Goal: Task Accomplishment & Management: Manage account settings

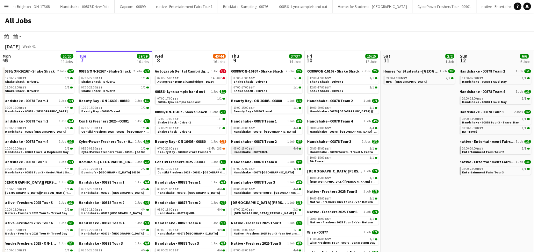
click at [279, 152] on link "08:00-18:00 BST 4/4 Handshake - 00878 UCL" at bounding box center [268, 150] width 68 height 7
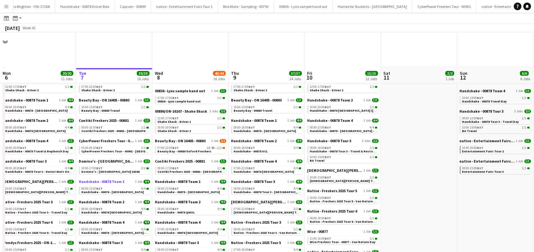
scroll to position [85, 0]
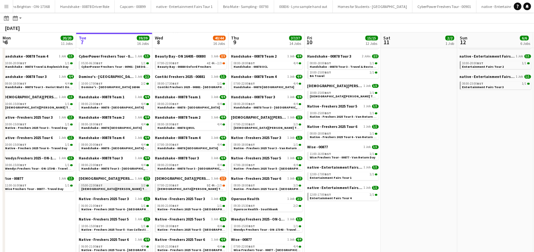
click at [126, 187] on span "Lady Garden Tour 1 - 00848 - University of Cambridge" at bounding box center [139, 189] width 116 height 4
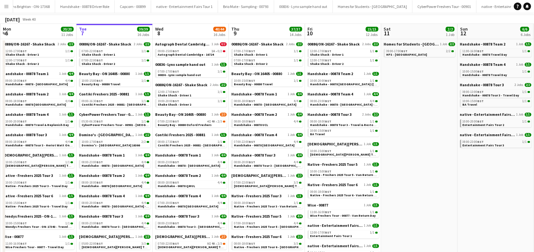
scroll to position [42, 0]
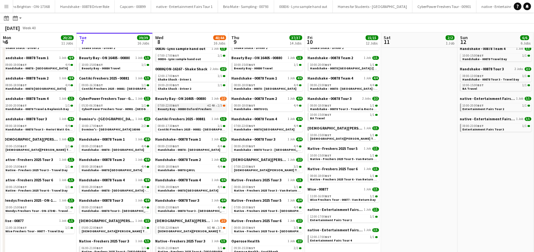
click at [203, 107] on span "Beauty Bay - 00880 Oxford Freshers" at bounding box center [185, 109] width 54 height 4
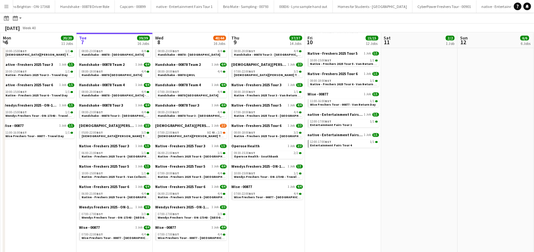
scroll to position [150, 0]
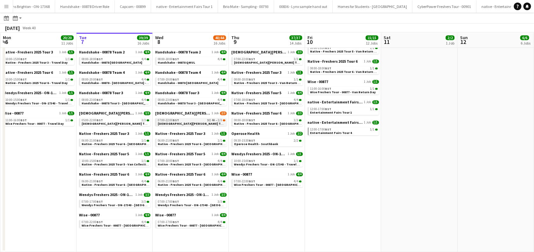
click at [184, 124] on span "Lady Garden Tour 1 - 00848 - University of Oxford" at bounding box center [216, 124] width 116 height 4
click at [8, 5] on app-icon "Menu" at bounding box center [6, 6] width 5 height 5
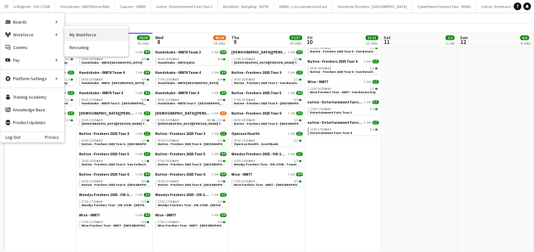
click at [79, 35] on link "My Workforce" at bounding box center [96, 34] width 64 height 13
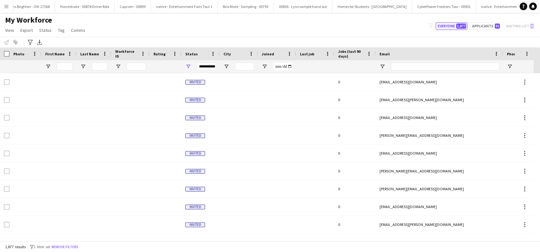
click at [444, 24] on button "Everyone 1,877" at bounding box center [452, 26] width 32 height 8
click at [72, 65] on input "First Name Filter Input" at bounding box center [65, 67] width 16 height 8
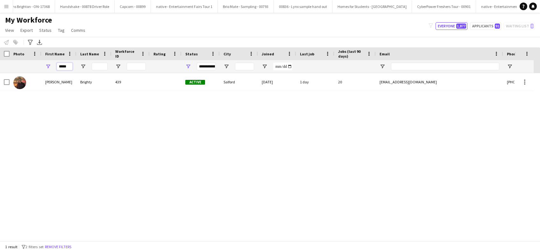
type input "*****"
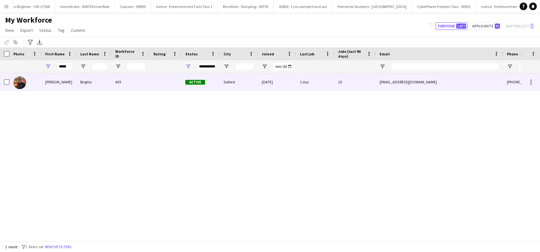
click at [46, 80] on div "Glenn" at bounding box center [58, 82] width 35 height 18
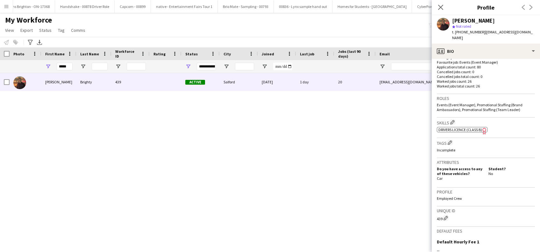
scroll to position [255, 0]
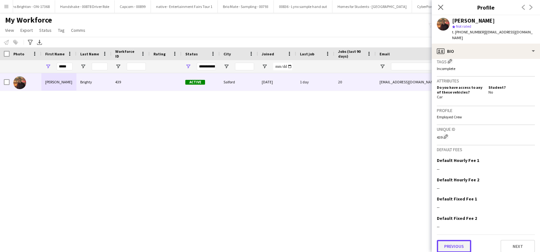
click at [452, 240] on button "Previous" at bounding box center [454, 246] width 34 height 13
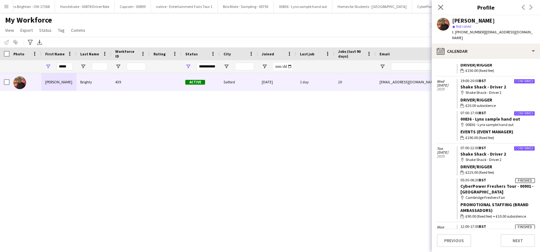
scroll to position [308, 0]
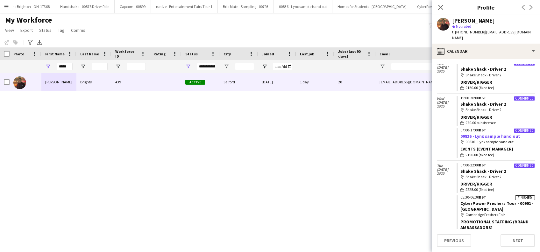
click at [502, 139] on link "00836 - Lynx sample hand out" at bounding box center [491, 137] width 60 height 6
click at [440, 5] on icon "Close pop-in" at bounding box center [441, 7] width 6 height 6
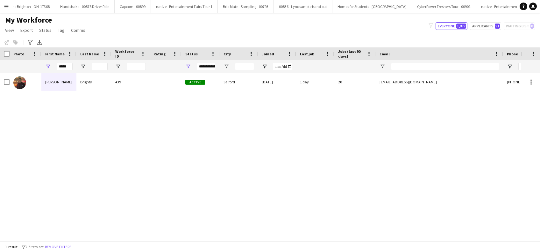
click at [7, 7] on app-icon "Menu" at bounding box center [6, 6] width 5 height 5
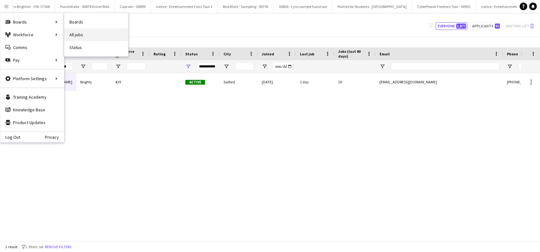
click at [75, 36] on link "All jobs" at bounding box center [96, 34] width 64 height 13
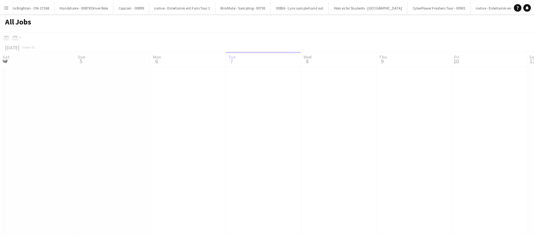
scroll to position [0, 152]
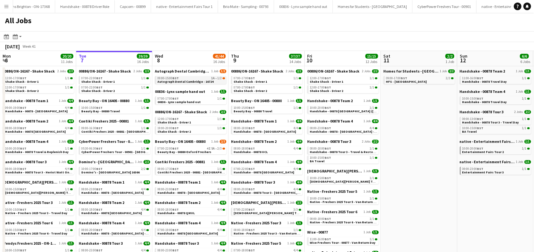
click at [191, 80] on span "Autograph Dental Cambridge - 16724" at bounding box center [185, 82] width 56 height 4
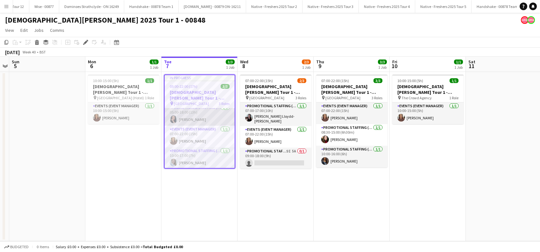
scroll to position [5, 0]
click at [197, 163] on app-card-role "Promotional Staffing (Brand Ambassadors) 1/1 10:00-17:00 (7h) Ashleigh Fountain" at bounding box center [200, 158] width 70 height 22
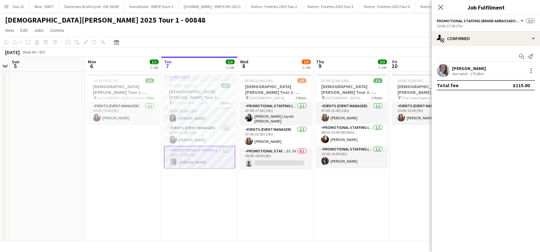
click at [478, 68] on div "[PERSON_NAME]" at bounding box center [469, 69] width 34 height 6
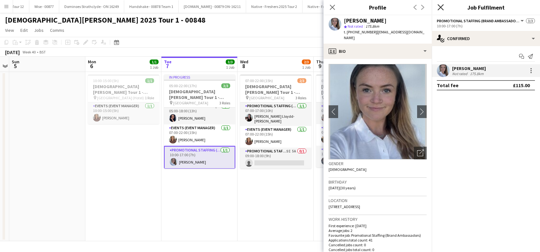
click at [442, 8] on icon "Close pop-in" at bounding box center [441, 7] width 6 height 6
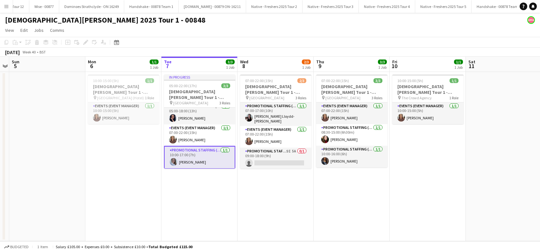
drag, startPoint x: 220, startPoint y: 204, endPoint x: 330, endPoint y: 194, distance: 110.4
click at [220, 204] on app-date-cell "In progress 05:00-22:00 (17h) 3/3 Lady Garden Tour 1 - 00848 - University of Ca…" at bounding box center [200, 157] width 76 height 170
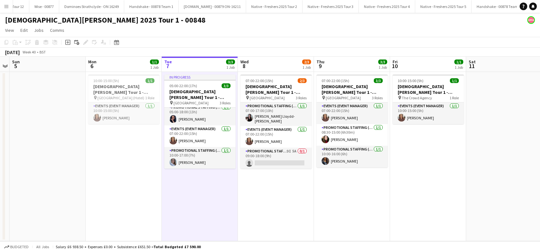
click at [330, 194] on app-date-cell "07:00-22:00 (15h) 3/3 Lady Garden Tour 1 - 00848 - London South Bank University…" at bounding box center [352, 157] width 76 height 170
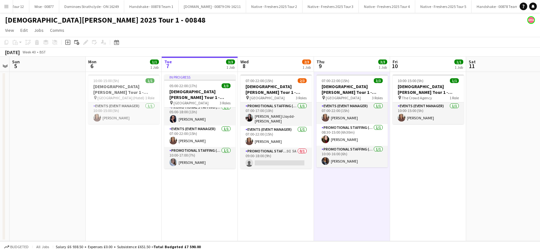
click at [263, 209] on app-date-cell "07:00-22:00 (15h) 2/3 Lady Garden Tour 1 - 00848 - University of Oxford pin Uni…" at bounding box center [276, 157] width 76 height 170
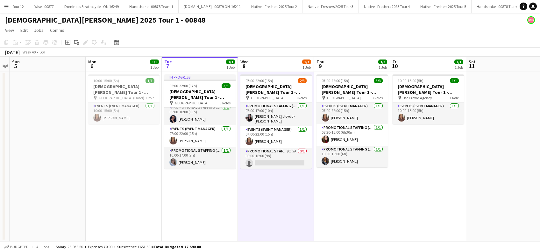
click at [229, 204] on app-date-cell "In progress 05:00-22:00 (17h) 3/3 Lady Garden Tour 1 - 00848 - University of Ca…" at bounding box center [200, 157] width 76 height 170
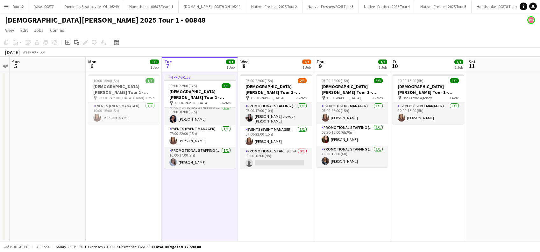
click at [196, 202] on app-date-cell "In progress 05:00-22:00 (17h) 3/3 Lady Garden Tour 1 - 00848 - University of Ca…" at bounding box center [200, 157] width 76 height 170
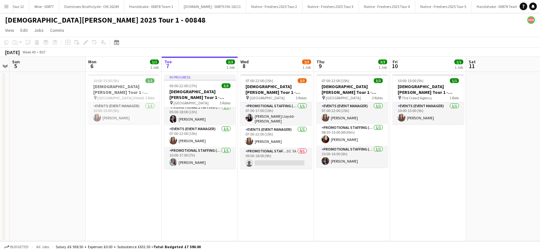
click at [161, 201] on app-date-cell "10:00-15:00 (5h) 1/1 Lady Garden Tour 1 - 00848 - Travel Day pin Cambridge (Hot…" at bounding box center [124, 157] width 76 height 170
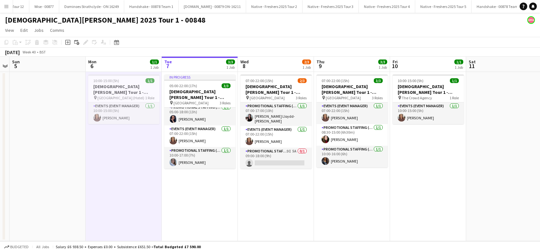
click at [196, 199] on app-date-cell "In progress 05:00-22:00 (17h) 3/3 Lady Garden Tour 1 - 00848 - University of Ca…" at bounding box center [200, 157] width 76 height 170
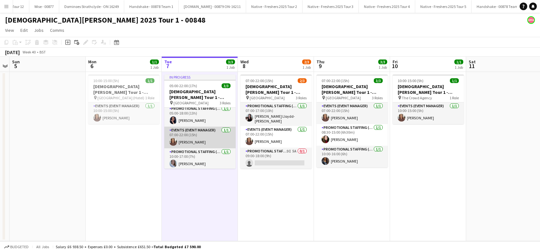
scroll to position [4, 0]
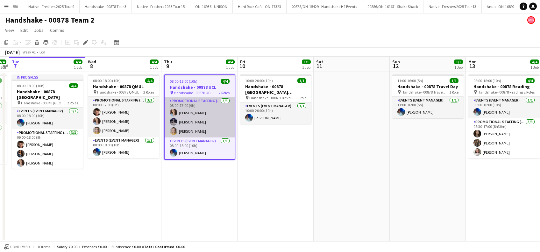
click at [193, 114] on app-card-role "Promotional Staffing (Brand Ambassadors) 3/3 08:00-17:00 (9h) Jordan Miller Bra…" at bounding box center [200, 117] width 70 height 40
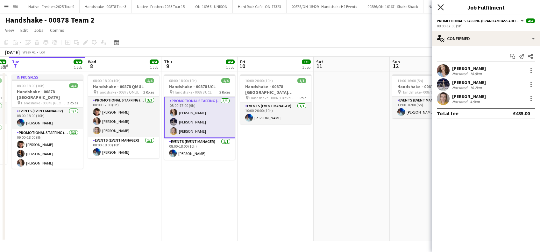
click at [442, 7] on icon "Close pop-in" at bounding box center [441, 7] width 6 height 6
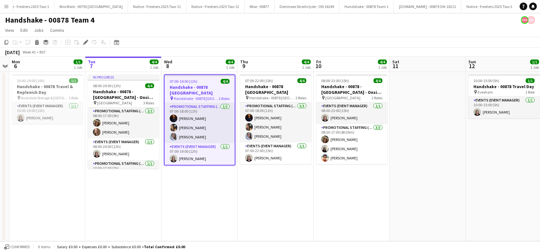
scroll to position [0, 1319]
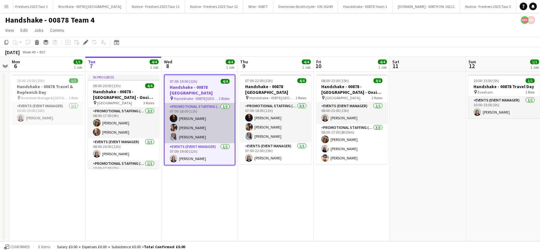
click at [196, 131] on app-card-role "Promotional Staffing (Brand Ambassadors) [DATE] 07:00-18:00 (11h) [PERSON_NAME]…" at bounding box center [200, 123] width 70 height 40
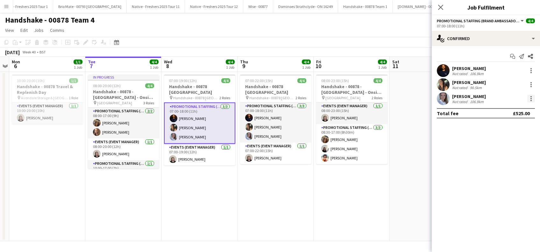
click at [533, 101] on div at bounding box center [532, 99] width 8 height 8
click at [498, 113] on span "Edit fee" at bounding box center [499, 110] width 17 height 5
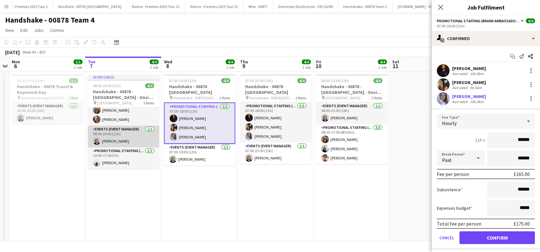
scroll to position [0, 0]
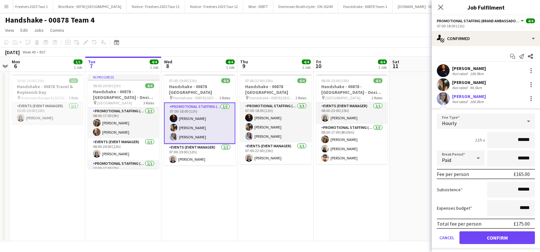
click at [274, 207] on app-date-cell "07:00-22:00 (15h) 4/4 Handshake - 00878 [GEOGRAPHIC_DATA] pin Handshake - 00878…" at bounding box center [276, 157] width 76 height 170
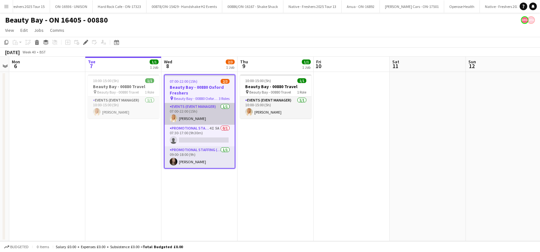
scroll to position [0, 3257]
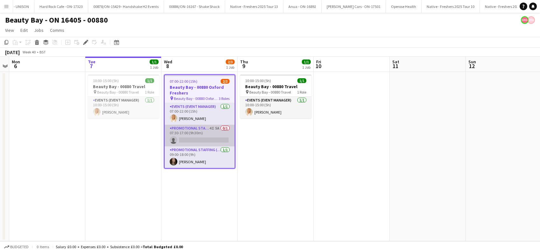
click at [207, 140] on app-card-role "Promotional Staffing (Brand Ambassadors) 4I 5A 0/1 07:30-17:00 (9h30m) single-n…" at bounding box center [200, 136] width 70 height 22
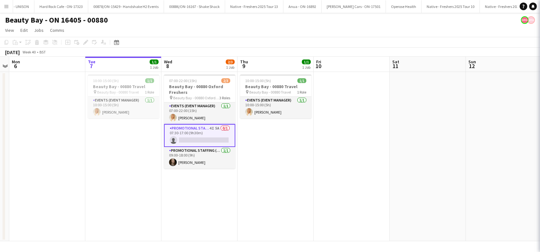
scroll to position [0, 219]
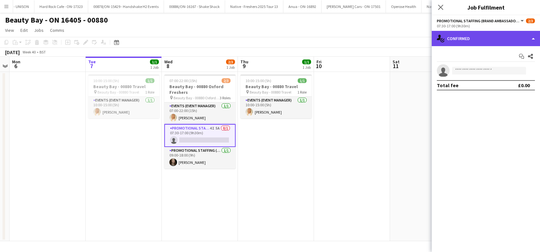
click at [494, 39] on div "single-neutral-actions-check-2 Confirmed" at bounding box center [486, 38] width 108 height 15
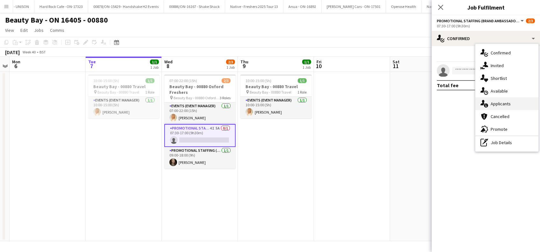
click at [501, 101] on span "Applicants" at bounding box center [501, 104] width 20 height 6
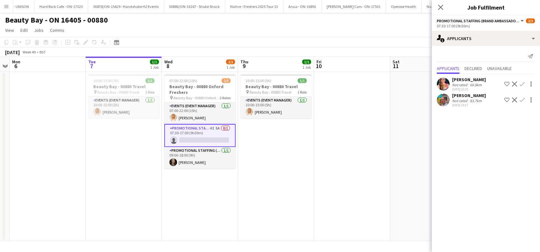
click at [285, 178] on app-date-cell "10:00-15:00 (5h) 1/1 Beauty Bay - 00880 Travel pin Beauty Bay - 00880 Travel 1 …" at bounding box center [276, 157] width 76 height 170
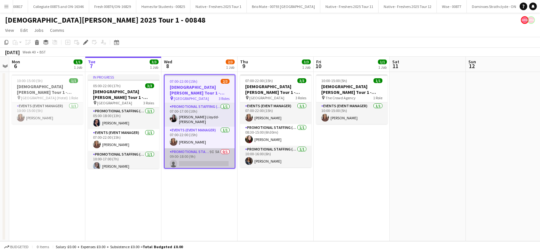
scroll to position [0, 1533]
click at [204, 163] on app-card-role "Promotional Staffing (Brand Ambassadors) 9I 5A 0/1 09:00-18:00 (9h) single-neut…" at bounding box center [200, 159] width 70 height 22
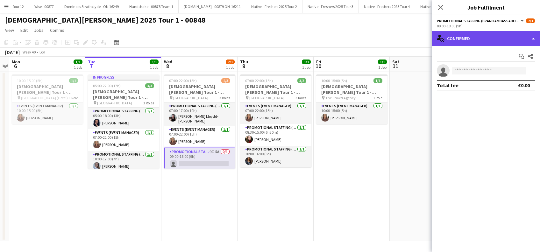
click at [495, 37] on div "single-neutral-actions-check-2 Confirmed" at bounding box center [486, 38] width 108 height 15
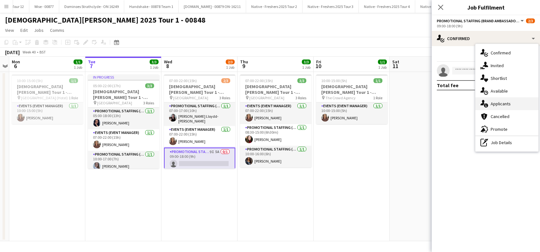
click at [503, 106] on span "Applicants" at bounding box center [501, 104] width 20 height 6
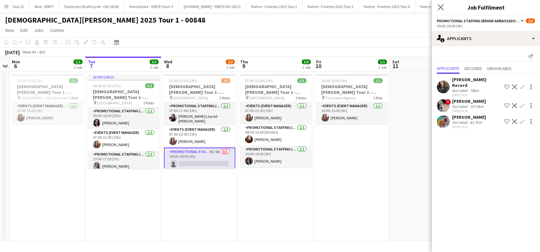
click at [441, 4] on app-icon "Close pop-in" at bounding box center [441, 7] width 9 height 9
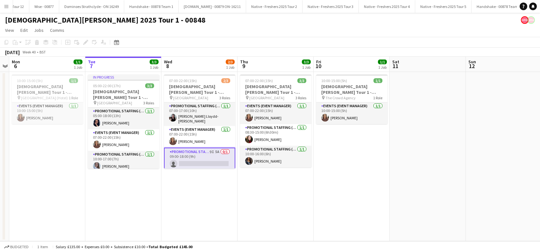
click at [210, 159] on app-card-role "Promotional Staffing (Brand Ambassadors) 9I 5A 0/1 09:00-18:00 (9h) single-neut…" at bounding box center [199, 159] width 71 height 23
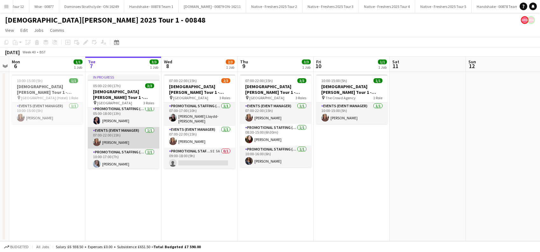
scroll to position [4, 0]
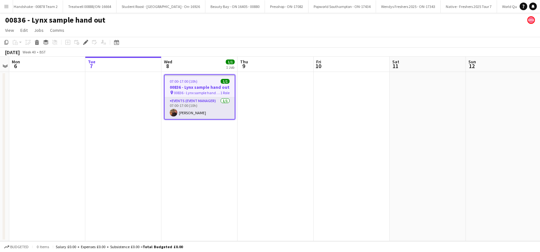
scroll to position [0, 3935]
click at [193, 92] on span "00836 - Lynx sample hand out" at bounding box center [197, 92] width 47 height 5
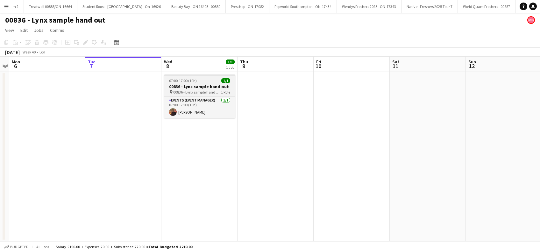
click at [193, 92] on span "00836 - Lynx sample hand out" at bounding box center [197, 92] width 48 height 5
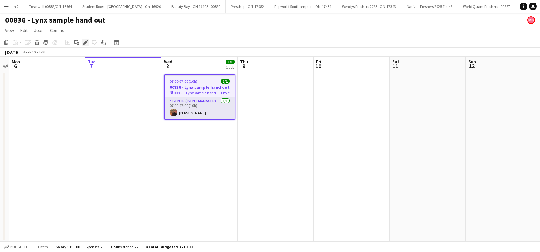
click at [86, 41] on icon at bounding box center [86, 43] width 4 height 4
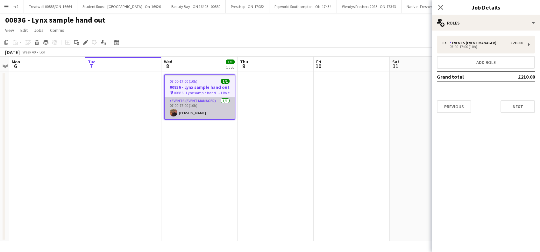
click at [216, 112] on app-card-role "Events (Event Manager) 1/1 07:00-17:00 (10h) Glenn Brighty" at bounding box center [200, 108] width 70 height 22
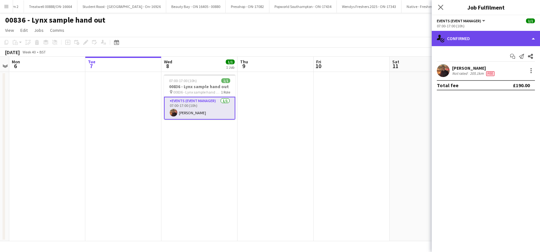
click at [486, 45] on div "single-neutral-actions-check-2 Confirmed" at bounding box center [486, 38] width 108 height 15
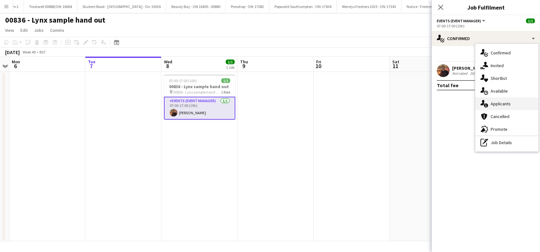
click at [495, 103] on span "Applicants" at bounding box center [501, 104] width 20 height 6
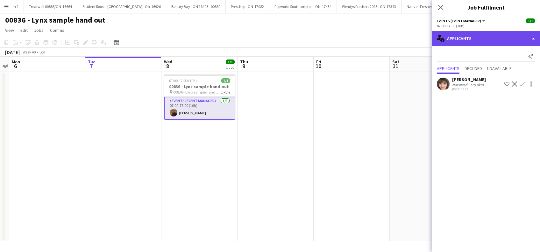
click at [474, 41] on div "single-neutral-actions-information Applicants" at bounding box center [486, 38] width 108 height 15
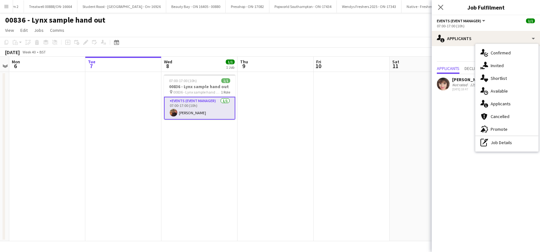
click at [499, 64] on span "Invited" at bounding box center [497, 66] width 13 height 6
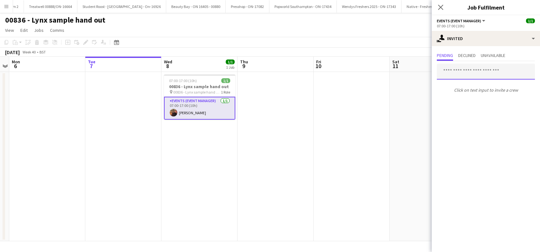
click at [486, 66] on input "text" at bounding box center [486, 72] width 98 height 16
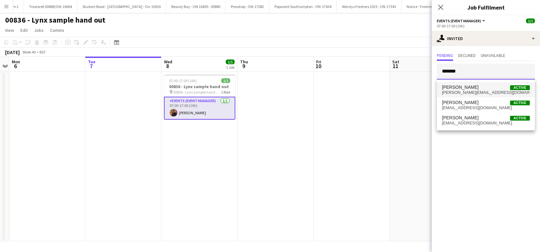
type input "*******"
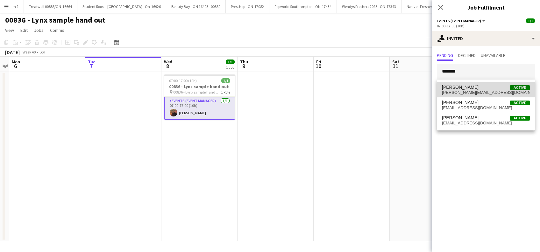
click at [459, 90] on span "brandon.jack85@gmail.com" at bounding box center [486, 92] width 88 height 5
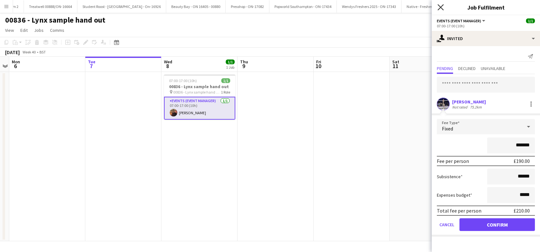
click at [442, 6] on icon at bounding box center [441, 7] width 6 height 6
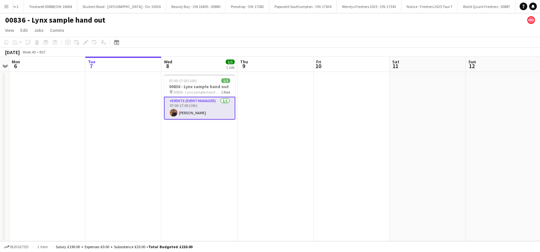
click at [228, 134] on app-date-cell "07:00-17:00 (10h) 1/1 00836 - Lynx sample hand out pin 00836 - Lynx sample hand…" at bounding box center [200, 157] width 76 height 170
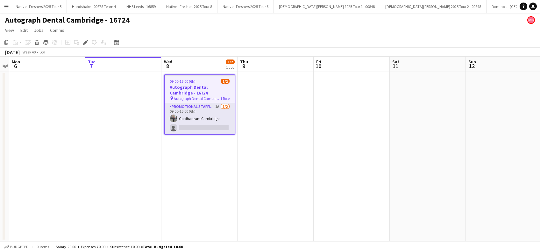
scroll to position [0, 2021]
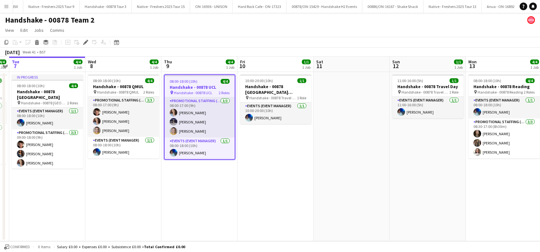
click at [186, 209] on app-date-cell "08:00-18:00 (10h) 4/4 Handshake - 00878 UCL pin Handshake - 00878 UCL 2 Roles P…" at bounding box center [200, 157] width 76 height 170
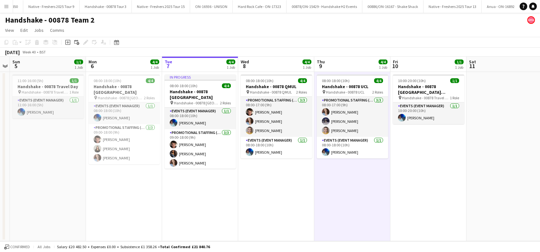
scroll to position [0, 132]
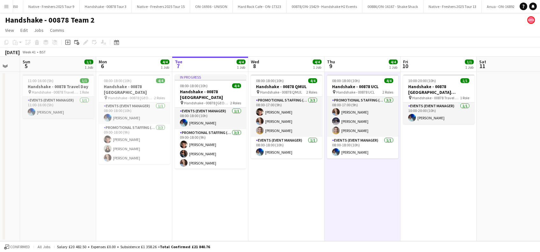
drag, startPoint x: 163, startPoint y: 204, endPoint x: 326, endPoint y: 203, distance: 163.1
click at [326, 203] on app-calendar-viewport "Fri 3 1/1 1 Job Sat 4 Sun 5 1/1 1 Job Mon 6 4/4 1 Job Tue 7 4/4 1 Job Wed 8 4/4…" at bounding box center [270, 149] width 540 height 185
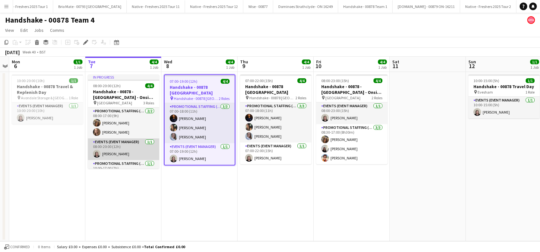
scroll to position [13, 0]
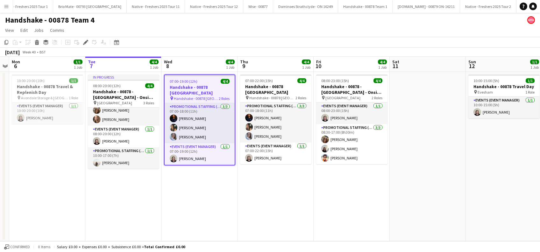
click at [135, 193] on app-date-cell "In progress 08:00-20:00 (12h) 4/4 Handshake - 00878 - University of Birmingham …" at bounding box center [123, 157] width 76 height 170
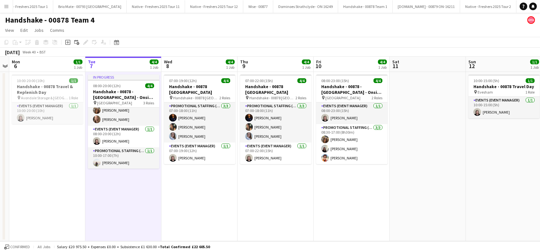
click at [185, 198] on app-date-cell "07:00-19:00 (12h) 4/4 Handshake - 00878 Oxford pin Handshake - 00878 Oxford 2 R…" at bounding box center [200, 157] width 76 height 170
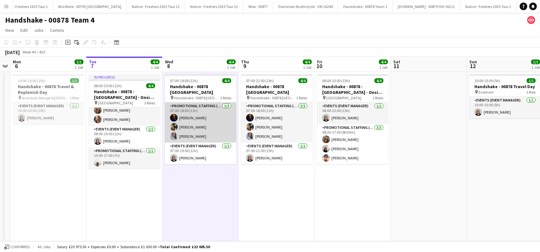
click at [193, 132] on app-card-role "Promotional Staffing (Brand Ambassadors) 3/3 07:00-18:00 (11h) michael newman M…" at bounding box center [200, 123] width 71 height 40
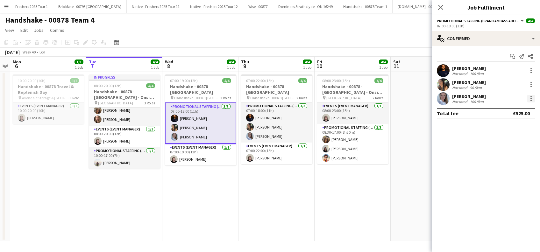
click at [533, 100] on div at bounding box center [532, 99] width 8 height 8
click at [213, 176] on div at bounding box center [270, 126] width 540 height 252
click at [192, 129] on app-card-role "Promotional Staffing (Brand Ambassadors) 3/3 07:00-18:00 (11h) michael newman M…" at bounding box center [200, 123] width 71 height 41
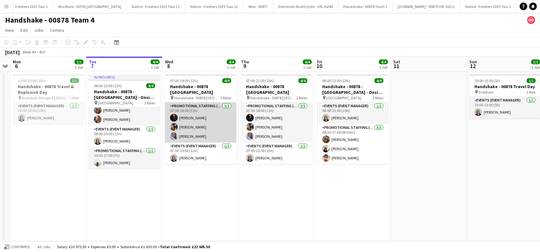
click at [201, 128] on app-card-role "Promotional Staffing (Brand Ambassadors) 3/3 07:00-18:00 (11h) michael newman M…" at bounding box center [200, 123] width 71 height 40
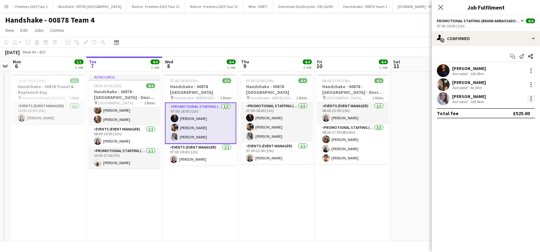
click at [532, 98] on div at bounding box center [532, 99] width 8 height 8
click at [497, 113] on span "Edit fee" at bounding box center [499, 110] width 17 height 5
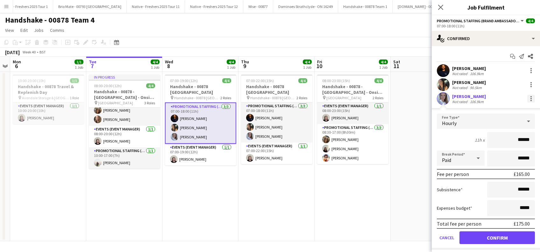
click at [531, 99] on div at bounding box center [531, 98] width 1 height 1
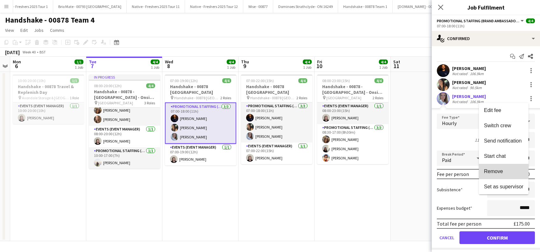
click at [495, 174] on span "Remove" at bounding box center [504, 172] width 40 height 6
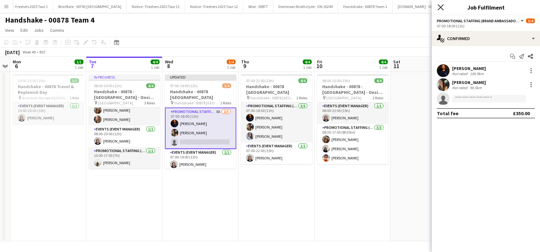
click at [444, 7] on icon "Close pop-in" at bounding box center [441, 7] width 6 height 6
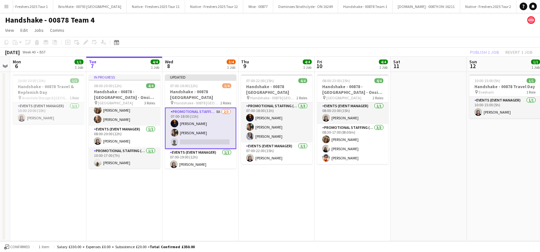
click at [297, 181] on app-date-cell "07:00-22:00 (15h) 4/4 Handshake - 00878 Oxford pin Handshake - 00878 Oxford 2 R…" at bounding box center [277, 157] width 76 height 170
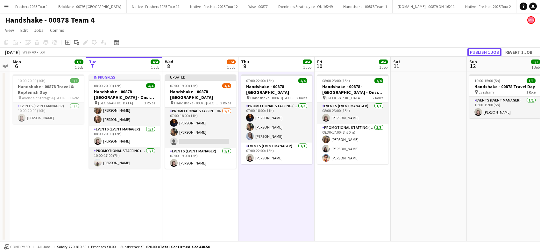
click at [484, 50] on button "Publish 1 job" at bounding box center [485, 52] width 34 height 8
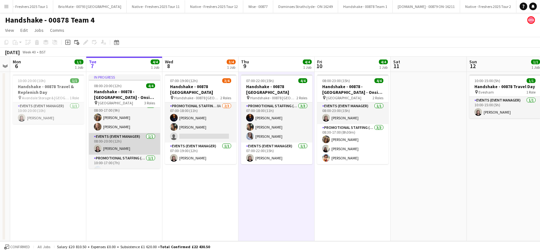
scroll to position [0, 0]
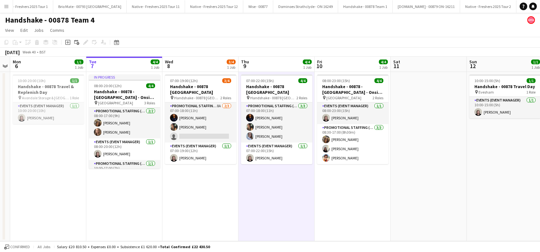
click at [193, 208] on app-date-cell "07:00-19:00 (12h) 3/4 Handshake - 00878 Oxford pin Handshake - 00878 Oxford 2 R…" at bounding box center [200, 157] width 76 height 170
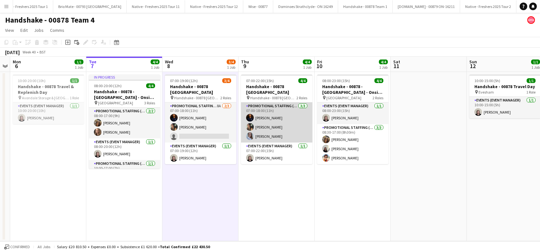
click at [275, 131] on app-card-role "Promotional Staffing (Brand Ambassadors) 3/3 07:00-18:00 (11h) michael newman M…" at bounding box center [276, 123] width 71 height 40
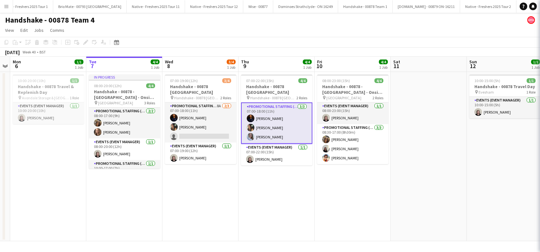
scroll to position [0, 219]
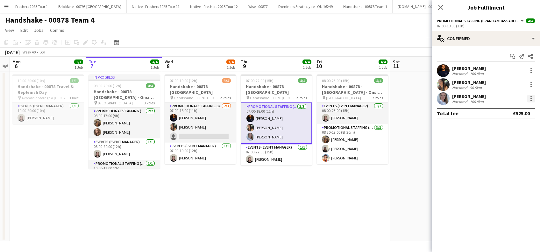
click at [529, 98] on div at bounding box center [532, 99] width 8 height 8
click at [509, 109] on span "Edit fee" at bounding box center [511, 111] width 40 height 6
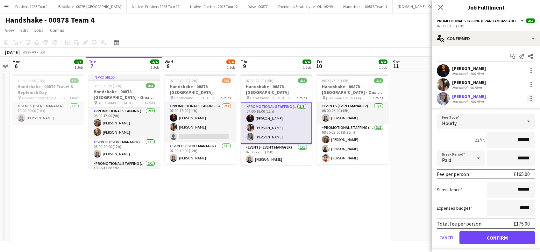
click at [528, 99] on div at bounding box center [532, 99] width 8 height 8
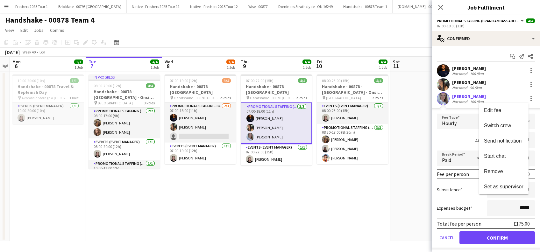
click at [494, 170] on span "Remove" at bounding box center [493, 171] width 19 height 5
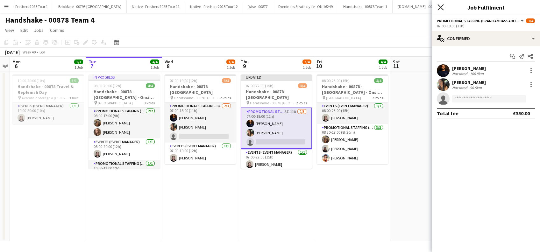
click at [440, 7] on icon "Close pop-in" at bounding box center [441, 7] width 6 height 6
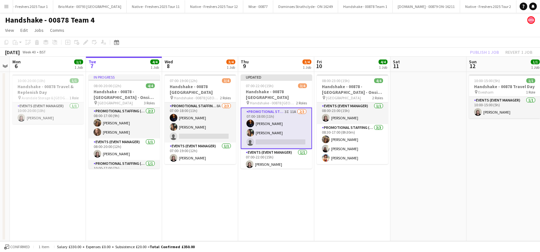
drag, startPoint x: 418, startPoint y: 152, endPoint x: 461, endPoint y: 70, distance: 92.9
click at [419, 151] on app-date-cell at bounding box center [429, 157] width 76 height 170
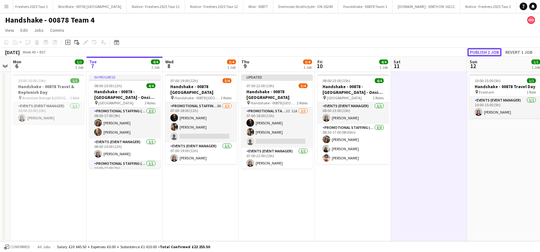
click at [484, 51] on button "Publish 1 job" at bounding box center [485, 52] width 34 height 8
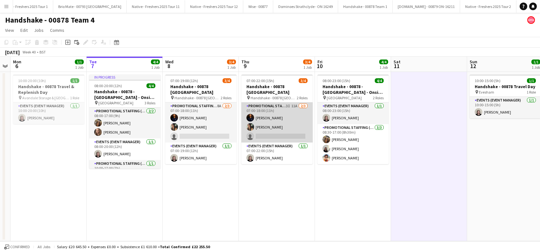
click at [280, 132] on app-card-role "Promotional Staffing (Brand Ambassadors) 3I 11A 2/3 07:00-18:00 (11h) michael n…" at bounding box center [277, 123] width 71 height 40
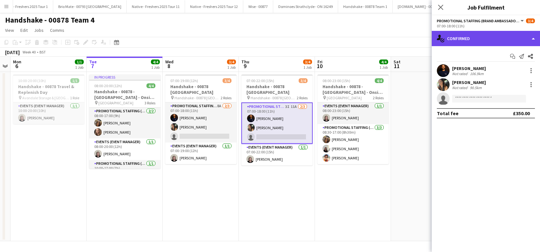
click at [476, 40] on div "single-neutral-actions-check-2 Confirmed" at bounding box center [486, 38] width 108 height 15
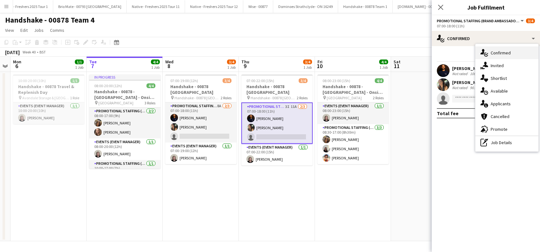
click at [500, 54] on span "Confirmed" at bounding box center [501, 53] width 20 height 6
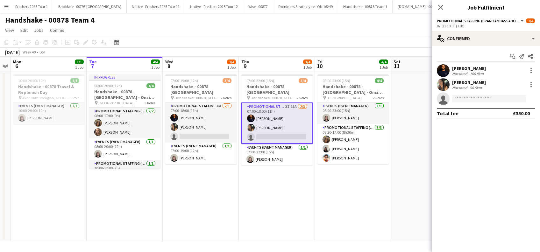
click at [467, 94] on app-invite-slot "single-neutral-actions" at bounding box center [486, 98] width 108 height 13
click at [470, 99] on input at bounding box center [489, 99] width 74 height 8
type input "*******"
click at [473, 115] on span "larissabernardop@gmail.com" at bounding box center [490, 113] width 64 height 5
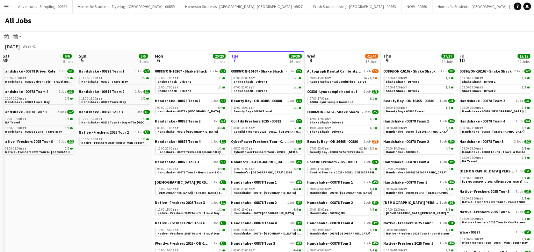
scroll to position [0, 152]
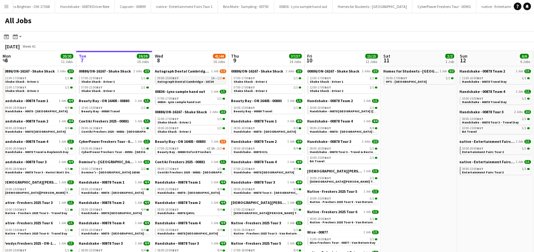
click at [187, 83] on span "Autograph Dental Cambridge - 16724" at bounding box center [185, 82] width 56 height 4
click at [270, 152] on link "08:00-18:00 BST 4/4 Handshake - 00878 UCL" at bounding box center [268, 150] width 68 height 7
click at [265, 129] on div "08:00-18:00 BST 4/4" at bounding box center [268, 128] width 68 height 3
click at [118, 213] on span "Handshake - 00878 Imperial College" at bounding box center [111, 213] width 61 height 4
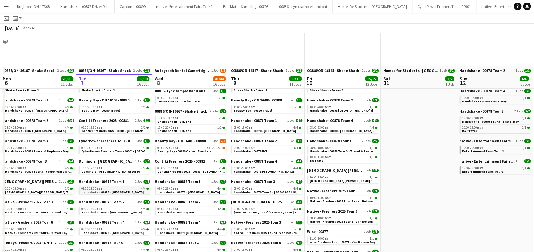
scroll to position [42, 0]
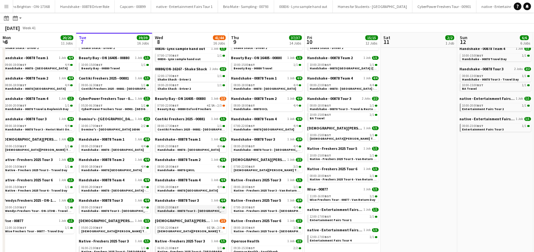
click at [191, 212] on span "Handshake - 00878 Tour 3 - University of St Andrews Onsite Day" at bounding box center [215, 211] width 116 height 4
click at [198, 190] on link "07:00-19:00 BST 4/4 Handshake - 00878 Oxford" at bounding box center [191, 188] width 68 height 7
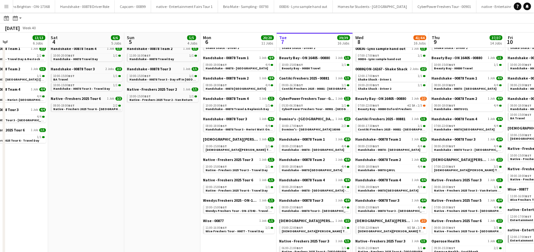
click at [410, 127] on app-all-jobs "All Jobs Date picker OCT 2025 OCT 2025 Monday M Tuesday T Wednesday W Thursday …" at bounding box center [267, 165] width 534 height 390
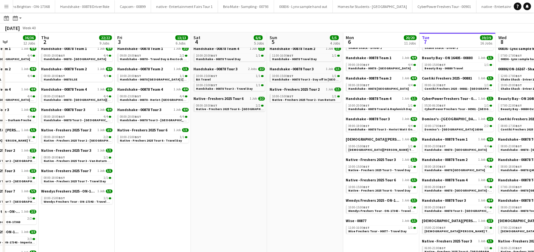
drag, startPoint x: 381, startPoint y: 116, endPoint x: 166, endPoint y: 121, distance: 214.8
click at [400, 114] on app-calendar-viewport "Tue 30 37/37 13 Jobs Wed 1 36/36 12 Jobs Thu 2 22/22 9 Jobs Fri 3 13/13 6 Jobs …" at bounding box center [267, 174] width 534 height 371
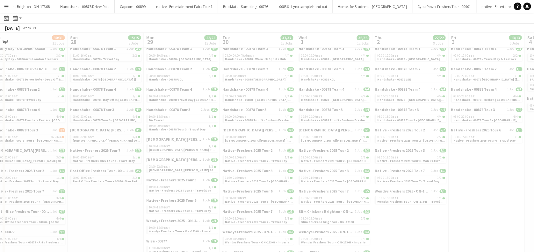
drag, startPoint x: 178, startPoint y: 151, endPoint x: 295, endPoint y: 153, distance: 116.3
click at [295, 153] on app-all-jobs "All Jobs Date picker OCT 2025 OCT 2025 Monday M Tuesday T Wednesday W Thursday …" at bounding box center [267, 165] width 534 height 390
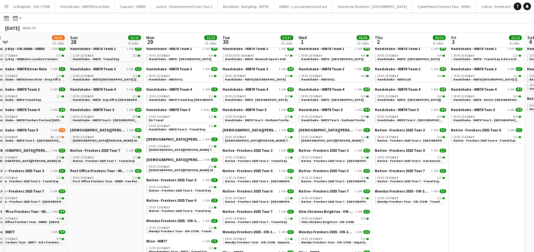
drag, startPoint x: 385, startPoint y: 137, endPoint x: 134, endPoint y: 141, distance: 250.8
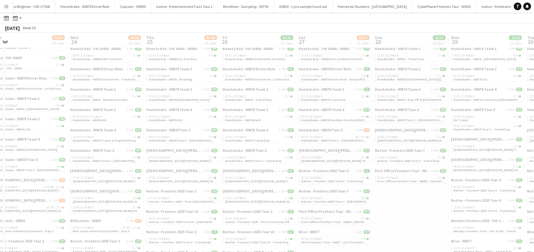
scroll to position [0, 179]
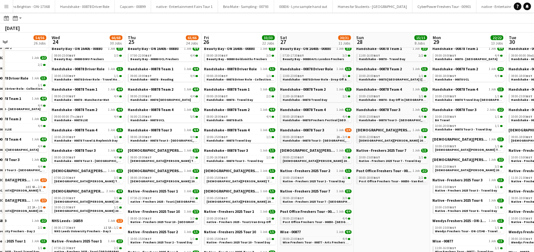
drag, startPoint x: 129, startPoint y: 156, endPoint x: 56, endPoint y: 159, distance: 73.3
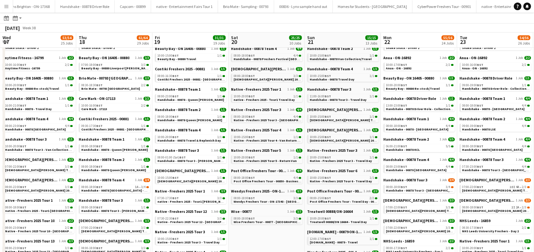
scroll to position [0, 181]
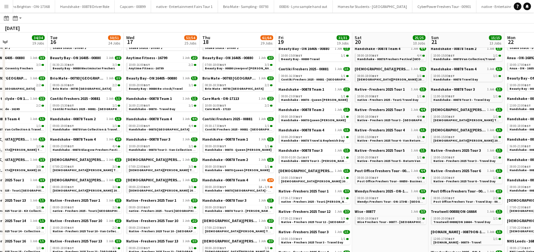
drag, startPoint x: 389, startPoint y: 114, endPoint x: 418, endPoint y: 109, distance: 29.4
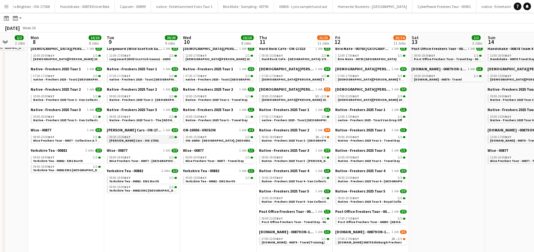
drag, startPoint x: 316, startPoint y: 141, endPoint x: 364, endPoint y: 141, distance: 47.8
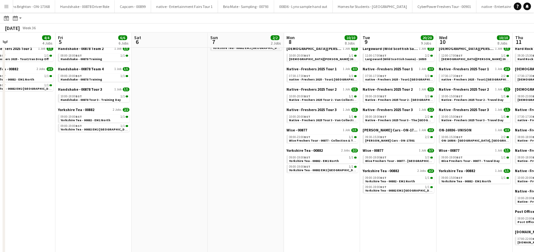
scroll to position [0, 176]
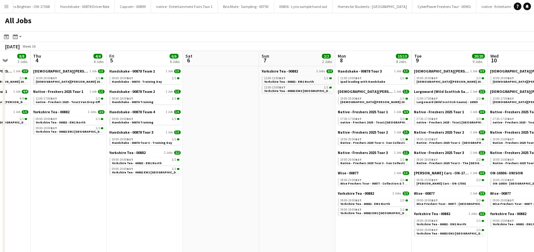
scroll to position [0, 198]
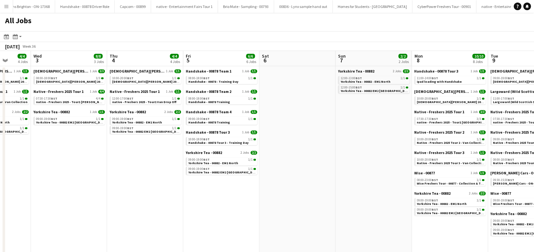
drag, startPoint x: 89, startPoint y: 172, endPoint x: 143, endPoint y: 174, distance: 54.2
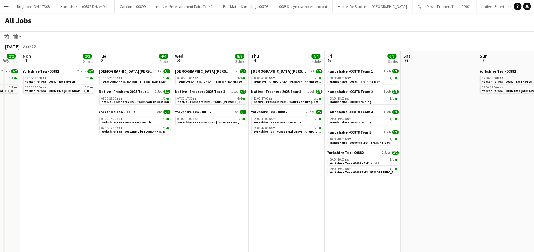
scroll to position [0, 193]
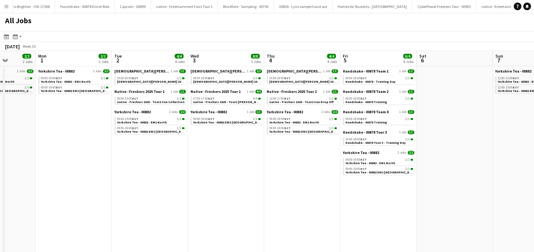
drag, startPoint x: 147, startPoint y: 170, endPoint x: 304, endPoint y: 172, distance: 157.1
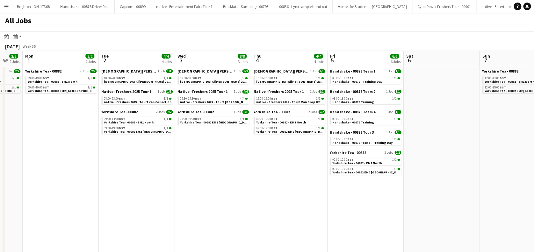
drag, startPoint x: 75, startPoint y: 186, endPoint x: 62, endPoint y: 192, distance: 14.1
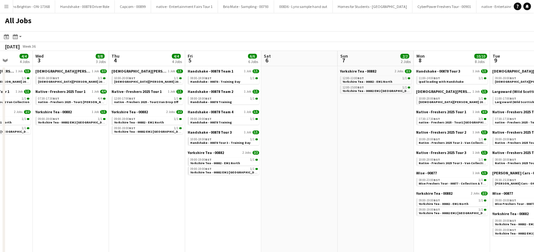
drag, startPoint x: 284, startPoint y: 165, endPoint x: 259, endPoint y: 192, distance: 36.5
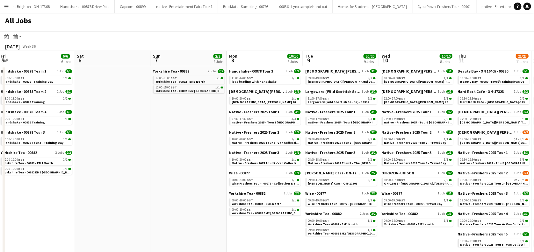
scroll to position [0, 186]
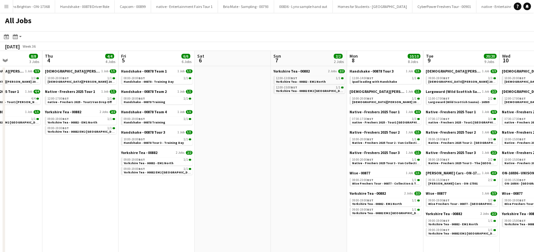
drag, startPoint x: 370, startPoint y: 189, endPoint x: 303, endPoint y: 177, distance: 67.3
click at [150, 101] on span "Handshake - 00878 Training" at bounding box center [145, 102] width 42 height 4
click at [178, 77] on div "08:00-18:00 BST 1/1" at bounding box center [158, 78] width 68 height 3
click at [165, 124] on app-brief-job-card "09:00-19:00 BST 1/1 Handshake - 00878 Training" at bounding box center [156, 121] width 71 height 8
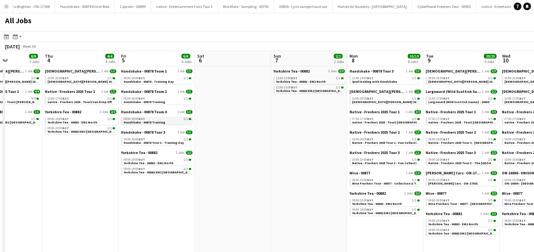
click at [168, 118] on div "09:00-19:00 BST 1/1" at bounding box center [158, 119] width 68 height 3
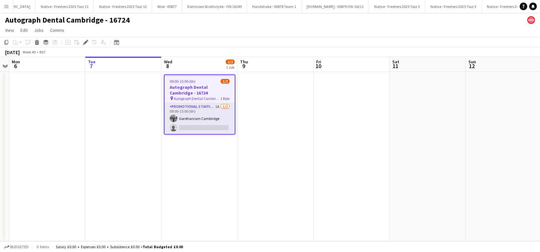
scroll to position [0, 2021]
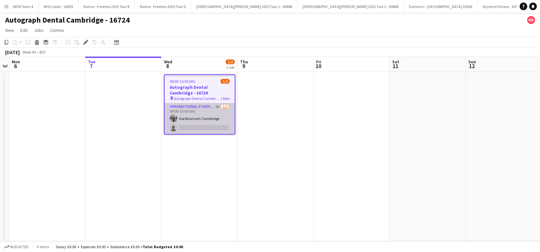
click at [196, 128] on app-card-role "Promotional Staffing (Brand Ambassadors) 1A [DATE] 09:00-15:00 (6h) Gordhanram …" at bounding box center [200, 118] width 70 height 31
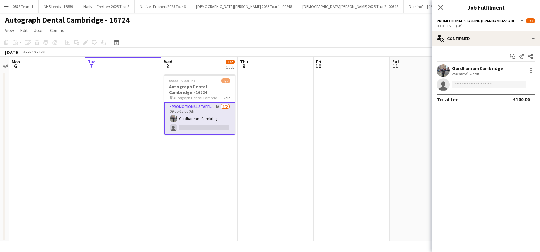
scroll to position [0, 0]
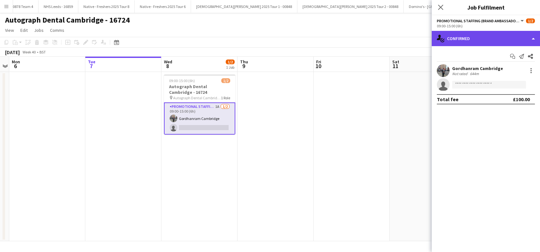
click at [480, 39] on div "single-neutral-actions-check-2 Confirmed" at bounding box center [486, 38] width 108 height 15
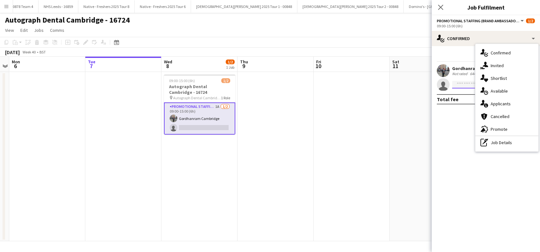
click at [466, 82] on input at bounding box center [489, 85] width 74 height 8
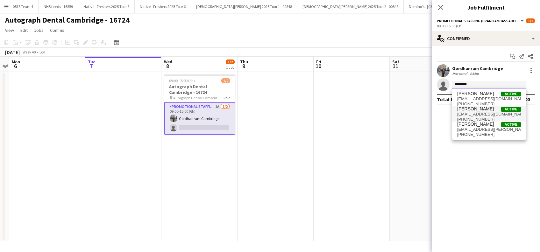
type input "********"
click at [484, 111] on span "[PERSON_NAME]" at bounding box center [476, 108] width 37 height 5
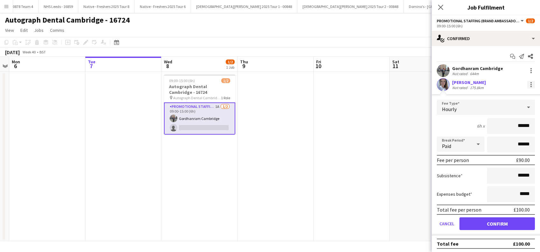
click at [528, 86] on div at bounding box center [532, 85] width 8 height 8
click at [489, 97] on span "Edit fee" at bounding box center [492, 96] width 17 height 5
click at [516, 162] on div "£90.00" at bounding box center [523, 160] width 14 height 6
click at [466, 107] on div "Hourly" at bounding box center [479, 107] width 85 height 15
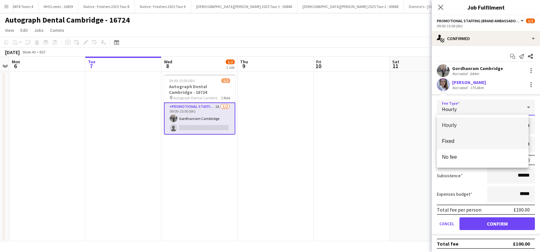
click at [451, 138] on span "Fixed" at bounding box center [483, 141] width 82 height 6
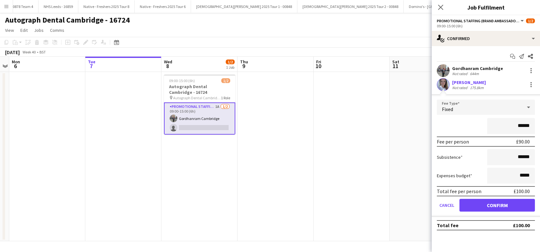
click at [520, 126] on input "******" at bounding box center [511, 126] width 48 height 16
type input "*******"
click at [500, 205] on button "Confirm" at bounding box center [498, 205] width 76 height 13
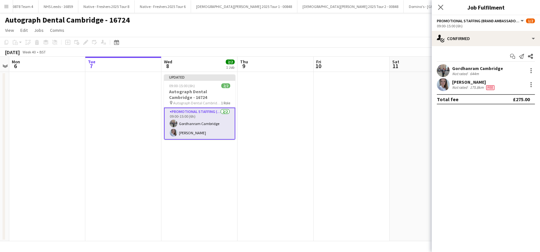
click at [372, 191] on app-date-cell at bounding box center [352, 157] width 76 height 170
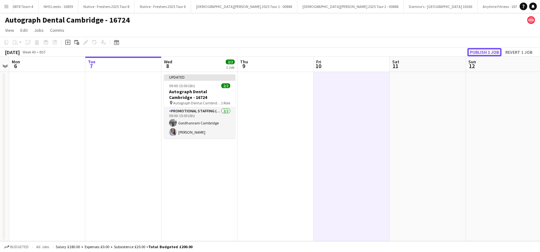
click at [480, 50] on button "Publish 1 job" at bounding box center [485, 52] width 34 height 8
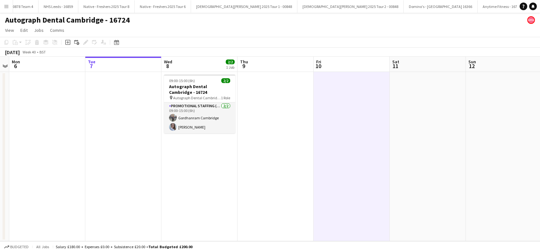
click at [198, 160] on app-date-cell "09:00-15:00 (6h) 2/2 Autograph Dental Cambridge - 16724 pin Autograph Dental Ca…" at bounding box center [200, 157] width 76 height 170
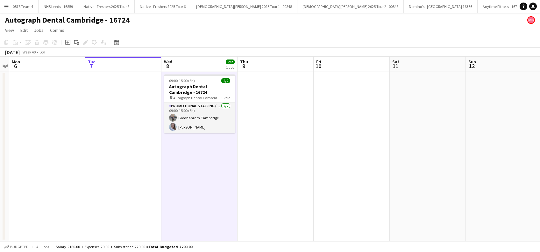
click at [270, 153] on app-date-cell at bounding box center [276, 157] width 76 height 170
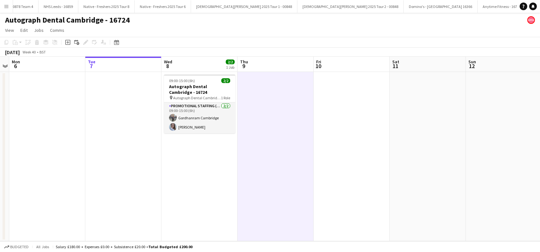
click at [194, 177] on app-date-cell "09:00-15:00 (6h) 2/2 Autograph Dental Cambridge - 16724 pin Autograph Dental Ca…" at bounding box center [200, 157] width 76 height 170
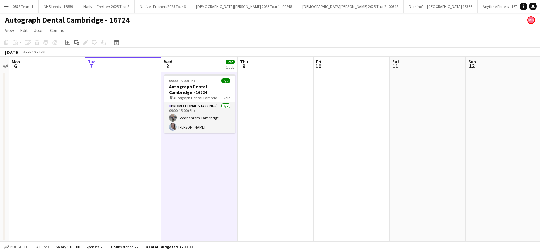
click at [270, 161] on app-date-cell at bounding box center [276, 157] width 76 height 170
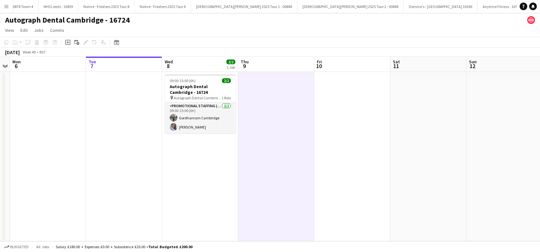
click at [208, 155] on app-date-cell "09:00-15:00 (6h) 2/2 Autograph Dental Cambridge - 16724 pin Autograph Dental Ca…" at bounding box center [200, 157] width 76 height 170
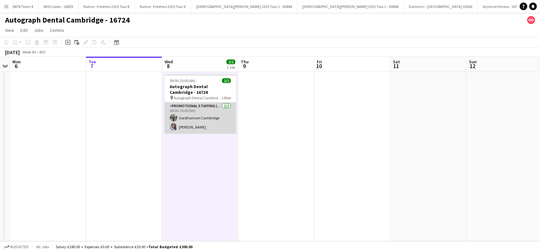
click at [195, 117] on app-card-role "Promotional Staffing (Brand Ambassadors) [DATE] 09:00-15:00 (6h) Gordhanram [GE…" at bounding box center [200, 118] width 71 height 31
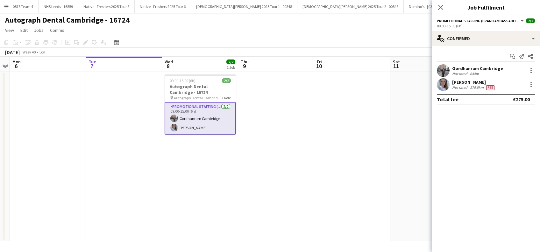
click at [482, 69] on div "Gordhanram Cambridge" at bounding box center [477, 69] width 51 height 6
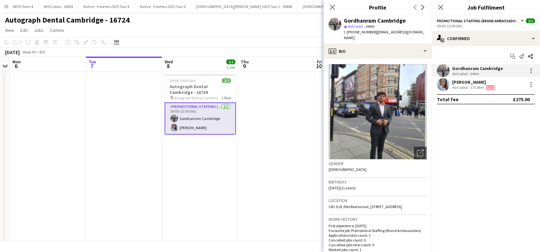
drag, startPoint x: 413, startPoint y: 22, endPoint x: 344, endPoint y: 21, distance: 68.5
click at [344, 21] on div "Gordhanram Cambridge" at bounding box center [385, 21] width 83 height 6
drag, startPoint x: 344, startPoint y: 21, endPoint x: 425, endPoint y: 29, distance: 81.3
click at [425, 29] on app-profile-header "Gordhanram Cambridge star Not rated 644m t. [PHONE_NUMBER] | [EMAIL_ADDRESS][DO…" at bounding box center [378, 29] width 108 height 28
drag, startPoint x: 424, startPoint y: 33, endPoint x: 375, endPoint y: 32, distance: 49.7
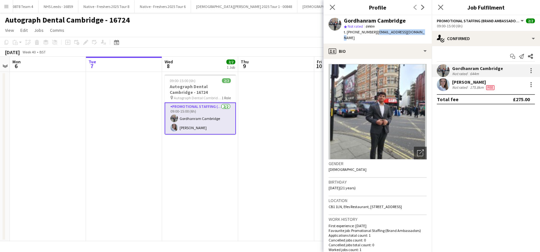
click at [375, 32] on app-profile-header "Gordhanram Cambridge star Not rated 644m t. [PHONE_NUMBER] | [EMAIL_ADDRESS][DO…" at bounding box center [378, 29] width 108 height 28
copy span "[EMAIL_ADDRESS][DOMAIN_NAME]"
click at [477, 81] on div "[PERSON_NAME]" at bounding box center [474, 82] width 44 height 6
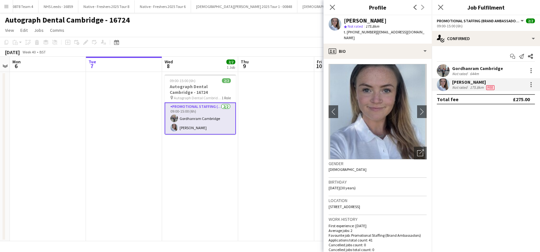
drag, startPoint x: 426, startPoint y: 32, endPoint x: 375, endPoint y: 34, distance: 51.0
click at [375, 34] on div "[PERSON_NAME] star Not rated 175.8km t. [PHONE_NUMBER] | [EMAIL_ADDRESS][DOMAIN…" at bounding box center [378, 29] width 108 height 28
copy span "[EMAIL_ADDRESS][DOMAIN_NAME]"
click at [331, 6] on icon at bounding box center [332, 7] width 6 height 6
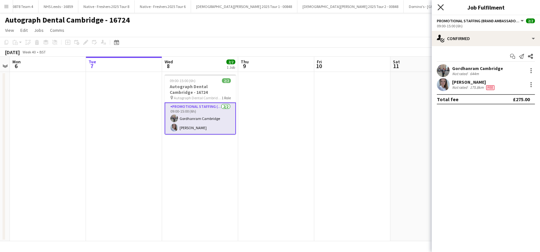
click at [438, 5] on icon at bounding box center [441, 7] width 6 height 6
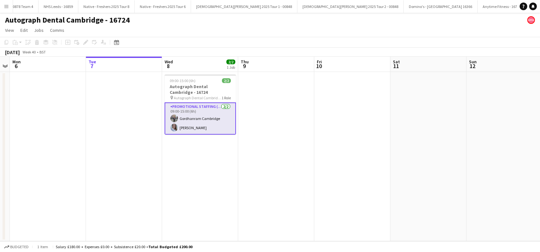
click at [194, 161] on app-date-cell "09:00-15:00 (6h) 2/2 Autograph Dental Cambridge - 16724 pin Autograph Dental Ca…" at bounding box center [200, 157] width 76 height 170
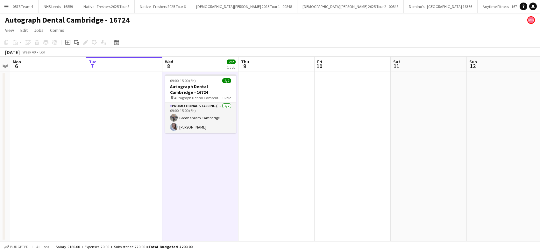
drag, startPoint x: 202, startPoint y: 166, endPoint x: 225, endPoint y: 153, distance: 26.0
click at [202, 166] on app-date-cell "09:00-15:00 (6h) 2/2 Autograph Dental Cambridge - 16724 pin Autograph Dental Ca…" at bounding box center [200, 157] width 76 height 170
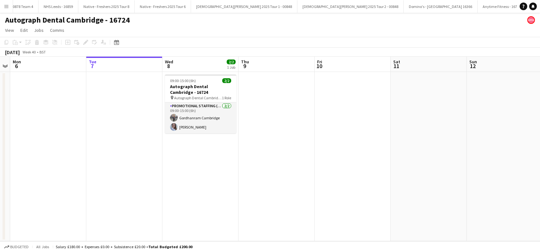
scroll to position [0, 219]
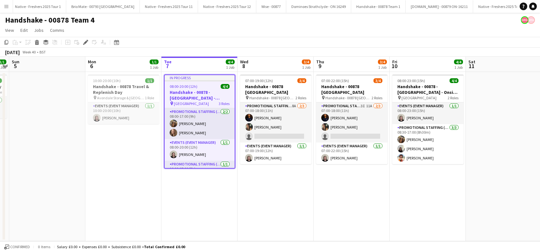
scroll to position [0, 1319]
click at [354, 219] on app-date-cell "07:00-22:00 (15h) 3/4 Handshake - 00878 [GEOGRAPHIC_DATA] pin Handshake - 00878…" at bounding box center [352, 157] width 76 height 170
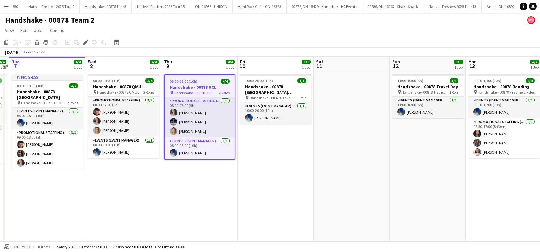
click at [111, 186] on app-date-cell "08:00-18:00 (10h) 4/4 Handshake - 00878 QMUL pin Handshake - 00878 QMUL 2 Roles…" at bounding box center [123, 157] width 76 height 170
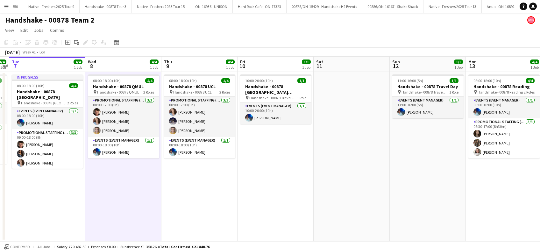
click at [209, 185] on app-date-cell "08:00-18:00 (10h) 4/4 Handshake - 00878 UCL pin Handshake - 00878 UCL 2 Roles P…" at bounding box center [200, 157] width 76 height 170
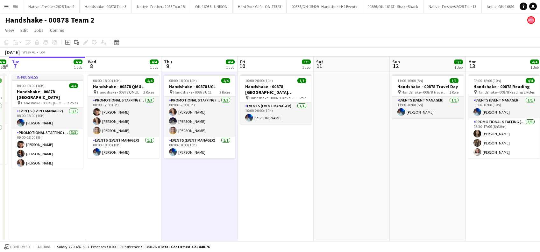
click at [203, 184] on app-date-cell "08:00-18:00 (10h) 4/4 Handshake - 00878 UCL pin Handshake - 00878 UCL 2 Roles P…" at bounding box center [200, 157] width 76 height 170
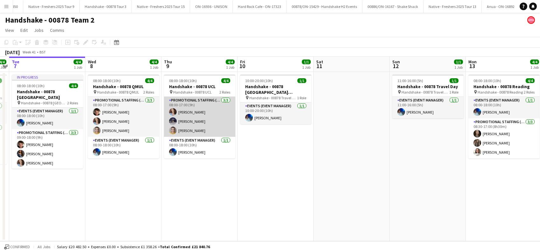
click at [196, 131] on app-card-role "Promotional Staffing (Brand Ambassadors) 3/3 08:00-17:00 (9h) Jordan Miller Bra…" at bounding box center [199, 117] width 71 height 40
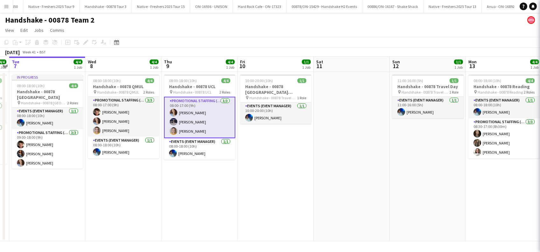
scroll to position [0, 219]
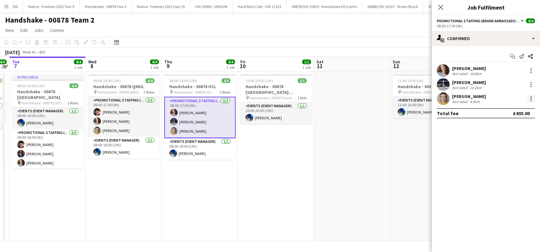
click at [530, 99] on div at bounding box center [532, 99] width 8 height 8
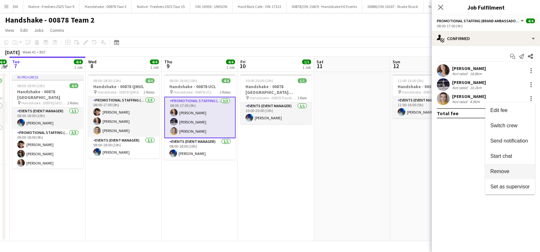
click at [504, 169] on span "Remove" at bounding box center [500, 171] width 19 height 5
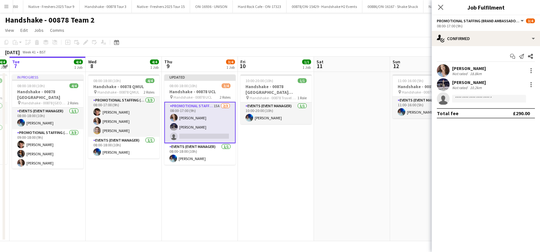
click at [387, 150] on app-date-cell at bounding box center [352, 157] width 76 height 170
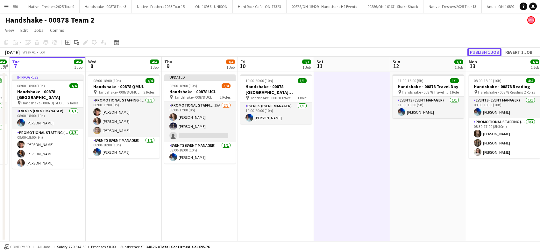
click at [491, 50] on button "Publish 1 job" at bounding box center [485, 52] width 34 height 8
click at [205, 131] on app-job-card "Updated 08:00-18:00 (10h) 3/4 Handshake - 00878 UCL pin Handshake - 00878 UCL 2…" at bounding box center [199, 119] width 71 height 89
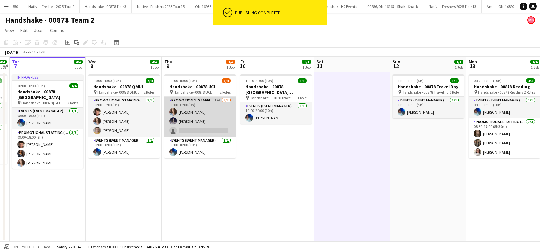
click at [197, 126] on app-card-role "Promotional Staffing (Brand Ambassadors) 15A 2/3 08:00-17:00 (9h) Jordan Miller…" at bounding box center [199, 117] width 71 height 40
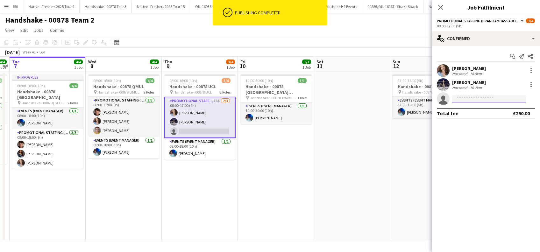
click at [472, 95] on input at bounding box center [489, 99] width 74 height 8
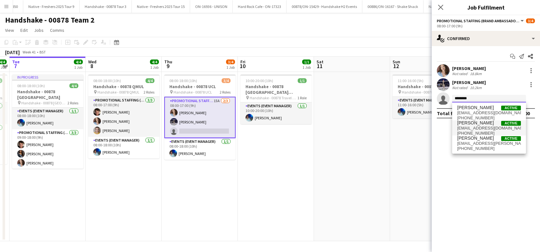
type input "********"
click at [480, 129] on span "ashleigh.fountain@hotmail.com" at bounding box center [490, 128] width 64 height 5
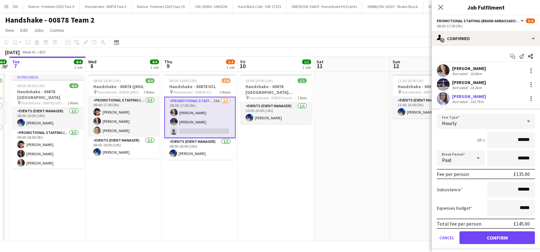
click at [452, 123] on span "Hourly" at bounding box center [449, 123] width 15 height 6
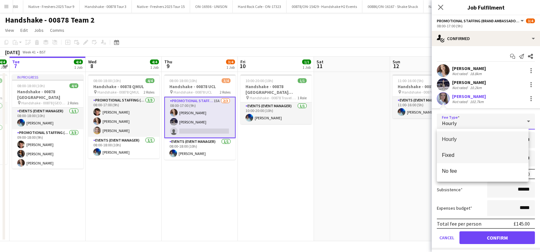
click at [445, 156] on span "Fixed" at bounding box center [483, 155] width 82 height 6
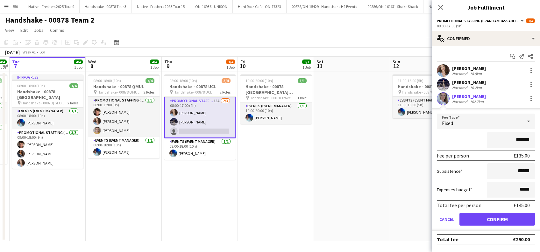
click at [522, 140] on input "*******" at bounding box center [511, 140] width 48 height 16
type input "*******"
click at [494, 218] on button "Confirm" at bounding box center [498, 219] width 76 height 13
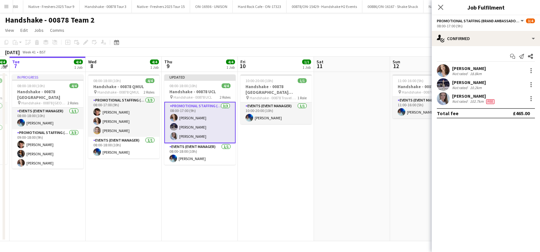
click at [377, 177] on app-date-cell at bounding box center [352, 157] width 76 height 170
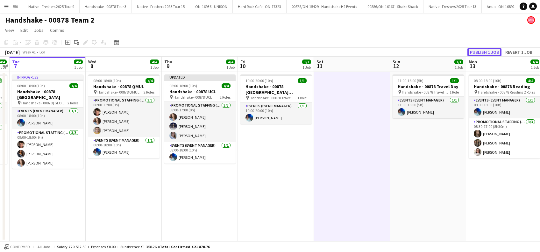
click at [480, 51] on button "Publish 1 job" at bounding box center [485, 52] width 34 height 8
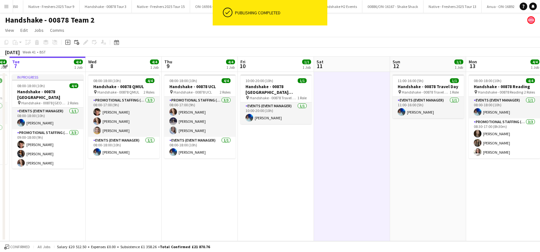
click at [223, 193] on app-date-cell "08:00-18:00 (10h) 4/4 Handshake - 00878 UCL pin Handshake - 00878 UCL 2 Roles P…" at bounding box center [200, 157] width 76 height 170
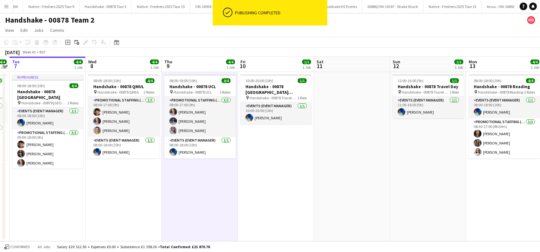
click at [276, 185] on app-date-cell "10:00-20:00 (10h) 1/1 Handshake - 00878 Restock (Southend) pin Handshake - 0087…" at bounding box center [276, 157] width 76 height 170
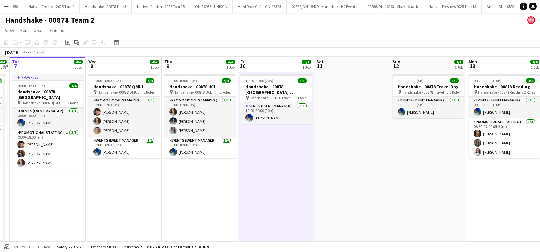
click at [205, 196] on app-date-cell "08:00-18:00 (10h) 4/4 Handshake - 00878 UCL pin Handshake - 00878 UCL 2 Roles P…" at bounding box center [200, 157] width 76 height 170
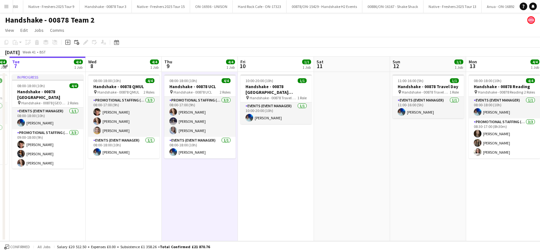
click at [260, 188] on app-date-cell "10:00-20:00 (10h) 1/1 Handshake - 00878 Restock (Southend) pin Handshake - 0087…" at bounding box center [276, 157] width 76 height 170
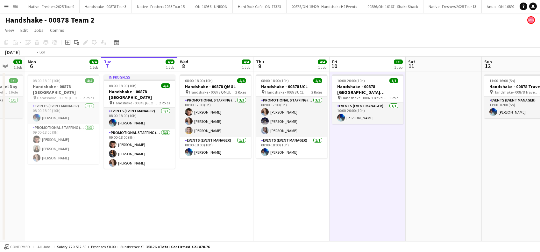
scroll to position [0, 195]
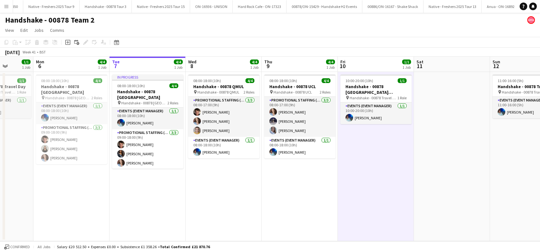
drag, startPoint x: 134, startPoint y: 213, endPoint x: 233, endPoint y: 213, distance: 99.7
click at [233, 213] on app-calendar-viewport "Fri 3 1/1 1 Job Sat 4 Sun 5 1/1 1 Job Mon 6 4/4 1 Job Tue 7 4/4 1 Job Wed 8 4/4…" at bounding box center [270, 149] width 540 height 185
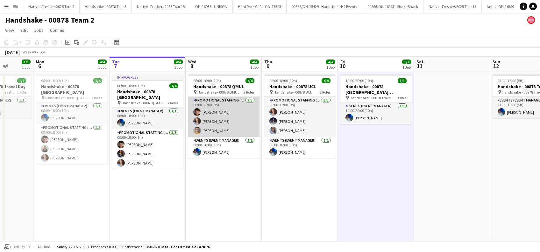
click at [222, 130] on app-card-role "Promotional Staffing (Brand Ambassadors) 3/3 08:00-17:00 (9h) Sebastian Hill Jo…" at bounding box center [223, 117] width 71 height 40
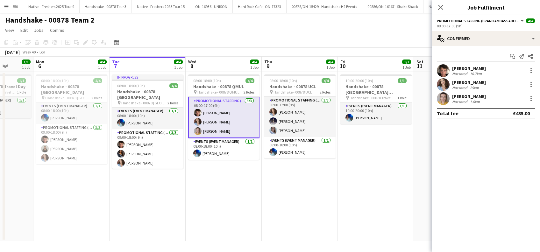
click at [473, 96] on div "Larissa Bernardo" at bounding box center [469, 97] width 34 height 6
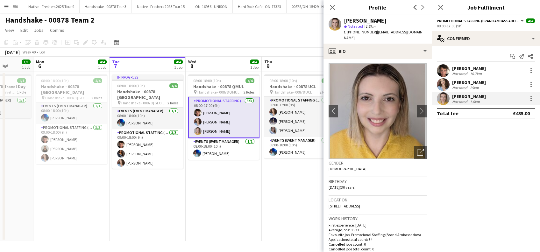
scroll to position [0, 0]
click at [444, 7] on app-icon "Close pop-in" at bounding box center [441, 7] width 9 height 9
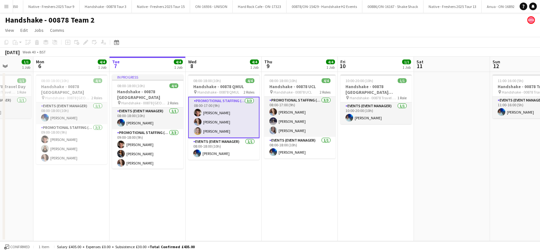
click at [242, 178] on app-date-cell "08:00-18:00 (10h) 4/4 Handshake - 00878 QMUL pin Handshake - 00878 QMUL 2 Roles…" at bounding box center [224, 157] width 76 height 170
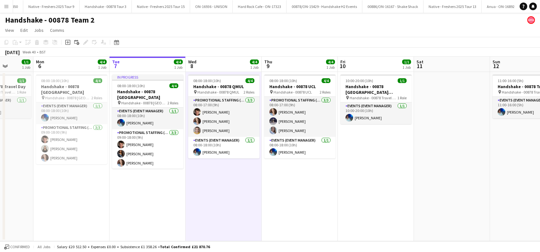
click at [303, 183] on app-date-cell "08:00-18:00 (10h) 4/4 Handshake - 00878 UCL pin Handshake - 00878 UCL 2 Roles P…" at bounding box center [300, 157] width 76 height 170
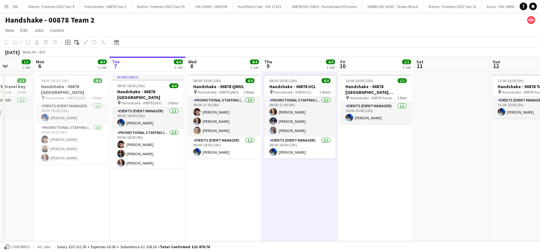
click at [149, 183] on app-date-cell "In progress 08:00-18:00 (10h) 4/4 Handshake - 00878 Imperial College pin Handsh…" at bounding box center [148, 157] width 76 height 170
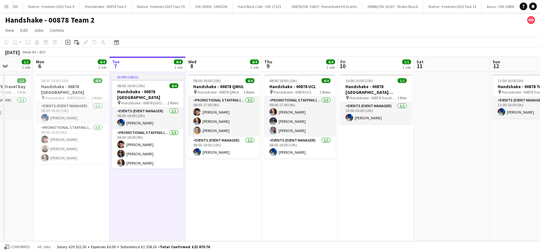
click at [237, 186] on app-date-cell "08:00-18:00 (10h) 4/4 Handshake - 00878 QMUL pin Handshake - 00878 QMUL 2 Roles…" at bounding box center [224, 157] width 76 height 170
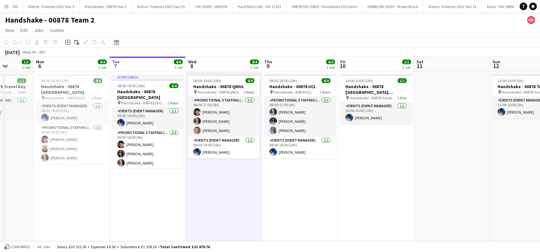
click at [307, 184] on app-date-cell "08:00-18:00 (10h) 4/4 Handshake - 00878 UCL pin Handshake - 00878 UCL 2 Roles P…" at bounding box center [300, 157] width 76 height 170
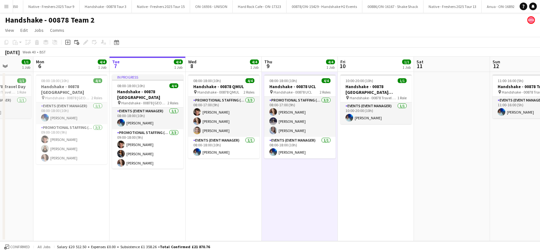
scroll to position [0, 136]
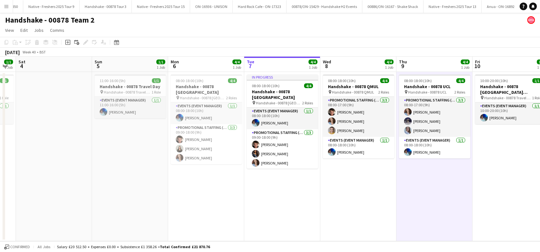
drag, startPoint x: 241, startPoint y: 206, endPoint x: 376, endPoint y: 205, distance: 134.8
click at [376, 205] on app-calendar-viewport "Thu 2 4/4 1 Job Fri 3 1/1 1 Job Sat 4 Sun 5 1/1 1 Job Mon 6 4/4 1 Job Tue 7 4/4…" at bounding box center [270, 149] width 540 height 185
click at [182, 207] on app-date-cell "08:00-18:00 (10h) 4/4 Handshake - 00878 Imperial College pin Handshake - 00878 …" at bounding box center [206, 157] width 76 height 170
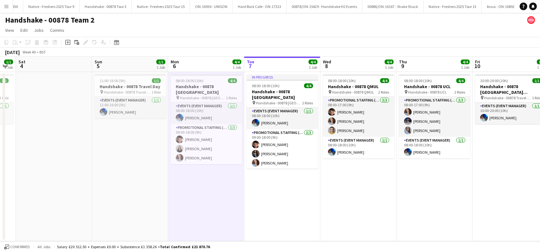
click at [71, 196] on app-date-cell at bounding box center [54, 157] width 76 height 170
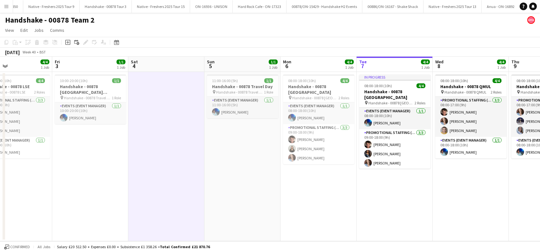
drag, startPoint x: 62, startPoint y: 200, endPoint x: 176, endPoint y: 200, distance: 113.7
click at [176, 200] on app-calendar-viewport "Tue 30 4/4 1 Job Wed 1 4/4 1 Job Thu 2 4/4 1 Job Fri 3 1/1 1 Job Sat 4 Sun 5 1/…" at bounding box center [270, 149] width 540 height 185
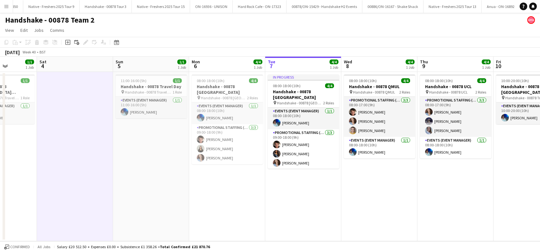
scroll to position [0, 174]
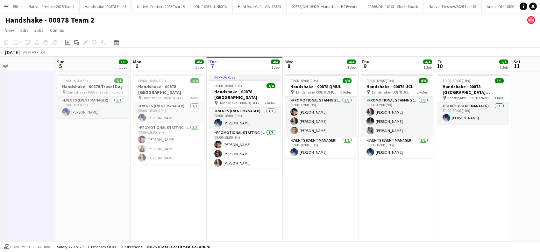
drag, startPoint x: 251, startPoint y: 173, endPoint x: 100, endPoint y: 194, distance: 152.8
click at [100, 194] on app-calendar-viewport "Thu 2 4/4 1 Job Fri 3 1/1 1 Job Sat 4 Sun 5 1/1 1 Job Mon 6 4/4 1 Job Tue 7 4/4…" at bounding box center [270, 149] width 540 height 185
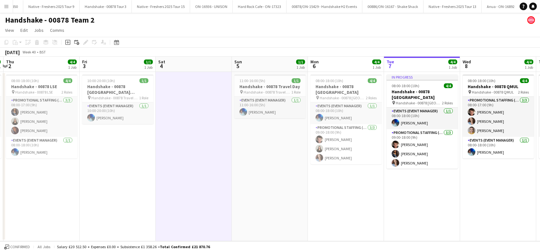
drag, startPoint x: 156, startPoint y: 201, endPoint x: 334, endPoint y: 206, distance: 177.5
click at [334, 206] on app-calendar-viewport "Tue 30 4/4 1 Job Wed 1 4/4 1 Job Thu 2 4/4 1 Job Fri 3 1/1 1 Job Sat 4 Sun 5 1/…" at bounding box center [270, 149] width 540 height 185
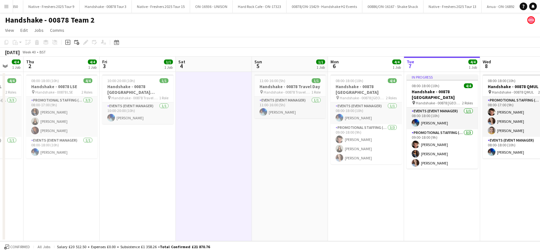
drag, startPoint x: 173, startPoint y: 199, endPoint x: 255, endPoint y: 203, distance: 82.0
click at [255, 203] on app-calendar-viewport "Tue 30 4/4 1 Job Wed 1 4/4 1 Job Thu 2 4/4 1 Job Fri 3 1/1 1 Job Sat 4 Sun 5 1/…" at bounding box center [270, 149] width 540 height 185
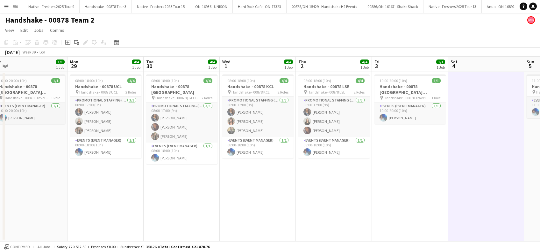
drag, startPoint x: 271, startPoint y: 213, endPoint x: 308, endPoint y: 213, distance: 37.3
click at [308, 213] on app-calendar-viewport "Fri 26 Sat 27 Sun 28 1/1 1 Job Mon 29 4/4 1 Job Tue 30 4/4 1 Job Wed 1 4/4 1 Jo…" at bounding box center [270, 149] width 540 height 185
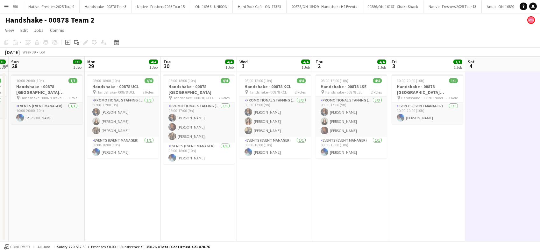
click at [357, 213] on app-calendar-viewport "Fri 26 4/4 1 Job Sat 27 1/1 1 Job Sun 28 1/1 1 Job Mon 29 4/4 1 Job Tue 30 4/4 …" at bounding box center [270, 149] width 540 height 185
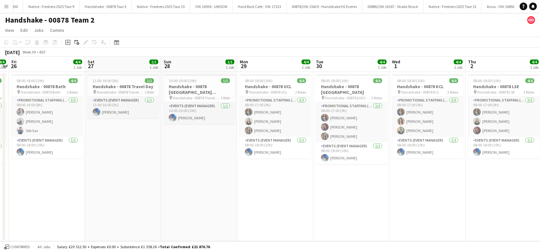
scroll to position [0, 171]
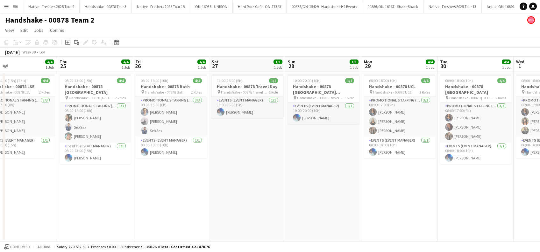
drag, startPoint x: 179, startPoint y: 216, endPoint x: 303, endPoint y: 216, distance: 124.3
click at [303, 216] on app-calendar-viewport "Mon 22 5/5 1 Job Tue 23 4/4 1 Job Wed 24 4/4 1 Job Thu 25 4/4 1 Job Fri 26 4/4 …" at bounding box center [270, 149] width 540 height 185
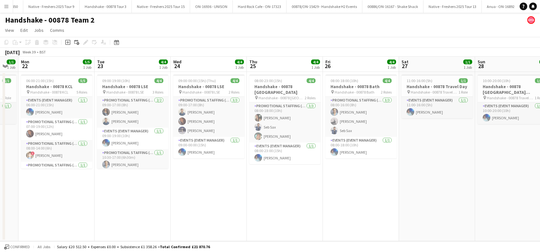
scroll to position [0, 201]
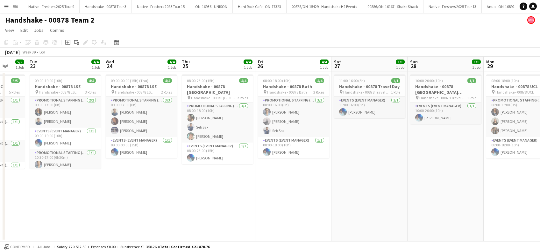
drag, startPoint x: 104, startPoint y: 202, endPoint x: 226, endPoint y: 202, distance: 122.0
click at [226, 202] on app-calendar-viewport "Sat 20 Sun 21 1/1 1 Job Mon 22 5/5 1 Job Tue 23 4/4 1 Job Wed 24 4/4 1 Job Thu …" at bounding box center [270, 149] width 540 height 185
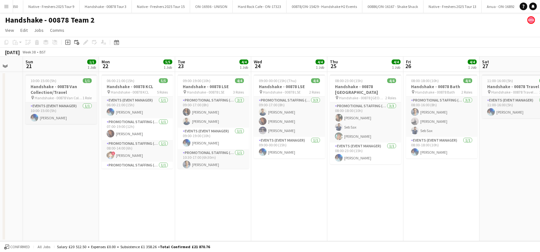
drag, startPoint x: 133, startPoint y: 207, endPoint x: 281, endPoint y: 207, distance: 148.8
click at [281, 207] on app-calendar-viewport "Fri 19 Sat 20 Sun 21 1/1 1 Job Mon 22 5/5 1 Job Tue 23 4/4 1 Job Wed 24 4/4 1 J…" at bounding box center [270, 149] width 540 height 185
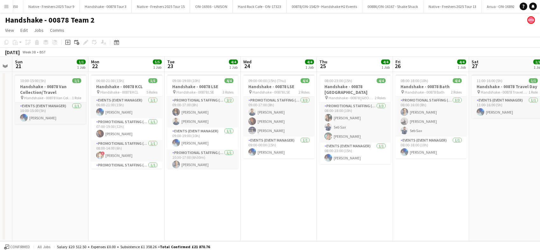
scroll to position [0, 208]
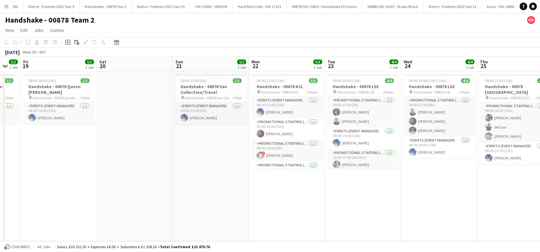
drag, startPoint x: 136, startPoint y: 221, endPoint x: 286, endPoint y: 221, distance: 149.8
click at [286, 221] on app-calendar-viewport "Tue 16 1/1 1 Job Wed 17 Thu 18 1/1 1 Job Fri 19 1/1 1 Job Sat 20 Sun 21 1/1 1 J…" at bounding box center [270, 149] width 540 height 185
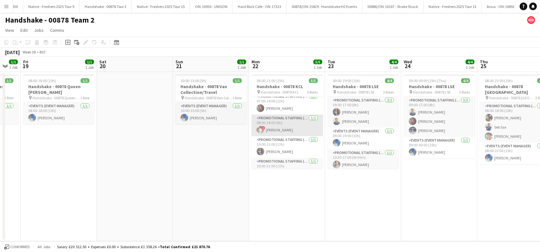
scroll to position [36, 0]
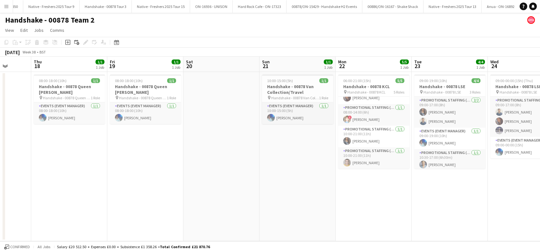
drag, startPoint x: 273, startPoint y: 212, endPoint x: 359, endPoint y: 205, distance: 87.0
click at [359, 205] on app-calendar-viewport "Mon 15 Tue 16 1/1 1 Job Wed 17 Thu 18 1/1 1 Job Fri 19 1/1 1 Job Sat 20 Sun 21 …" at bounding box center [270, 149] width 540 height 185
click at [220, 202] on app-date-cell at bounding box center [222, 157] width 76 height 170
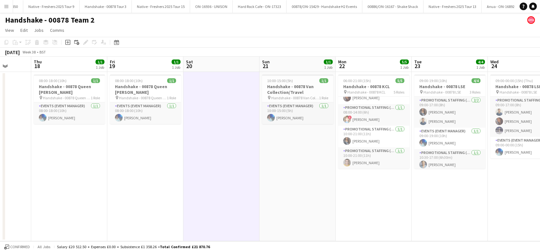
click at [111, 186] on app-date-cell "08:00-18:00 (10h) 1/1 Handshake - 00878 Queen Marys pin Handshake - 00878 Queen…" at bounding box center [145, 157] width 76 height 170
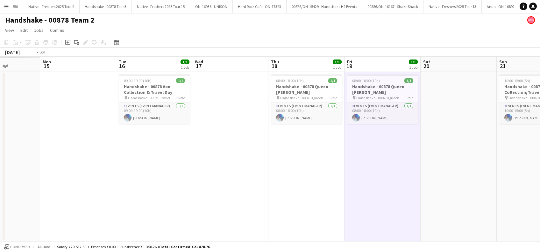
drag, startPoint x: 125, startPoint y: 206, endPoint x: 352, endPoint y: 203, distance: 227.2
click at [353, 203] on app-calendar-viewport "Sat 13 Sun 14 Mon 15 Tue 16 1/1 1 Job Wed 17 Thu 18 1/1 1 Job Fri 19 1/1 1 Job …" at bounding box center [270, 149] width 540 height 185
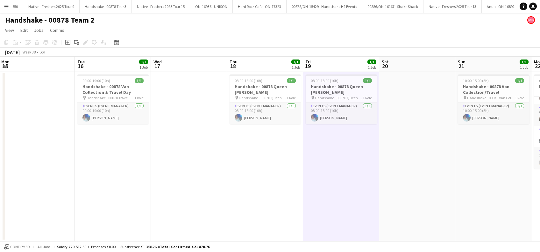
drag, startPoint x: 310, startPoint y: 213, endPoint x: 206, endPoint y: 211, distance: 103.6
click at [170, 226] on app-calendar-viewport "Fri 12 Sat 13 Sun 14 Mon 15 Tue 16 1/1 1 Job Wed 17 Thu 18 1/1 1 Job Fri 19 1/1…" at bounding box center [270, 149] width 540 height 185
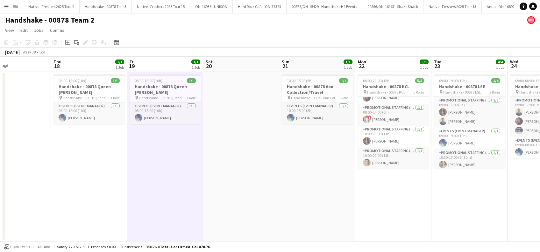
scroll to position [0, 200]
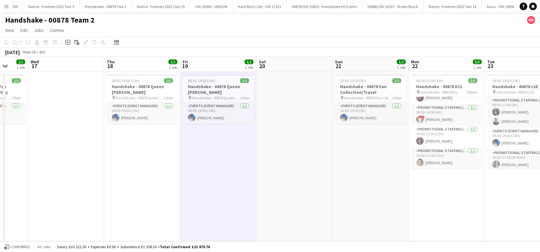
drag, startPoint x: 429, startPoint y: 191, endPoint x: 171, endPoint y: 219, distance: 258.9
click at [171, 219] on app-calendar-viewport "Sun 14 Mon 15 Tue 16 1/1 1 Job Wed 17 Thu 18 1/1 1 Job Fri 19 1/1 1 Job Sat 20 …" at bounding box center [270, 149] width 540 height 185
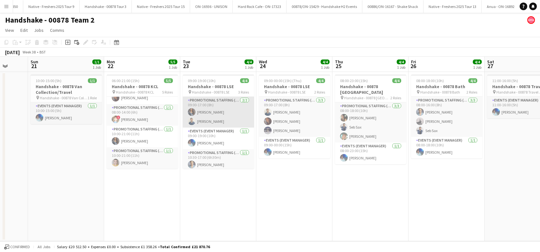
click at [204, 113] on app-card-role "Promotional Staffing (Brand Ambassadors) 2/2 09:00-17:00 (8h) Alyssa Palmer Ghu…" at bounding box center [218, 112] width 71 height 31
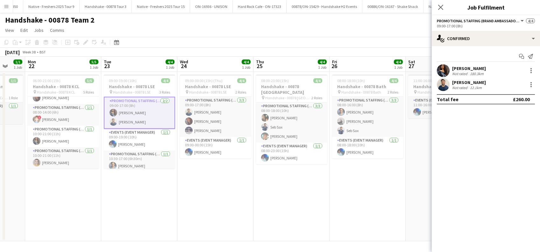
scroll to position [0, 302]
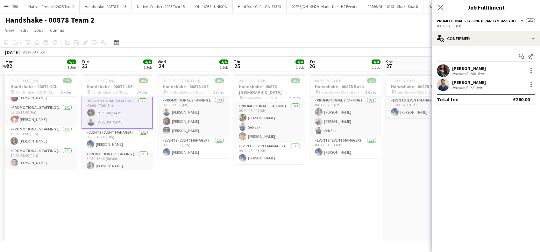
drag, startPoint x: 297, startPoint y: 204, endPoint x: 201, endPoint y: 236, distance: 100.9
click at [201, 236] on app-calendar-viewport "Thu 18 1/1 1 Job Fri 19 1/1 1 Job Sat 20 Sun 21 1/1 1 Job Mon 22 5/5 1 Job Tue …" at bounding box center [270, 149] width 540 height 185
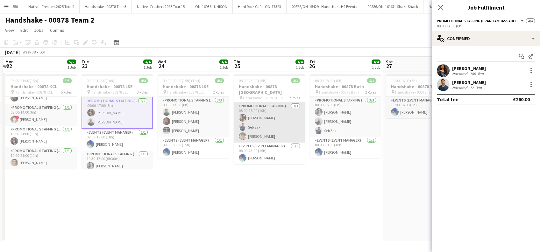
click at [254, 126] on app-card-role "Promotional Staffing (Brand Ambassadors) 3/3 08:00-18:00 (10h) Maria Oakley Seb…" at bounding box center [269, 123] width 71 height 40
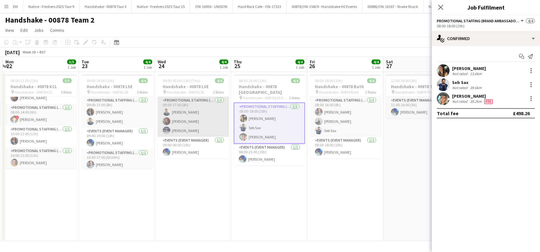
click at [178, 130] on app-card-role "Promotional Staffing (Brand Ambassadors) 3/3 09:00-17:00 (8h) Ghulam Murtaza Sa…" at bounding box center [193, 117] width 71 height 40
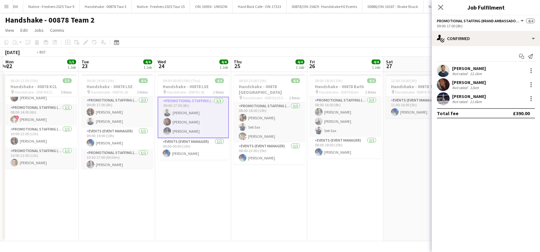
scroll to position [0, 284]
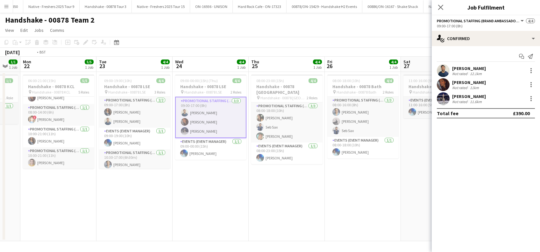
drag, startPoint x: 352, startPoint y: 189, endPoint x: 217, endPoint y: 223, distance: 139.0
click at [217, 223] on app-calendar-viewport "Thu 18 1/1 1 Job Fri 19 1/1 1 Job Sat 20 Sun 21 1/1 1 Job Mon 22 5/5 1 Job Tue …" at bounding box center [270, 149] width 540 height 185
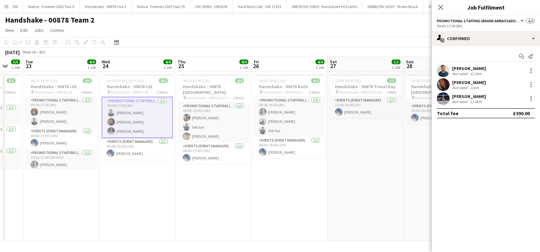
drag, startPoint x: 106, startPoint y: 213, endPoint x: 323, endPoint y: 209, distance: 216.7
click at [323, 209] on app-calendar-viewport "Sat 20 Sun 21 1/1 1 Job Mon 22 5/5 1 Job Tue 23 4/4 1 Job Wed 24 4/4 1 Job Thu …" at bounding box center [270, 149] width 540 height 185
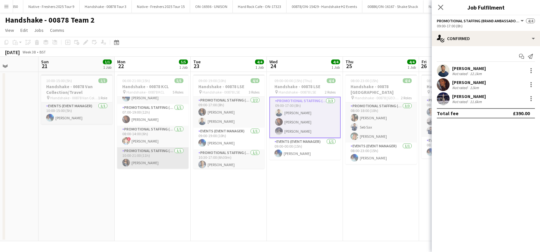
scroll to position [0, 0]
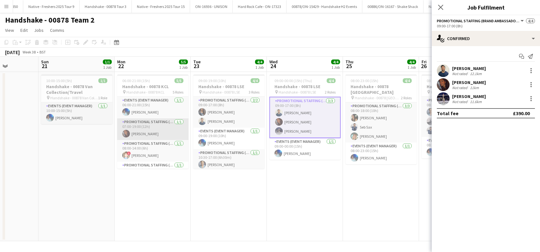
click at [149, 135] on app-card-role "Promotional Staffing (Brand Ambassadors) 1/1 07:00-19:00 (12h) Sanjana Ramlall" at bounding box center [152, 130] width 71 height 22
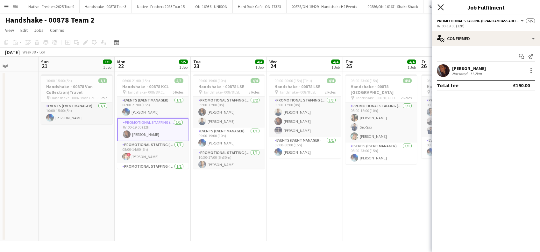
click at [444, 7] on icon "Close pop-in" at bounding box center [441, 7] width 6 height 6
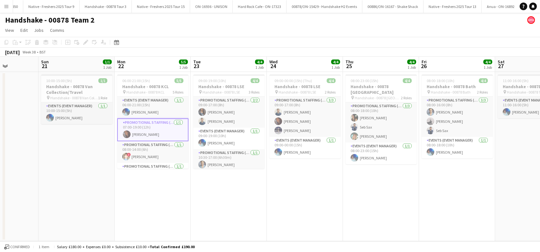
drag, startPoint x: 174, startPoint y: 189, endPoint x: 234, endPoint y: 177, distance: 61.1
click at [174, 188] on app-date-cell "06:00-21:00 (15h) 5/5 Handshake - 00878 KCL pin Handshake - 00878 KCL 5 Roles E…" at bounding box center [153, 157] width 76 height 170
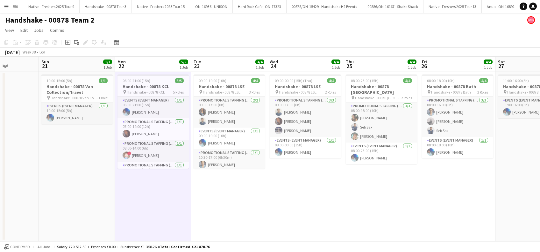
drag, startPoint x: 234, startPoint y: 177, endPoint x: 243, endPoint y: 177, distance: 9.6
click at [234, 177] on app-date-cell "09:00-19:00 (10h) 4/4 Handshake - 00878 LSE pin Handshake - 00878 LSE 3 Roles P…" at bounding box center [229, 157] width 76 height 170
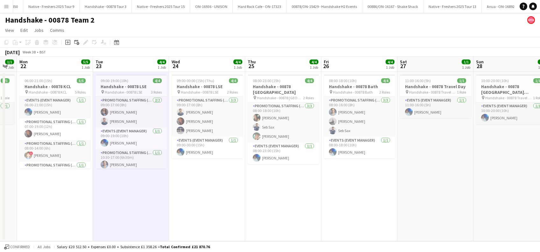
drag, startPoint x: 244, startPoint y: 204, endPoint x: 212, endPoint y: 214, distance: 34.3
click at [212, 214] on app-calendar-viewport "Thu 18 1/1 1 Job Fri 19 1/1 1 Job Sat 20 Sun 21 1/1 1 Job Mon 22 5/5 1 Job Tue …" at bounding box center [270, 149] width 540 height 185
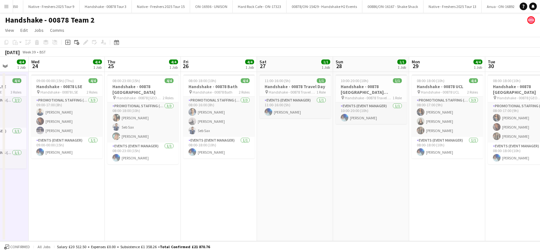
drag, startPoint x: 408, startPoint y: 204, endPoint x: 273, endPoint y: 222, distance: 136.9
click at [273, 222] on app-calendar-viewport "Sun 21 1/1 1 Job Mon 22 5/5 1 Job Tue 23 4/4 1 Job Wed 24 4/4 1 Job Thu 25 4/4 …" at bounding box center [270, 149] width 540 height 185
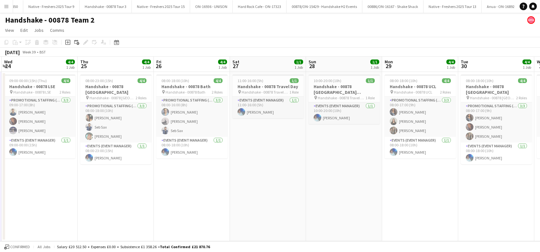
drag, startPoint x: 283, startPoint y: 237, endPoint x: 269, endPoint y: 239, distance: 14.4
click at [269, 239] on app-calendar-viewport "Sun 21 1/1 1 Job Mon 22 5/5 1 Job Tue 23 4/4 1 Job Wed 24 4/4 1 Job Thu 25 4/4 …" at bounding box center [270, 149] width 540 height 185
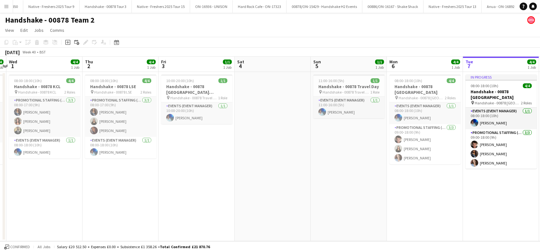
drag, startPoint x: 423, startPoint y: 194, endPoint x: 188, endPoint y: 203, distance: 235.6
click at [47, 227] on app-calendar-viewport "Sun 28 1/1 1 Job Mon 29 4/4 1 Job Tue 30 4/4 1 Job Wed 1 4/4 1 Job Thu 2 4/4 1 …" at bounding box center [270, 149] width 540 height 185
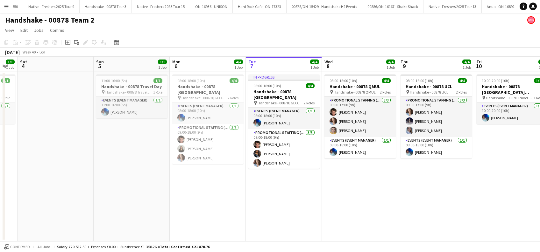
drag, startPoint x: 117, startPoint y: 218, endPoint x: 247, endPoint y: 192, distance: 132.2
click at [116, 218] on app-calendar-viewport "Wed 1 4/4 1 Job Thu 2 4/4 1 Job Fri 3 1/1 1 Job Sat 4 Sun 5 1/1 1 Job Mon 6 4/4…" at bounding box center [270, 149] width 540 height 185
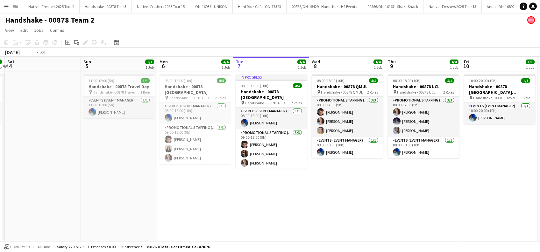
drag, startPoint x: 308, startPoint y: 187, endPoint x: 185, endPoint y: 201, distance: 123.2
click at [186, 202] on app-calendar-viewport "Wed 1 4/4 1 Job Thu 2 4/4 1 Job Fri 3 1/1 1 Job Sat 4 Sun 5 1/1 1 Job Mon 6 4/4…" at bounding box center [270, 149] width 540 height 185
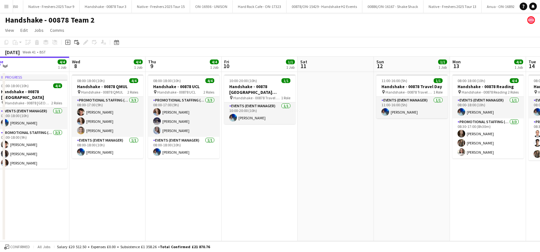
drag, startPoint x: 197, startPoint y: 173, endPoint x: 293, endPoint y: 158, distance: 97.1
click at [196, 174] on app-calendar-viewport "Fri 3 1/1 1 Job Sat 4 Sun 5 1/1 1 Job Mon 6 4/4 1 Job Tue 7 4/4 1 Job Wed 8 4/4…" at bounding box center [270, 149] width 540 height 185
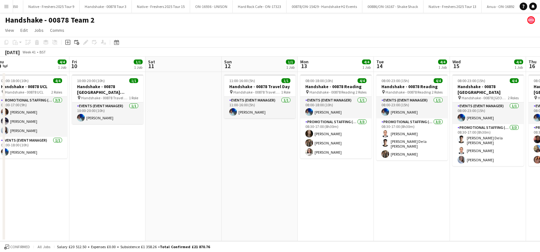
drag, startPoint x: 285, startPoint y: 157, endPoint x: 216, endPoint y: 164, distance: 70.1
click at [159, 164] on app-calendar-viewport "Sun 5 1/1 1 Job Mon 6 4/4 1 Job Tue 7 4/4 1 Job Wed 8 4/4 1 Job Thu 9 4/4 1 Job…" at bounding box center [270, 149] width 540 height 185
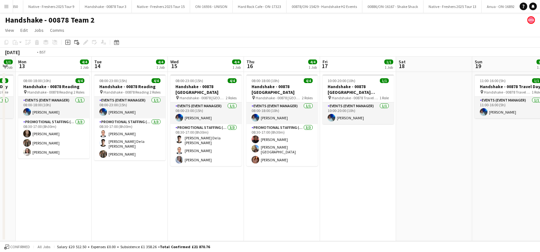
click at [190, 181] on app-calendar-viewport "Thu 9 4/4 1 Job Fri 10 1/1 1 Job Sat 11 Sun 12 1/1 1 Job Mon 13 4/4 1 Job Tue 1…" at bounding box center [270, 149] width 540 height 185
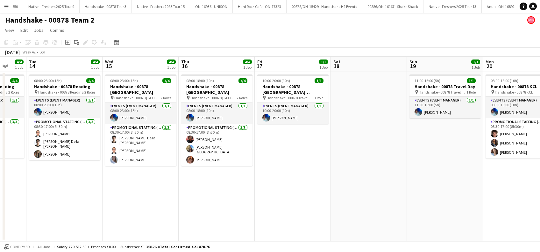
click at [187, 190] on app-calendar-viewport "Sat 11 Sun 12 1/1 1 Job Mon 13 4/4 1 Job Tue 14 4/4 1 Job Wed 15 4/4 1 Job Thu …" at bounding box center [270, 149] width 540 height 185
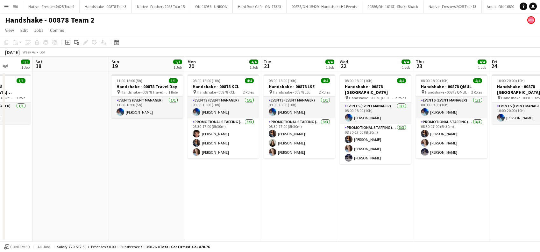
click at [198, 186] on app-calendar-viewport "Tue 14 4/4 1 Job Wed 15 4/4 1 Job Thu 16 4/4 1 Job Fri 17 1/1 1 Job Sat 18 Sun …" at bounding box center [270, 149] width 540 height 185
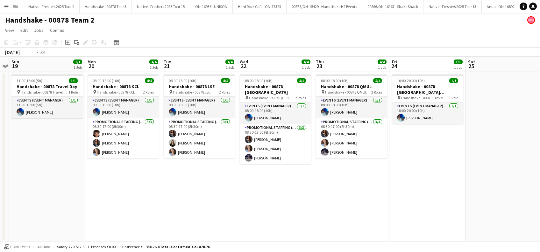
drag, startPoint x: 425, startPoint y: 191, endPoint x: 270, endPoint y: 191, distance: 154.8
click at [270, 191] on app-calendar-viewport "Thu 16 4/4 1 Job Fri 17 1/1 1 Job Sat 18 Sun 19 1/1 1 Job Mon 20 4/4 1 Job Tue …" at bounding box center [270, 149] width 540 height 185
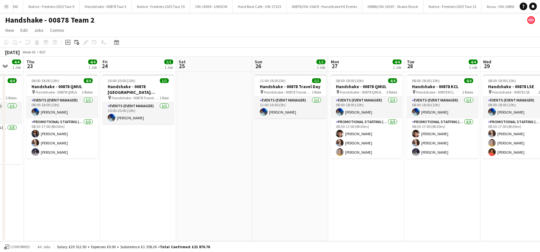
click at [202, 184] on app-calendar-viewport "Sun 19 1/1 1 Job Mon 20 4/4 1 Job Tue 21 4/4 1 Job Wed 22 4/4 1 Job Thu 23 4/4 …" at bounding box center [270, 149] width 540 height 185
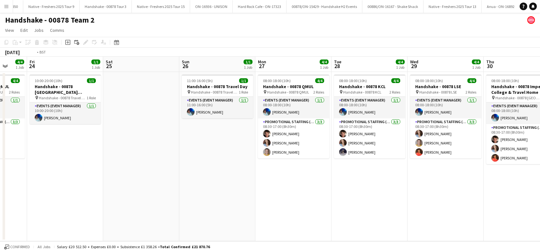
click at [181, 204] on app-calendar-viewport "Tue 21 4/4 1 Job Wed 22 4/4 1 Job Thu 23 4/4 1 Job Fri 24 1/1 1 Job Sat 25 Sun …" at bounding box center [270, 149] width 540 height 185
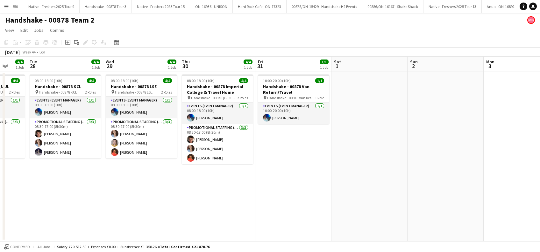
scroll to position [0, 191]
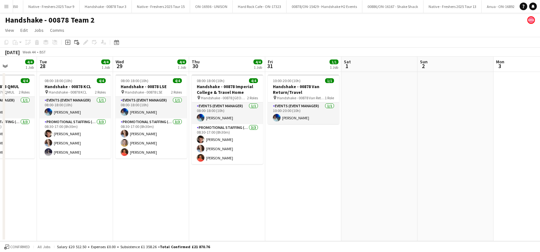
drag, startPoint x: 430, startPoint y: 191, endPoint x: 288, endPoint y: 191, distance: 142.4
click at [288, 191] on app-calendar-viewport "Sat 25 Sun 26 1/1 1 Job Mon 27 4/4 1 Job Tue 28 4/4 1 Job Wed 29 4/4 1 Job Thu …" at bounding box center [270, 149] width 540 height 185
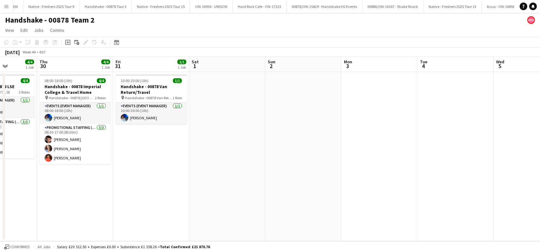
click at [254, 159] on app-date-cell at bounding box center [227, 157] width 76 height 170
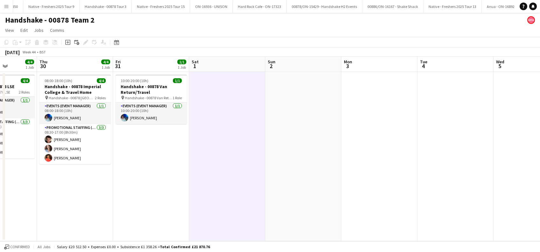
click at [300, 187] on app-date-cell at bounding box center [303, 157] width 76 height 170
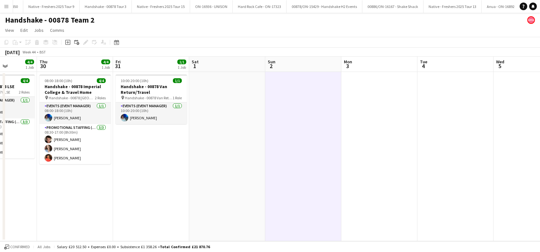
click at [308, 201] on app-date-cell at bounding box center [303, 157] width 76 height 170
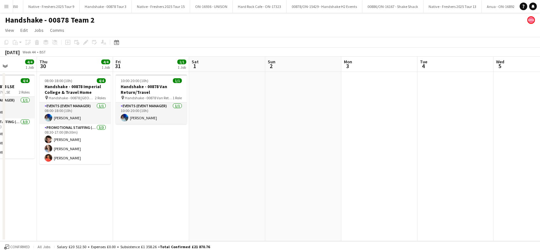
click at [247, 180] on app-date-cell at bounding box center [227, 157] width 76 height 170
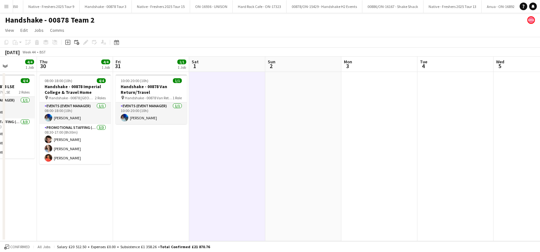
click at [304, 183] on app-date-cell at bounding box center [303, 157] width 76 height 170
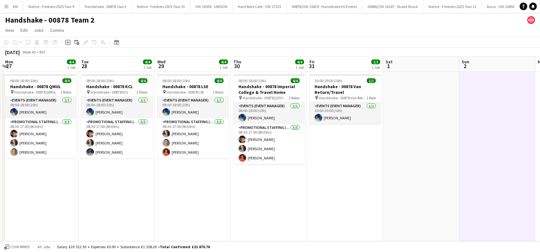
drag, startPoint x: 250, startPoint y: 193, endPoint x: 411, endPoint y: 180, distance: 161.7
click at [411, 180] on app-calendar-viewport "Sat 25 Sun 26 1/1 1 Job Mon 27 4/4 1 Job Tue 28 4/4 1 Job Wed 29 4/4 1 Job Thu …" at bounding box center [270, 149] width 540 height 185
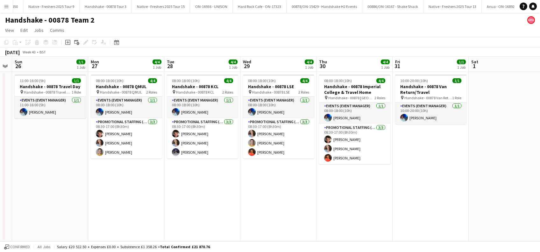
drag, startPoint x: 200, startPoint y: 213, endPoint x: 285, endPoint y: 208, distance: 85.5
click at [370, 208] on app-calendar-viewport "Fri 24 1/1 1 Job Sat 25 Sun 26 1/1 1 Job Mon 27 4/4 1 Job Tue 28 4/4 1 Job Wed …" at bounding box center [270, 149] width 540 height 185
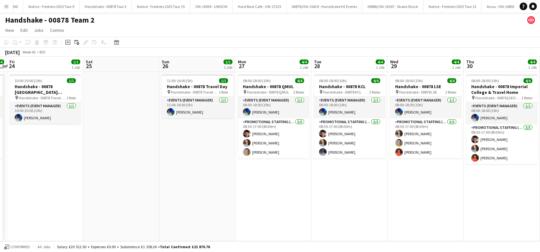
drag, startPoint x: 180, startPoint y: 208, endPoint x: 368, endPoint y: 207, distance: 187.4
click at [395, 208] on app-calendar-viewport "Wed 22 4/4 1 Job Thu 23 4/4 1 Job Fri 24 1/1 1 Job Sat 25 Sun 26 1/1 1 Job Mon …" at bounding box center [270, 149] width 540 height 185
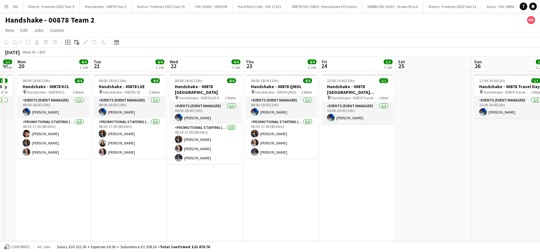
drag, startPoint x: 202, startPoint y: 206, endPoint x: 229, endPoint y: 204, distance: 27.2
click at [361, 204] on app-calendar-viewport "Sat 18 Sun 19 1/1 1 Job Mon 20 4/4 1 Job Tue 21 4/4 1 Job Wed 22 4/4 1 Job Thu …" at bounding box center [270, 149] width 540 height 185
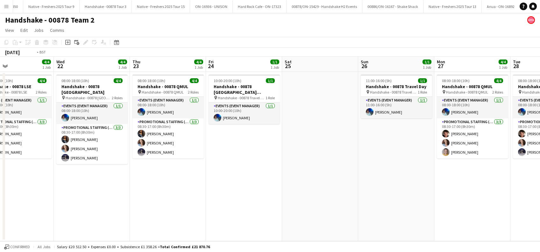
drag, startPoint x: 430, startPoint y: 204, endPoint x: 164, endPoint y: 230, distance: 267.0
click at [164, 230] on app-calendar-viewport "Sat 18 Sun 19 1/1 1 Job Mon 20 4/4 1 Job Tue 21 4/4 1 Job Wed 22 4/4 1 Job Thu …" at bounding box center [270, 149] width 540 height 185
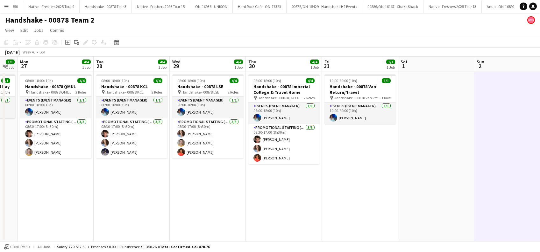
drag, startPoint x: 170, startPoint y: 221, endPoint x: 138, endPoint y: 225, distance: 32.1
click at [138, 225] on app-calendar-viewport "Thu 23 4/4 1 Job Fri 24 1/1 1 Job Sat 25 Sun 26 1/1 1 Job Mon 27 4/4 1 Job Tue …" at bounding box center [270, 149] width 540 height 185
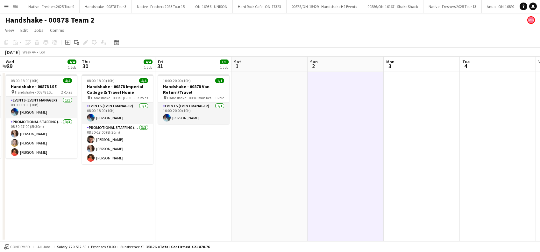
click at [190, 219] on app-calendar-viewport "Sat 25 Sun 26 1/1 1 Job Mon 27 4/4 1 Job Tue 28 4/4 1 Job Wed 29 4/4 1 Job Thu …" at bounding box center [270, 149] width 540 height 185
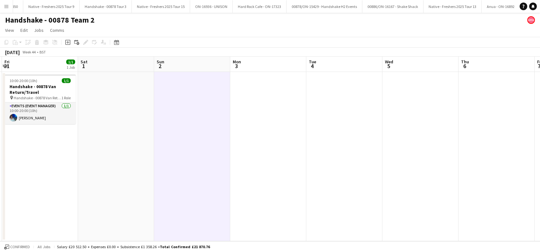
drag, startPoint x: 376, startPoint y: 197, endPoint x: 233, endPoint y: 215, distance: 144.5
click at [223, 215] on app-calendar-viewport "Mon 27 4/4 1 Job Tue 28 4/4 1 Job Wed 29 4/4 1 Job Thu 30 4/4 1 Job Fri 31 1/1 …" at bounding box center [270, 149] width 540 height 185
drag, startPoint x: 120, startPoint y: 173, endPoint x: 187, endPoint y: 173, distance: 66.3
click at [122, 173] on app-date-cell at bounding box center [116, 157] width 76 height 170
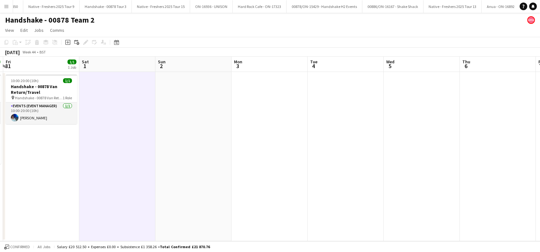
click at [227, 173] on app-date-cell at bounding box center [193, 157] width 76 height 170
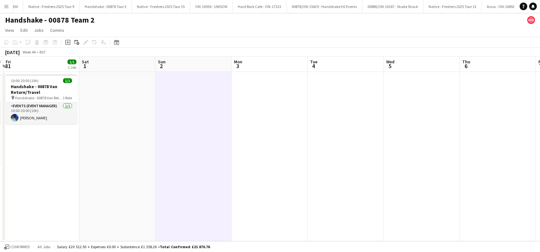
scroll to position [0, 301]
click at [209, 185] on app-date-cell at bounding box center [194, 157] width 76 height 170
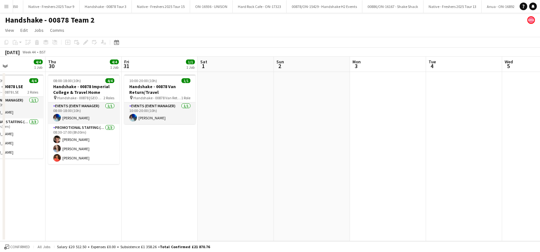
scroll to position [0, 161]
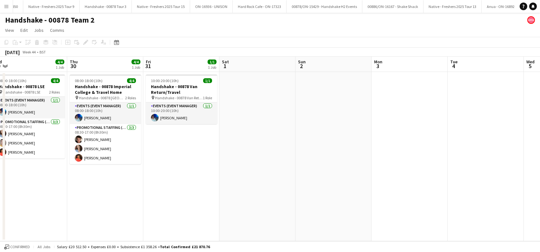
drag, startPoint x: 121, startPoint y: 183, endPoint x: 261, endPoint y: 179, distance: 139.9
click at [261, 179] on app-calendar-viewport "Mon 27 4/4 1 Job Tue 28 4/4 1 Job Wed 29 4/4 1 Job Thu 30 4/4 1 Job Fri 31 1/1 …" at bounding box center [270, 149] width 540 height 185
click at [252, 166] on app-date-cell at bounding box center [258, 157] width 76 height 170
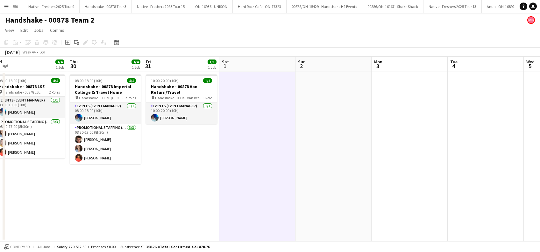
scroll to position [0, 161]
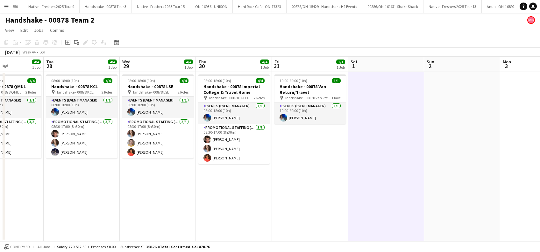
drag, startPoint x: 268, startPoint y: 183, endPoint x: 396, endPoint y: 183, distance: 128.4
click at [396, 183] on app-calendar-viewport "Sat 25 Sun 26 1/1 1 Job Mon 27 4/4 1 Job Tue 28 4/4 1 Job Wed 29 4/4 1 Job Thu …" at bounding box center [270, 149] width 540 height 185
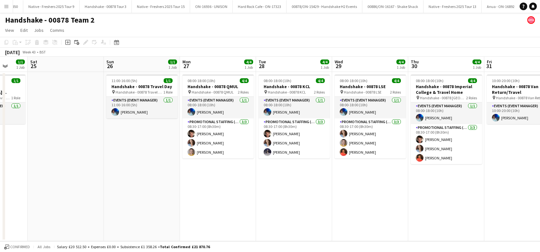
drag, startPoint x: 390, startPoint y: 205, endPoint x: 401, endPoint y: 203, distance: 10.9
click at [407, 203] on app-calendar-viewport "Thu 23 4/4 1 Job Fri 24 1/1 1 Job Sat 25 Sun 26 1/1 1 Job Mon 27 4/4 1 Job Tue …" at bounding box center [270, 149] width 540 height 185
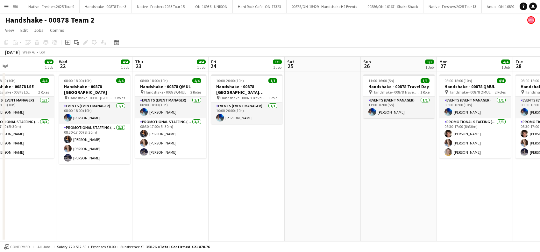
drag, startPoint x: 271, startPoint y: 199, endPoint x: 474, endPoint y: 191, distance: 203.1
click at [475, 191] on app-calendar-viewport "Mon 20 4/4 1 Job Tue 21 4/4 1 Job Wed 22 4/4 1 Job Thu 23 4/4 1 Job Fri 24 1/1 …" at bounding box center [270, 149] width 540 height 185
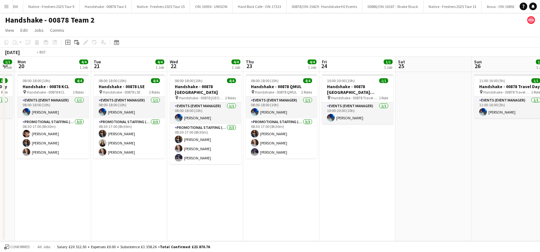
drag, startPoint x: 235, startPoint y: 203, endPoint x: 371, endPoint y: 185, distance: 136.9
click at [372, 186] on app-calendar-viewport "Sat 18 Sun 19 1/1 1 Job Mon 20 4/4 1 Job Tue 21 4/4 1 Job Wed 22 4/4 1 Job Thu …" at bounding box center [270, 149] width 540 height 185
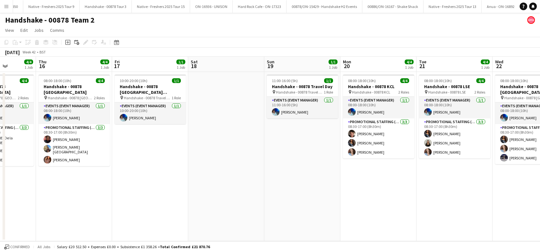
drag, startPoint x: 282, startPoint y: 188, endPoint x: 348, endPoint y: 184, distance: 65.8
click at [372, 184] on app-calendar-viewport "Mon 13 4/4 1 Job Tue 14 4/4 1 Job Wed 15 4/4 1 Job Thu 16 4/4 1 Job Fri 17 1/1 …" at bounding box center [270, 149] width 540 height 185
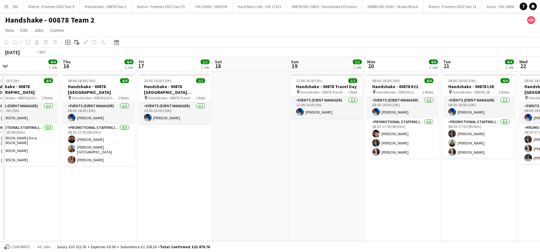
click at [366, 195] on app-calendar-viewport "Mon 13 4/4 1 Job Tue 14 4/4 1 Job Wed 15 4/4 1 Job Thu 16 4/4 1 Job Fri 17 1/1 …" at bounding box center [270, 149] width 540 height 185
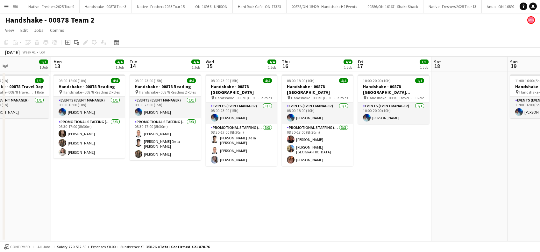
drag, startPoint x: 149, startPoint y: 196, endPoint x: 361, endPoint y: 191, distance: 211.9
click at [363, 191] on app-calendar-viewport "Fri 10 1/1 1 Job Sat 11 Sun 12 1/1 1 Job Mon 13 4/4 1 Job Tue 14 4/4 1 Job Wed …" at bounding box center [270, 149] width 540 height 185
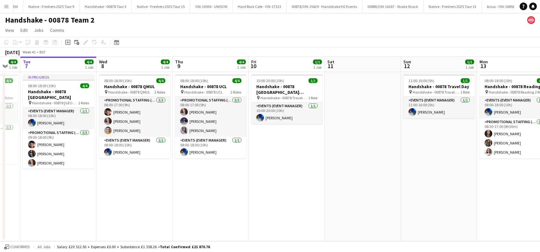
drag, startPoint x: 320, startPoint y: 194, endPoint x: 214, endPoint y: 188, distance: 106.3
click at [335, 192] on app-calendar-viewport "Sun 5 1/1 1 Job Mon 6 4/4 1 Job Tue 7 4/4 1 Job Wed 8 4/4 1 Job Thu 9 4/4 1 Job…" at bounding box center [270, 149] width 540 height 185
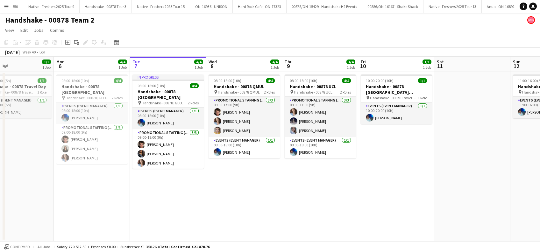
drag, startPoint x: 389, startPoint y: 194, endPoint x: 211, endPoint y: 191, distance: 178.1
click at [403, 192] on app-calendar-viewport "Fri 3 1/1 1 Job Sat 4 Sun 5 1/1 1 Job Mon 6 4/4 1 Job Tue 7 4/4 1 Job Wed 8 4/4…" at bounding box center [270, 149] width 540 height 185
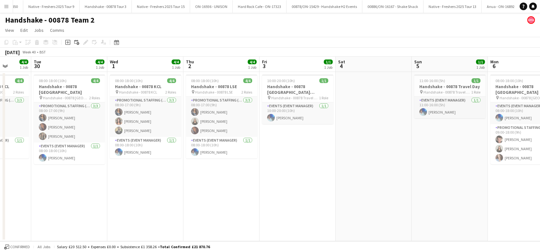
drag, startPoint x: 412, startPoint y: 199, endPoint x: 382, endPoint y: 195, distance: 30.5
click at [413, 199] on app-calendar-viewport "Sat 27 1/1 1 Job Sun 28 1/1 1 Job Mon 29 4/4 1 Job Tue 30 4/4 1 Job Wed 1 4/4 1…" at bounding box center [270, 149] width 540 height 185
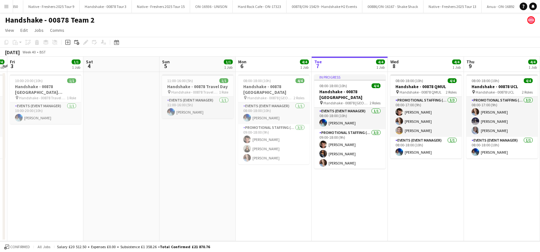
drag
click at [28, 220] on app-calendar-viewport "Mon 29 4/4 1 Job Tue 30 4/4 1 Job Wed 1 4/4 1 Job Thu 2 4/4 1 Job Fri 3 1/1 1 J…" at bounding box center [270, 149] width 540 height 185
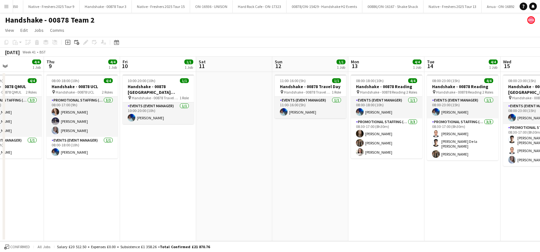
click at [75, 234] on app-calendar-viewport "Sun 5 1/1 1 Job Mon 6 4/4 1 Job Tue 7 4/4 1 Job Wed 8 4/4 1 Job Thu 9 4/4 1 Job…" at bounding box center [270, 149] width 540 height 185
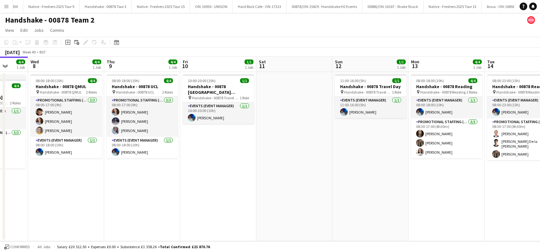
click at [91, 203] on app-calendar-viewport "Sun 5 1/1 1 Job Mon 6 4/4 1 Job Tue 7 4/4 1 Job Wed 8 4/4 1 Job Thu 9 4/4 1 Job…" at bounding box center [270, 149] width 540 height 185
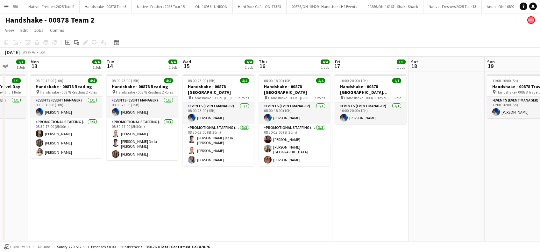
click at [147, 205] on app-calendar-viewport "Fri 10 1/1 1 Job Sat 11 Sun 12 1/1 1 Job Mon 13 4/4 1 Job Tue 14 4/4 1 Job Wed …" at bounding box center [270, 149] width 540 height 185
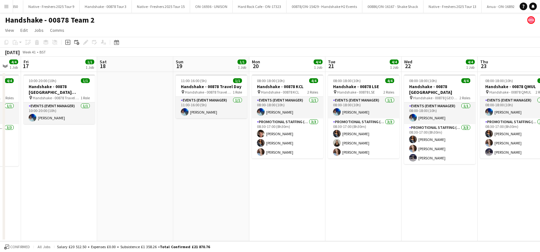
click at [179, 225] on app-calendar-viewport "Mon 13 4/4 1 Job Tue 14 4/4 1 Job Wed 15 4/4 1 Job Thu 16 4/4 1 Job Fri 17 1/1 …" at bounding box center [270, 149] width 540 height 185
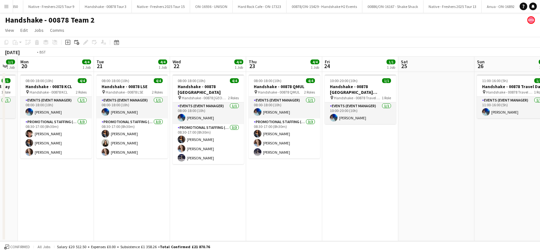
click at [214, 227] on app-calendar-viewport "Fri 17 1/1 1 Job Sat 18 Sun 19 1/1 1 Job Mon 20 4/4 1 Job Tue 21 4/4 1 Job Wed …" at bounding box center [270, 149] width 540 height 185
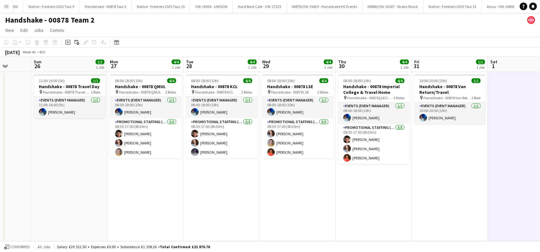
click at [148, 224] on app-calendar-viewport "Wed 22 4/4 1 Job Thu 23 4/4 1 Job Fri 24 1/1 1 Job Sat 25 Sun 26 1/1 1 Job Mon …" at bounding box center [270, 149] width 540 height 185
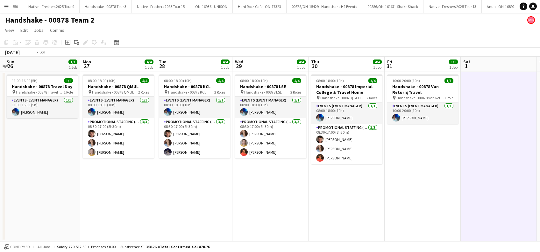
click at [280, 198] on app-calendar-viewport "Wed 22 4/4 1 Job Thu 23 4/4 1 Job Fri 24 1/1 1 Job Sat 25 Sun 26 1/1 1 Job Mon …" at bounding box center [270, 149] width 540 height 185
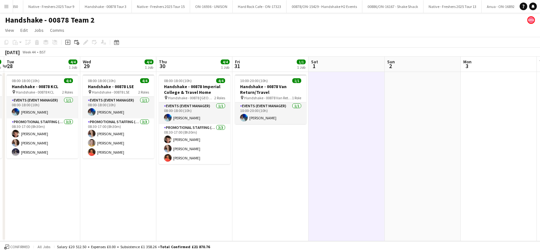
scroll to position [0, 301]
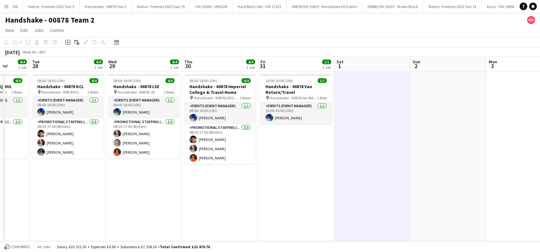
click at [168, 198] on app-calendar-viewport "Fri 24 1/1 1 Job Sat 25 Sun 26 1/1 1 Job Mon 27 4/4 1 Job Tue 28 4/4 1 Job Wed …" at bounding box center [270, 149] width 540 height 185
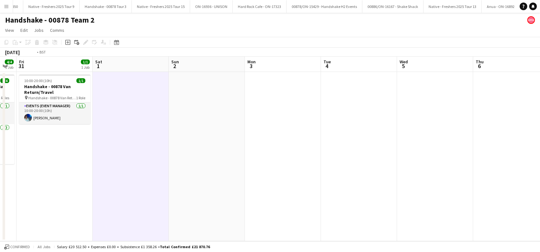
click at [179, 217] on app-calendar-viewport "Tue 28 4/4 1 Job Wed 29 4/4 1 Job Thu 30 4/4 1 Job Fri 31 1/1 1 Job Sat 1 Sun 2…" at bounding box center [270, 149] width 540 height 185
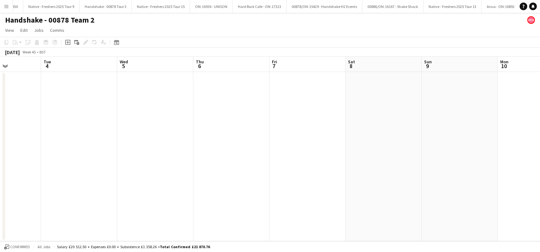
click at [255, 201] on app-calendar-viewport "Sat 1 Sun 2 Mon 3 Tue 4 Wed 5 Thu 6 Fri 7 Sat 8 Sun 9 Mon 10 Tue 11 Wed 12 Thu …" at bounding box center [270, 149] width 540 height 185
click at [241, 182] on app-calendar-viewport "Fri 7 Sat 8 Sun 9 Mon 10 Tue 11 Wed 12 Thu 13 Fri 14 Sat 15 Sun 16 Mon 17 Tue 1…" at bounding box center [270, 149] width 540 height 185
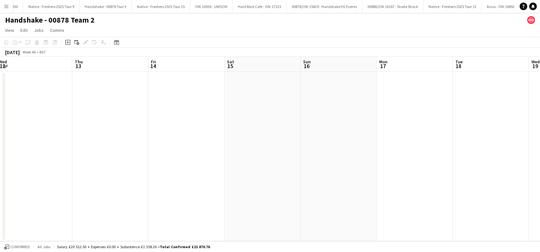
click at [296, 178] on app-calendar-viewport "Sun 9 Mon 10 Tue 11 Wed 12 Thu 13 Fri 14 Sat 15 Sun 16 Mon 17 Tue 18 Wed 19 Thu…" at bounding box center [270, 149] width 540 height 185
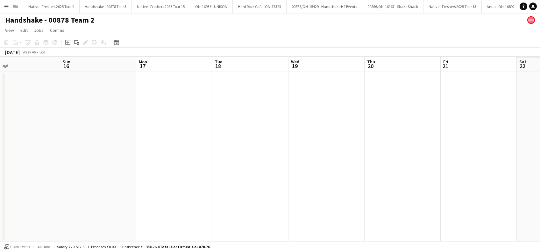
click at [143, 191] on app-calendar-viewport "Tue 11 Wed 12 Thu 13 Fri 14 Sat 15 Sun 16 Mon 17 Tue 18 Wed 19 Thu 20 Fri 21 Sa…" at bounding box center [270, 149] width 540 height 185
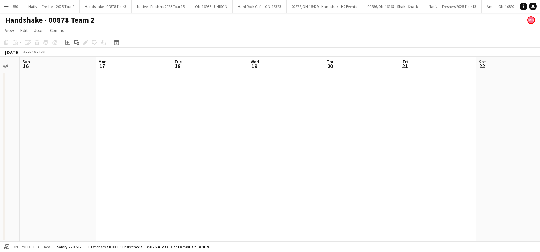
click at [385, 174] on app-calendar-viewport "Fri 14 Sat 15 Sun 16 Mon 17 Tue 18 Wed 19 Thu 20 Fri 21 Sat 22 Sun 23 Mon 24 Tu…" at bounding box center [270, 149] width 540 height 185
click at [407, 162] on app-calendar-viewport "Mon 10 Tue 11 Wed 12 Thu 13 Fri 14 Sat 15 Sun 16 Mon 17 Tue 18 Wed 19 Thu 20 Fr…" at bounding box center [270, 149] width 540 height 185
click at [408, 168] on app-calendar-viewport "Thu 6 Fri 7 Sat 8 Sun 9 Mon 10 Tue 11 Wed 12 Thu 13 Fri 14 Sat 15 Sun 16 Mon 17…" at bounding box center [270, 149] width 540 height 185
click at [350, 176] on app-calendar-viewport "Sat 1 Sun 2 Mon 3 Tue 4 Wed 5 Thu 6 Fri 7 Sat 8 Sun 9 Mon 10 Tue 11 Wed 12 Thu …" at bounding box center [270, 149] width 540 height 185
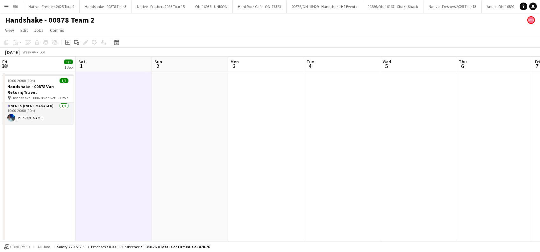
click at [370, 178] on app-calendar-viewport "Wed 29 4/4 1 Job Thu 30 4/4 1 Job Fri 31 1/1 1 Job Sat 1 Sun 2 Mon 3 Tue 4 Wed …" at bounding box center [270, 149] width 540 height 185
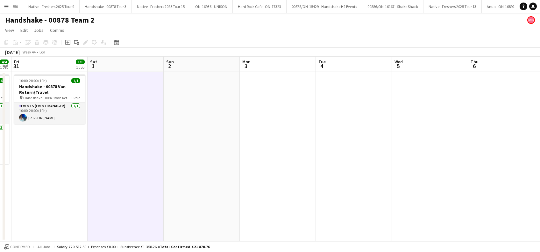
scroll to position [0, 205]
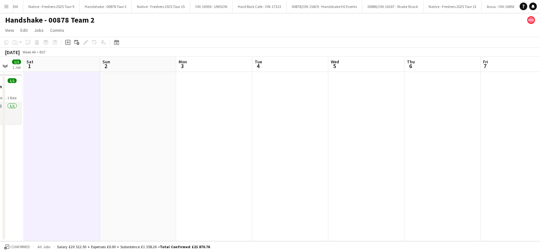
click at [378, 191] on app-calendar-viewport "Wed 29 4/4 1 Job Thu 30 4/4 1 Job Fri 31 1/1 1 Job Sat 1 Sun 2 Mon 3 Tue 4 Wed …" at bounding box center [270, 149] width 540 height 185
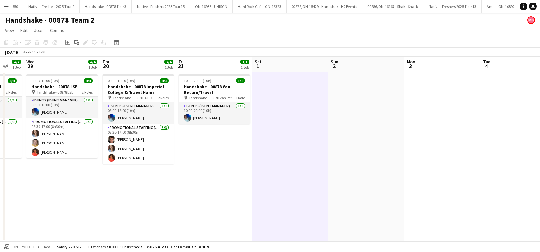
click at [229, 181] on app-date-cell "10:00-20:00 (10h) 1/1 Handshake - 00878 Van Return/Travel pin Handshake - 00878…" at bounding box center [214, 157] width 76 height 170
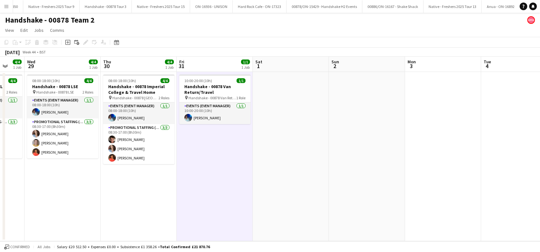
click at [287, 173] on app-date-cell at bounding box center [291, 157] width 76 height 170
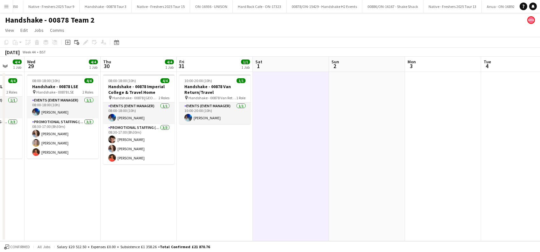
drag, startPoint x: 229, startPoint y: 183, endPoint x: 249, endPoint y: 185, distance: 20.8
click at [229, 183] on app-date-cell "10:00-20:00 (10h) 1/1 Handshake - 00878 Van Return/Travel pin Handshake - 00878…" at bounding box center [215, 157] width 76 height 170
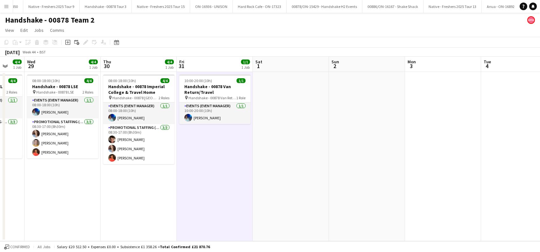
click at [294, 179] on app-date-cell at bounding box center [291, 157] width 76 height 170
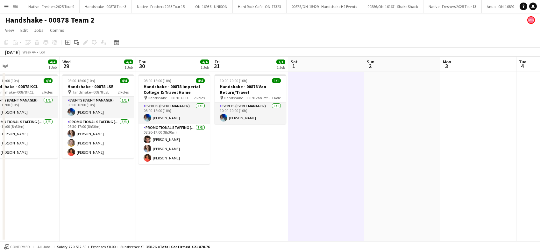
scroll to position [0, 165]
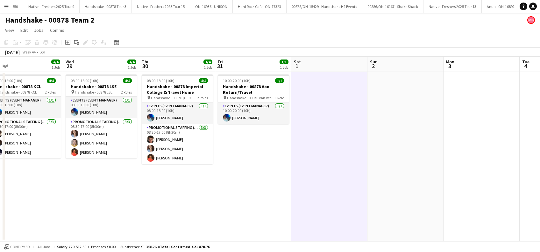
drag, startPoint x: 202, startPoint y: 197, endPoint x: 316, endPoint y: 198, distance: 114.7
click at [316, 198] on app-calendar-viewport "Sun 26 1/1 1 Job Mon 27 4/4 1 Job Tue 28 4/4 1 Job Wed 29 4/4 1 Job Thu 30 4/4 …" at bounding box center [270, 149] width 540 height 185
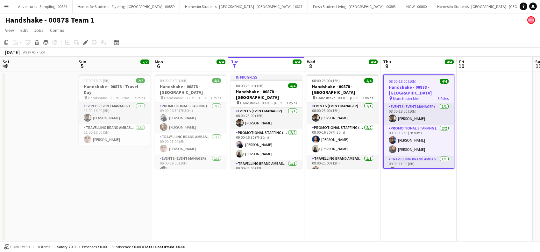
scroll to position [0, 989]
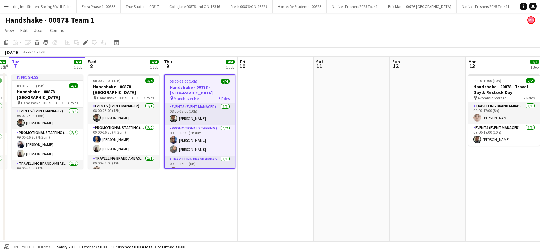
click at [316, 153] on app-date-cell at bounding box center [352, 157] width 76 height 170
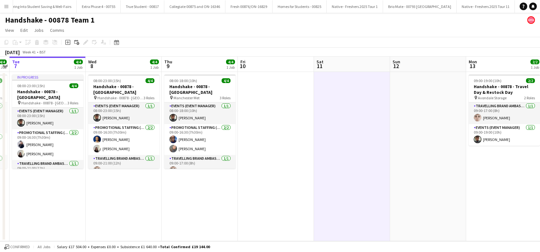
scroll to position [0, 0]
drag, startPoint x: 418, startPoint y: 190, endPoint x: 194, endPoint y: 198, distance: 224.5
click at [171, 198] on app-calendar-viewport "Sat 4 Sun 5 2/2 1 Job Mon 6 4/4 1 Job Tue 7 4/4 1 Job Wed 8 4/4 1 Job Thu 9 4/4…" at bounding box center [270, 149] width 540 height 185
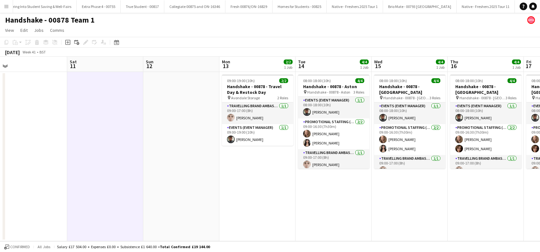
drag, startPoint x: 423, startPoint y: 180, endPoint x: 297, endPoint y: 187, distance: 126.4
click at [119, 195] on app-calendar-viewport "Mon 6 4/4 1 Job Tue 7 4/4 1 Job Wed 8 4/4 1 Job Thu 9 4/4 1 Job Fri 10 Sat 11 S…" at bounding box center [270, 149] width 540 height 185
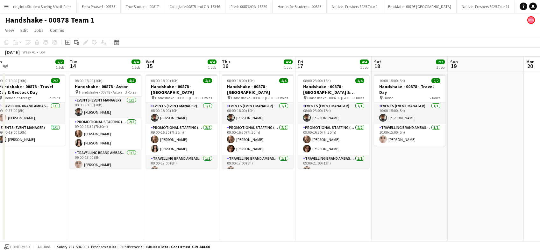
scroll to position [0, 253]
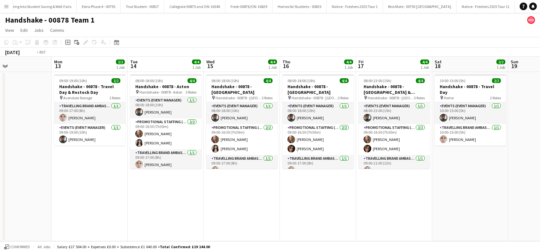
click at [181, 202] on app-calendar-viewport "Thu 9 4/4 1 Job Fri 10 Sat 11 Sun 12 Mon 13 2/2 1 Job Tue 14 4/4 1 Job Wed 15 4…" at bounding box center [270, 149] width 540 height 185
drag, startPoint x: 421, startPoint y: 181, endPoint x: 250, endPoint y: 208, distance: 173.3
click at [193, 213] on app-calendar-viewport "Thu 9 4/4 1 Job Fri 10 Sat 11 Sun 12 Mon 13 2/2 1 Job Tue 14 4/4 1 Job Wed 15 4…" at bounding box center [270, 149] width 540 height 185
drag, startPoint x: 409, startPoint y: 186, endPoint x: 384, endPoint y: 190, distance: 25.4
click at [272, 220] on app-calendar-viewport "Thu 9 4/4 1 Job Fri 10 Sat 11 Sun 12 Mon 13 2/2 1 Job Tue 14 4/4 1 Job Wed 15 4…" at bounding box center [270, 149] width 540 height 185
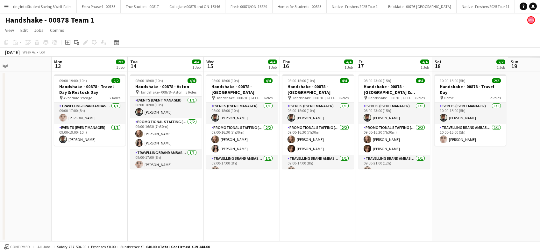
click at [384, 190] on app-calendar-viewport "Thu 9 4/4 1 Job Fri 10 Sat 11 Sun 12 Mon 13 2/2 1 Job Tue 14 4/4 1 Job Wed 15 4…" at bounding box center [270, 149] width 540 height 185
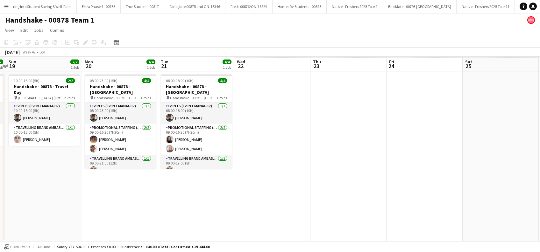
click at [235, 188] on app-date-cell "08:00-18:00 (10h) 4/4 Handshake - 00878 - Manchester pin Handshake - 00878 - Ma…" at bounding box center [196, 157] width 76 height 170
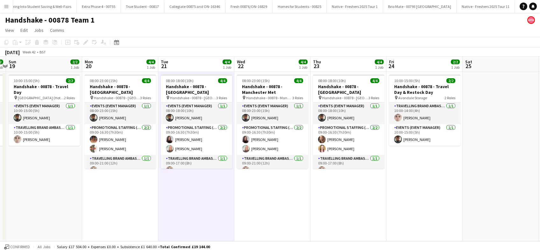
scroll to position [0, 222]
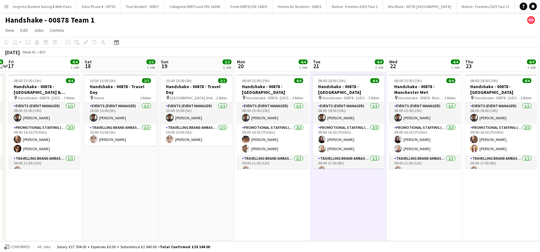
click at [455, 178] on app-date-cell "08:00-23:00 (15h) 4/4 Handshake - 00878 - Manchester Met pin Handshake - 00878 …" at bounding box center [425, 157] width 76 height 170
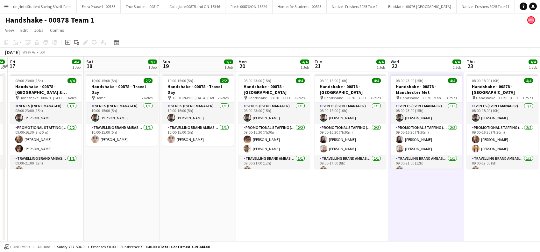
drag, startPoint x: 331, startPoint y: 220, endPoint x: 216, endPoint y: 234, distance: 115.9
click at [209, 235] on app-calendar-viewport "Tue 14 4/4 1 Job Wed 15 4/4 1 Job Thu 16 4/4 1 Job Fri 17 4/4 1 Job Sat 18 2/2 …" at bounding box center [270, 149] width 540 height 185
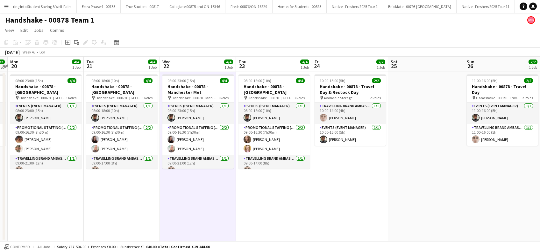
drag, startPoint x: 417, startPoint y: 207, endPoint x: 198, endPoint y: 222, distance: 219.7
click at [192, 222] on app-calendar-viewport "Fri 17 4/4 1 Job Sat 18 2/2 1 Job Sun 19 2/2 1 Job Mon 20 4/4 1 Job Tue 21 4/4 …" at bounding box center [270, 149] width 540 height 185
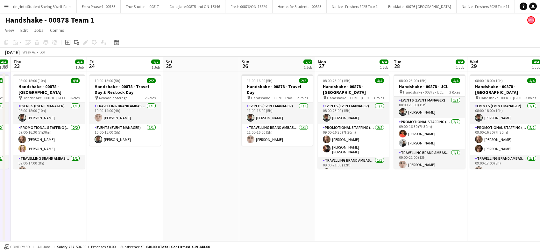
drag, startPoint x: 356, startPoint y: 199, endPoint x: 313, endPoint y: 213, distance: 45.6
click at [178, 221] on app-calendar-viewport "Mon 20 4/4 1 Job Tue 21 4/4 1 Job Wed 22 4/4 1 Job Thu 23 4/4 1 Job Fri 24 2/2 …" at bounding box center [270, 149] width 540 height 185
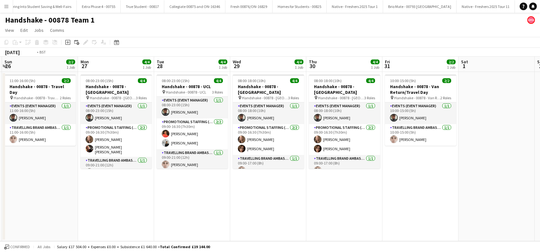
drag, startPoint x: 385, startPoint y: 196, endPoint x: 257, endPoint y: 196, distance: 127.1
click at [182, 206] on app-calendar-viewport "Thu 23 4/4 1 Job Fri 24 2/2 1 Job Sat 25 Sun 26 2/2 1 Job Mon 27 4/4 1 Job Tue …" at bounding box center [270, 149] width 540 height 185
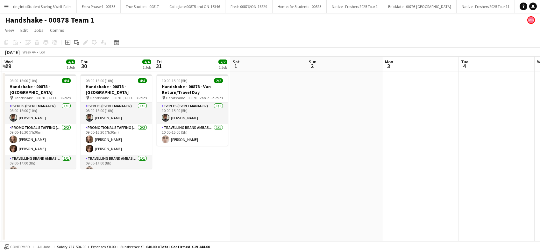
scroll to position [0, 237]
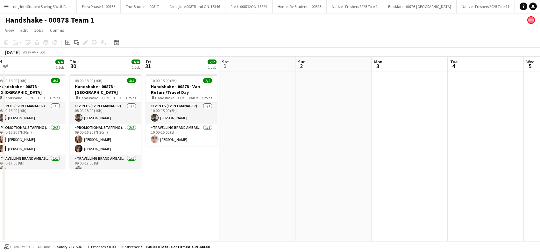
click at [346, 174] on app-date-cell at bounding box center [334, 157] width 76 height 170
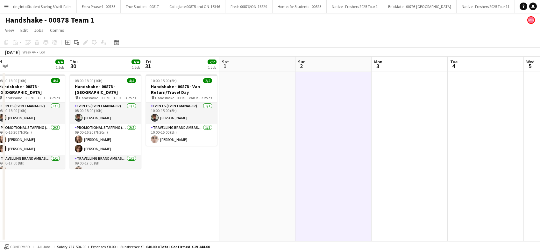
click at [242, 173] on app-date-cell at bounding box center [258, 157] width 76 height 170
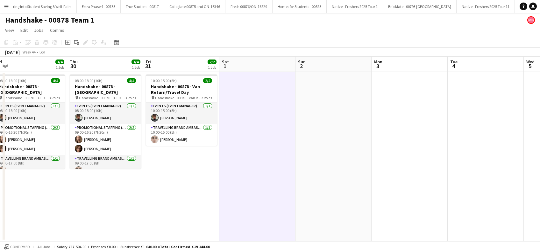
click at [343, 165] on app-date-cell at bounding box center [334, 157] width 76 height 170
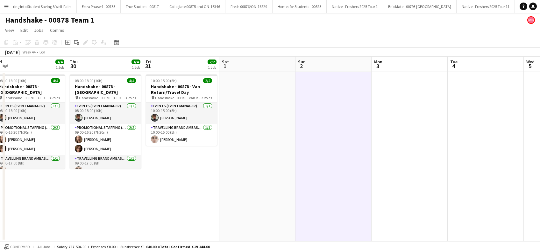
click at [244, 169] on app-date-cell at bounding box center [258, 157] width 76 height 170
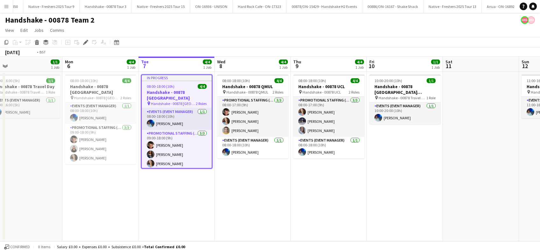
drag, startPoint x: 393, startPoint y: 166, endPoint x: 146, endPoint y: 199, distance: 248.9
click at [141, 200] on app-calendar-viewport "Thu 2 4/4 1 Job Fri 3 1/1 1 Job Sat 4 Sun 5 1/1 1 Job Mon 6 4/4 1 Job Tue 7 4/4…" at bounding box center [270, 149] width 540 height 185
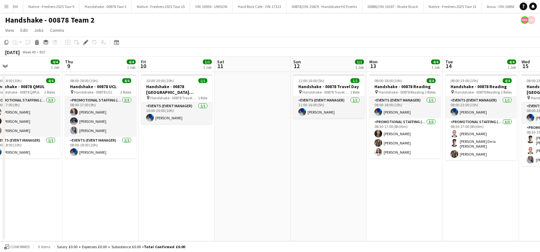
drag, startPoint x: 370, startPoint y: 176, endPoint x: 222, endPoint y: 200, distance: 149.1
click at [105, 199] on app-calendar-viewport "Sun 5 1/1 1 Job Mon 6 4/4 1 Job Tue 7 4/4 1 Job Wed 8 4/4 1 Job Thu 9 4/4 1 Job…" at bounding box center [270, 149] width 540 height 185
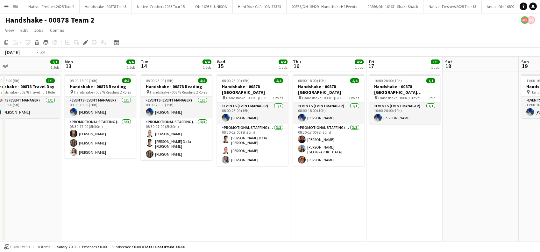
drag, startPoint x: 321, startPoint y: 200, endPoint x: 362, endPoint y: 196, distance: 41.0
click at [53, 204] on app-calendar-viewport "Wed 8 4/4 1 Job Thu 9 4/4 1 Job Fri 10 1/1 1 Job Sat 11 Sun 12 1/1 1 Job Mon 13…" at bounding box center [270, 149] width 540 height 185
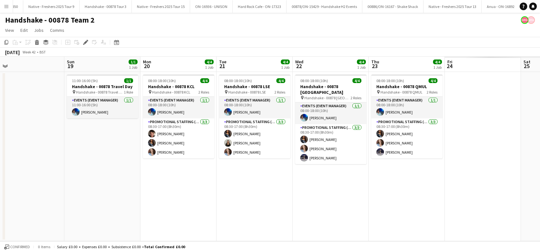
drag, startPoint x: 146, startPoint y: 213, endPoint x: 133, endPoint y: 198, distance: 19.5
click at [134, 214] on app-calendar-viewport "Mon 13 4/4 1 Job Tue 14 4/4 1 Job Wed 15 4/4 1 Job Thu 16 4/4 1 Job Fri 17 1/1 …" at bounding box center [270, 149] width 540 height 185
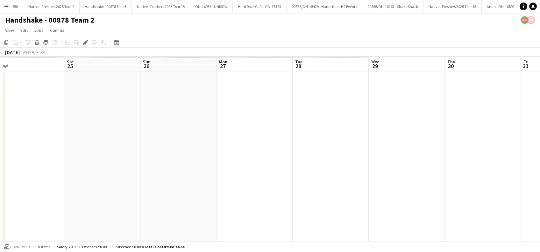
drag, startPoint x: 133, startPoint y: 198, endPoint x: 231, endPoint y: 205, distance: 97.7
click at [73, 206] on app-calendar-viewport "Sun 19 1/1 1 Job Mon 20 4/4 1 Job Tue 21 4/4 1 Job Wed 22 4/4 1 Job Thu 23 4/4 …" at bounding box center [270, 149] width 540 height 185
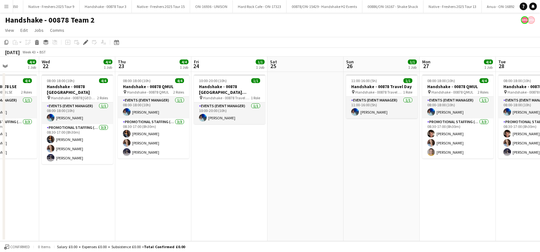
scroll to position [0, 206]
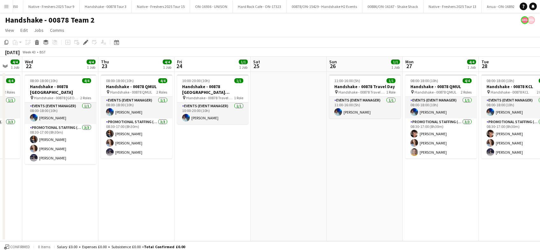
drag, startPoint x: 272, startPoint y: 184, endPoint x: 103, endPoint y: 198, distance: 169.8
click at [103, 198] on app-calendar-viewport "Sun 19 1/1 1 Job Mon 20 4/4 1 Job Tue 21 4/4 1 Job Wed 22 4/4 1 Job Thu 23 4/4 …" at bounding box center [270, 149] width 540 height 185
click at [333, 166] on app-date-cell "11:00-16:00 (5h) 1/1 Handshake - 00878 Travel Day pin Handshake - 00878 Travel …" at bounding box center [365, 157] width 76 height 170
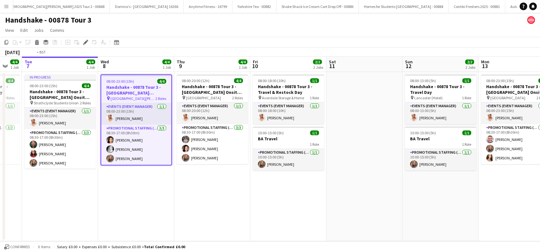
drag, startPoint x: 349, startPoint y: 194, endPoint x: 186, endPoint y: 214, distance: 164.6
click at [183, 214] on app-calendar-viewport "Fri 3 4/4 1 Job Sat 4 2/2 2 Jobs Sun 5 1/1 1 Job Mon 6 4/4 1 Job Tue 7 4/4 1 Jo…" at bounding box center [270, 149] width 540 height 185
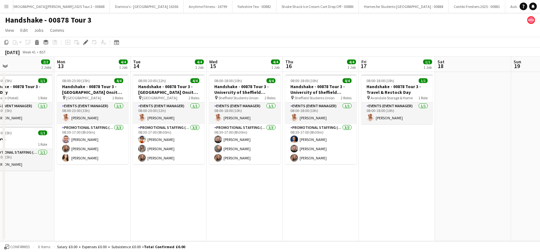
drag, startPoint x: 423, startPoint y: 198, endPoint x: 381, endPoint y: 194, distance: 41.9
click at [191, 212] on app-calendar-viewport "Wed 8 4/4 1 Job Thu 9 4/4 1 Job Fri 10 2/2 2 Jobs Sat 11 Sun 12 2/2 2 Jobs Mon …" at bounding box center [270, 149] width 540 height 185
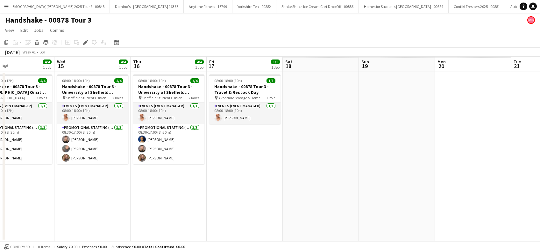
drag, startPoint x: 255, startPoint y: 210, endPoint x: 355, endPoint y: 190, distance: 101.7
click at [192, 218] on app-calendar-viewport "Fri 10 2/2 2 Jobs Sat 11 Sun 12 2/2 2 Jobs Mon 13 4/4 1 Job Tue 14 4/4 1 Job We…" at bounding box center [270, 149] width 540 height 185
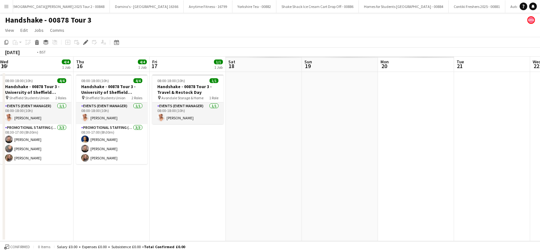
click at [366, 186] on app-calendar-viewport "Fri 10 2/2 2 Jobs Sat 11 Sun 12 2/2 2 Jobs Mon 13 4/4 1 Job Tue 14 4/4 1 Job We…" at bounding box center [270, 149] width 540 height 185
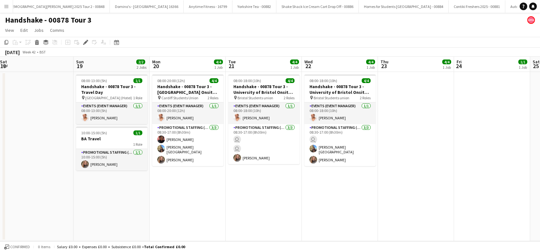
drag, startPoint x: 167, startPoint y: 196, endPoint x: 162, endPoint y: 197, distance: 5.2
click at [162, 197] on app-calendar-viewport "Mon 13 4/4 1 Job Tue 14 4/4 1 Job Wed 15 4/4 1 Job Thu 16 4/4 1 Job Fri 17 1/1 …" at bounding box center [270, 149] width 540 height 185
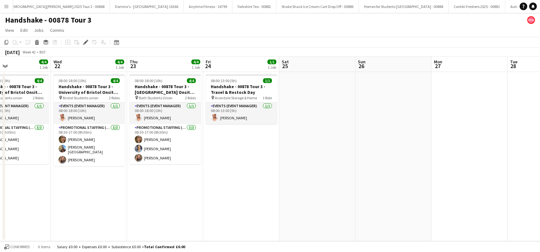
drag, startPoint x: 368, startPoint y: 188, endPoint x: 361, endPoint y: 205, distance: 18.7
click at [148, 205] on app-calendar-viewport "Thu 16 4/4 1 Job Fri 17 1/1 1 Job Sat 18 Sun 19 2/2 2 Jobs Mon 20 4/4 1 Job Tue…" at bounding box center [270, 149] width 540 height 185
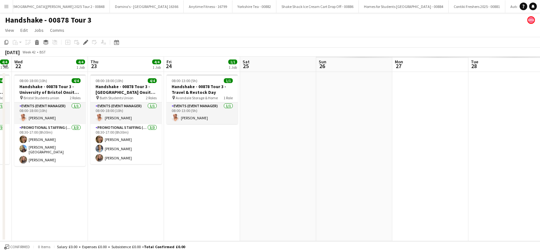
drag, startPoint x: 361, startPoint y: 205, endPoint x: 291, endPoint y: 214, distance: 70.4
click at [160, 225] on app-calendar-viewport "Sun 19 2/2 2 Jobs Mon 20 4/4 1 Job Tue 21 4/4 1 Job Wed 22 4/4 1 Job Thu 23 4/4…" at bounding box center [270, 149] width 540 height 185
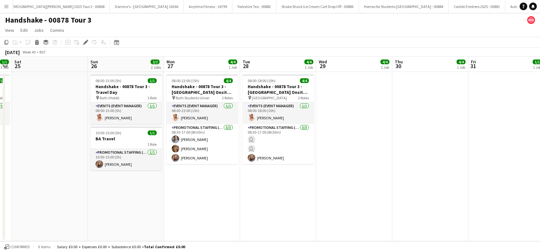
drag, startPoint x: 395, startPoint y: 207, endPoint x: 198, endPoint y: 224, distance: 197.3
click at [154, 228] on app-calendar-viewport "Wed 22 4/4 1 Job Thu 23 4/4 1 Job Fri 24 1/1 1 Job Sat 25 Sun 26 2/2 2 Jobs Mon…" at bounding box center [270, 149] width 540 height 185
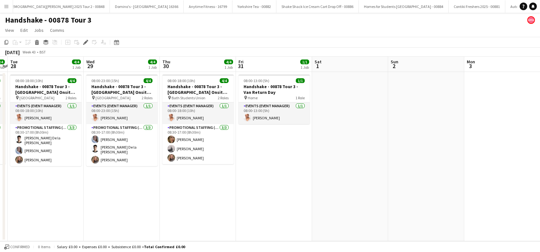
drag, startPoint x: 321, startPoint y: 213, endPoint x: 240, endPoint y: 230, distance: 83.5
click at [159, 237] on app-calendar-viewport "Sat 25 Sun 26 2/2 2 Jobs Mon 27 4/4 1 Job Tue 28 4/4 1 Job Wed 29 4/4 1 Job Thu…" at bounding box center [270, 149] width 540 height 185
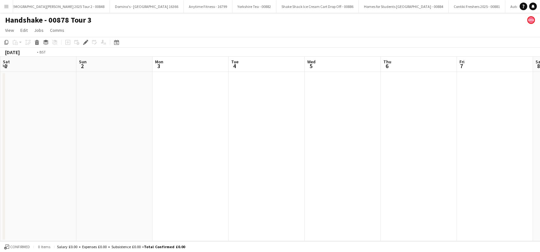
drag, startPoint x: 302, startPoint y: 221, endPoint x: 253, endPoint y: 219, distance: 49.7
click at [91, 233] on app-calendar-viewport "Tue 28 4/4 1 Job Wed 29 4/4 1 Job Thu 30 4/4 1 Job Fri 31 1/1 1 Job Sat 1 Sun 2…" at bounding box center [270, 149] width 540 height 185
drag, startPoint x: 365, startPoint y: 205, endPoint x: 134, endPoint y: 233, distance: 232.7
click at [134, 233] on app-calendar-viewport "Tue 4 Wed 5 Thu 6 Fri 7 Sat 8 Sun 9 Mon 10 Tue 11 Wed 12 Thu 13 Fri 14 Sat 15 S…" at bounding box center [270, 149] width 540 height 185
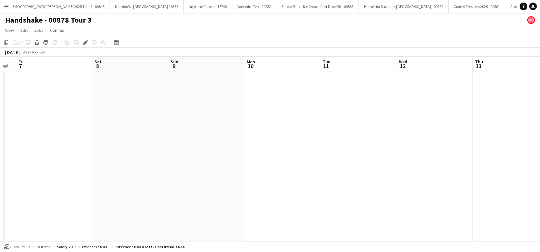
click at [193, 230] on app-calendar-viewport "Tue 4 Wed 5 Thu 6 Fri 7 Sat 8 Sun 9 Mon 10 Tue 11 Wed 12 Thu 13 Fri 14 Sat 15 S…" at bounding box center [270, 149] width 540 height 185
click at [238, 213] on app-date-cell at bounding box center [206, 157] width 76 height 170
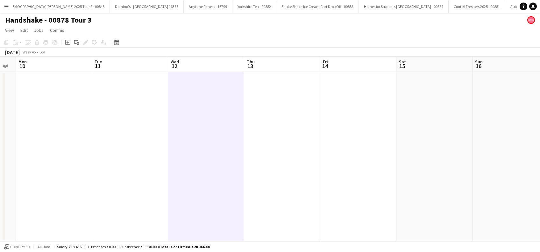
click at [350, 172] on app-date-cell at bounding box center [359, 157] width 76 height 170
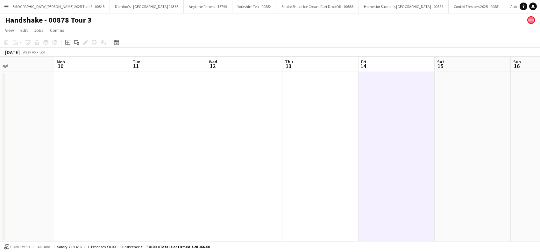
drag, startPoint x: 138, startPoint y: 189, endPoint x: 393, endPoint y: 174, distance: 256.3
click at [415, 173] on app-calendar-viewport "Fri 7 Sat 8 Sun 9 Mon 10 Tue 11 Wed 12 Thu 13 Fri 14 Sat 15 Sun 16 Mon 17 Tue 1…" at bounding box center [270, 149] width 540 height 185
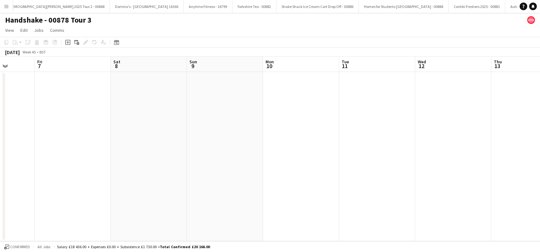
drag, startPoint x: 99, startPoint y: 195, endPoint x: 301, endPoint y: 171, distance: 203.2
click at [304, 171] on app-calendar-viewport "Tue 4 Wed 5 Thu 6 Fri 7 Sat 8 Sun 9 Mon 10 Tue 11 Wed 12 Thu 13 Fri 14 Sat 15 S…" at bounding box center [270, 149] width 540 height 185
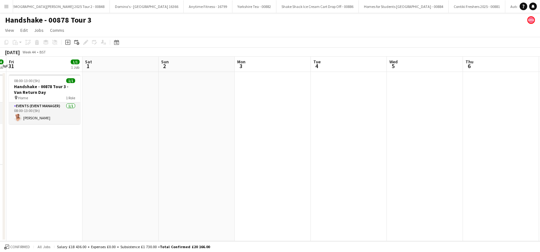
click at [348, 165] on app-calendar-viewport "Tue 28 4/4 1 Job Wed 29 4/4 1 Job Thu 30 4/4 1 Job Fri 31 1/1 1 Job Sat 1 Sun 2…" at bounding box center [270, 149] width 540 height 185
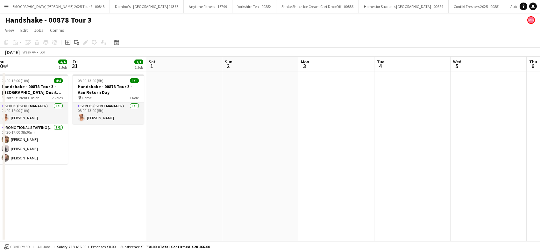
drag, startPoint x: 130, startPoint y: 178, endPoint x: 270, endPoint y: 184, distance: 140.0
click at [270, 184] on app-calendar-viewport "Tue 28 4/4 1 Job Wed 29 4/4 1 Job Thu 30 4/4 1 Job Fri 31 1/1 1 Job Sat 1 Sun 2…" at bounding box center [270, 149] width 540 height 185
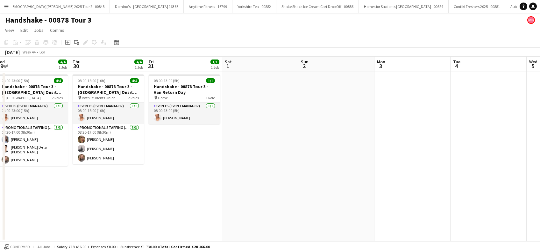
click at [268, 166] on app-date-cell at bounding box center [260, 157] width 76 height 170
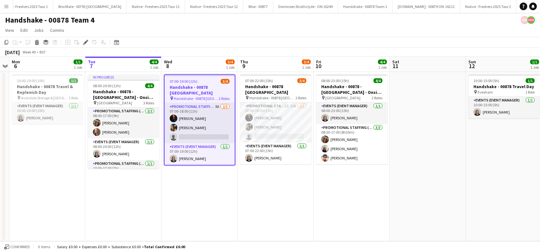
click at [376, 188] on app-date-cell "08:00-23:00 (15h) 4/4 Handshake - 00878 - [GEOGRAPHIC_DATA] - Onsite Day pin [G…" at bounding box center [352, 157] width 76 height 170
click at [427, 182] on app-date-cell at bounding box center [428, 157] width 76 height 170
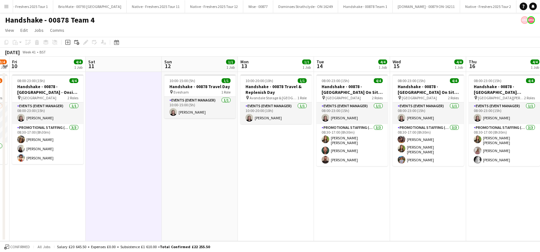
scroll to position [0, 179]
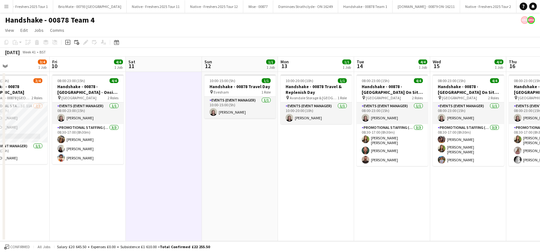
drag, startPoint x: 470, startPoint y: 183, endPoint x: 205, endPoint y: 207, distance: 265.5
click at [205, 207] on app-calendar-viewport "Tue 7 4/4 1 Job Wed 8 3/4 1 Job Thu 9 3/4 1 Job Fri 10 4/4 1 Job Sat 11 Sun 12 …" at bounding box center [270, 149] width 540 height 185
drag, startPoint x: 391, startPoint y: 187, endPoint x: 388, endPoint y: 184, distance: 4.3
click at [149, 199] on app-calendar-viewport "Tue 7 4/4 1 Job Wed 8 3/4 1 Job Thu 9 3/4 1 Job Fri 10 4/4 1 Job Sat 11 Sun 12 …" at bounding box center [270, 149] width 540 height 185
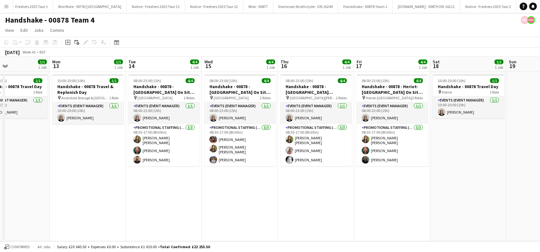
click at [173, 172] on app-calendar-viewport "Fri 10 4/4 1 Job Sat 11 Sun 12 1/1 1 Job Mon 13 1/1 1 Job Tue 14 4/4 1 Job Wed …" at bounding box center [270, 149] width 540 height 185
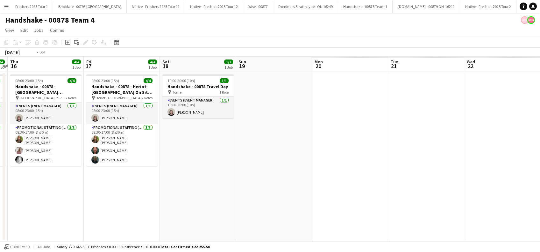
drag, startPoint x: 448, startPoint y: 174, endPoint x: 219, endPoint y: 187, distance: 229.2
click at [204, 186] on app-calendar-viewport "Fri 10 4/4 1 Job Sat 11 Sun 12 1/1 1 Job Mon 13 1/1 1 Job Tue 14 4/4 1 Job Wed …" at bounding box center [270, 149] width 540 height 185
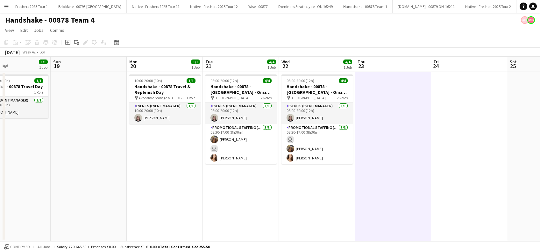
click at [168, 200] on app-calendar-viewport "Mon 13 1/1 1 Job Tue 14 4/4 1 Job Wed 15 4/4 1 Job Thu 16 4/4 1 Job Fri 17 4/4 …" at bounding box center [270, 149] width 540 height 185
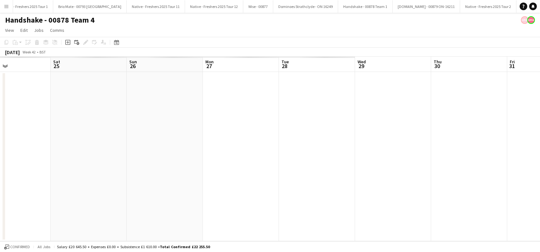
drag, startPoint x: 394, startPoint y: 193, endPoint x: 384, endPoint y: 193, distance: 10.2
click at [123, 201] on app-calendar-viewport "Sun 19 Mon 20 1/1 1 Job Tue 21 4/4 1 Job Wed 22 4/4 1 Job Thu 23 Fri 24 Sat 25 …" at bounding box center [270, 149] width 540 height 185
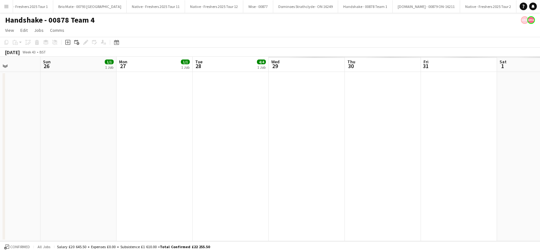
drag, startPoint x: 385, startPoint y: 193, endPoint x: 306, endPoint y: 182, distance: 79.8
click at [167, 197] on app-calendar-viewport "Wed 22 4/4 1 Job Thu 23 4/4 1 Job Fri 24 4/4 1 Job Sat 25 Sun 26 1/1 1 Job Mon …" at bounding box center [270, 149] width 540 height 185
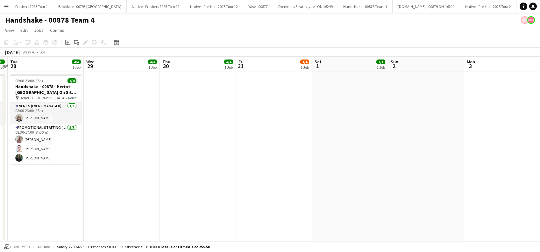
click at [202, 180] on app-calendar-viewport "Sat 25 Sun 26 1/1 1 Job Mon 27 1/1 1 Job Tue 28 4/4 1 Job Wed 29 4/4 1 Job Thu …" at bounding box center [270, 149] width 540 height 185
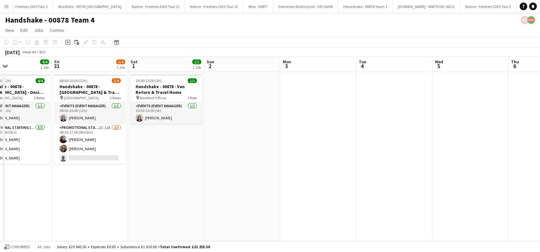
click at [369, 168] on app-date-cell at bounding box center [395, 157] width 76 height 170
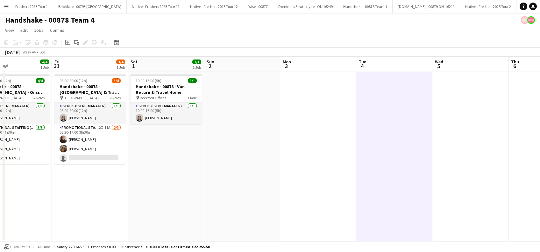
click at [170, 183] on app-calendar-viewport "Tue 28 4/4 1 Job Wed 29 4/4 1 Job Thu 30 4/4 1 Job Fri 31 3/4 1 Job Sat 1 1/1 1…" at bounding box center [270, 149] width 540 height 185
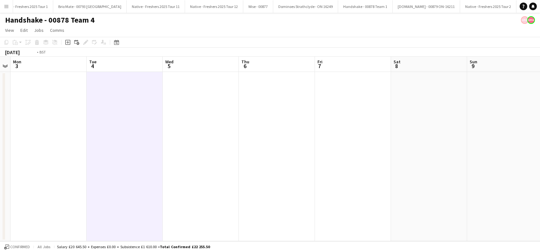
drag, startPoint x: 390, startPoint y: 172, endPoint x: 146, endPoint y: 198, distance: 244.9
click at [146, 198] on app-calendar-viewport "Thu 30 4/4 1 Job Fri 31 3/4 1 Job Sat 1 1/1 1 Job Sun 2 Mon 3 Tue 4 Wed 5 Thu 6…" at bounding box center [270, 149] width 540 height 185
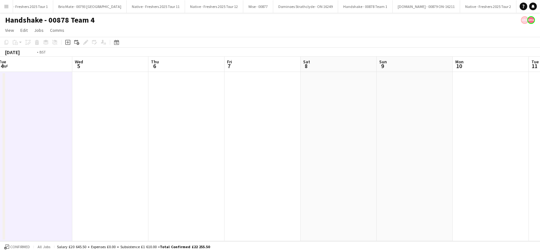
drag, startPoint x: 52, startPoint y: 193, endPoint x: 267, endPoint y: 201, distance: 215.2
click at [278, 199] on app-calendar-viewport "Sun 2 Mon 3 Tue 4 Wed 5 Thu 6 Fri 7 Sat 8 Sun 9 Mon 10 Tue 11 Wed 12 Thu 13 Fri…" at bounding box center [270, 149] width 540 height 185
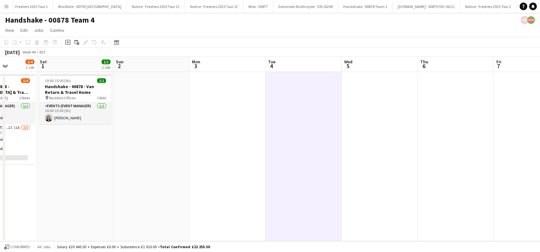
drag, startPoint x: 177, startPoint y: 200, endPoint x: 191, endPoint y: 198, distance: 14.1
click at [191, 198] on app-calendar-viewport "Wed 29 4/4 1 Job Thu 30 4/4 1 Job Fri 31 3/4 1 Job Sat 1 1/1 1 Job Sun 2 Mon 3 …" at bounding box center [270, 149] width 540 height 185
click at [163, 174] on app-date-cell at bounding box center [151, 157] width 76 height 170
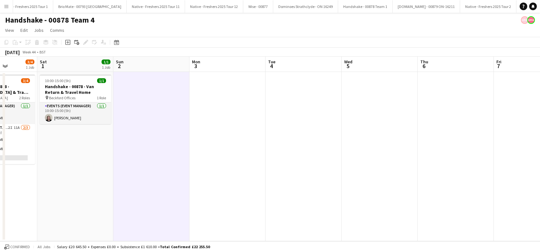
click at [238, 170] on app-date-cell at bounding box center [228, 157] width 76 height 170
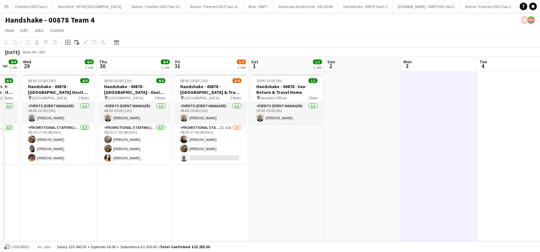
scroll to position [0, 201]
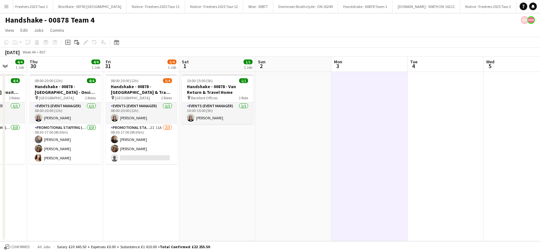
drag, startPoint x: 150, startPoint y: 193, endPoint x: 292, endPoint y: 191, distance: 141.5
click at [292, 191] on app-calendar-viewport "Mon 27 1/1 1 Job Tue 28 4/4 1 Job Wed 29 4/4 1 Job Thu 30 4/4 1 Job Fri 31 3/4 …" at bounding box center [270, 149] width 540 height 185
click at [228, 187] on app-date-cell "10:00-15:00 (5h) 1/1 Handshake - 00878 - Van Return & Travel Home pin Beckford …" at bounding box center [217, 157] width 76 height 170
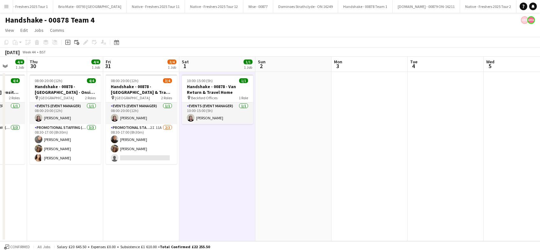
click at [266, 186] on app-date-cell at bounding box center [294, 157] width 76 height 170
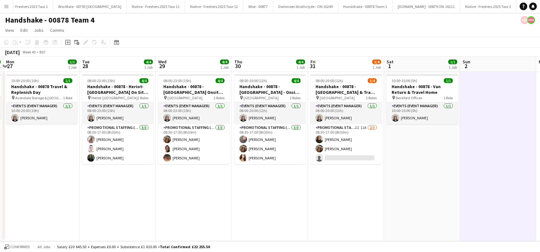
scroll to position [0, 139]
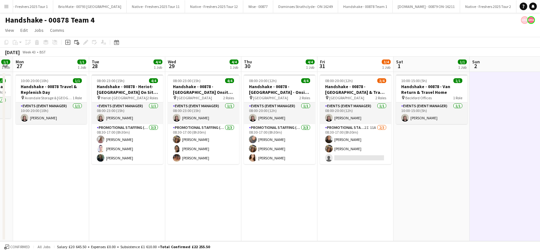
drag, startPoint x: 140, startPoint y: 205, endPoint x: 354, endPoint y: 198, distance: 214.5
click at [354, 198] on app-calendar-viewport "Sat 25 Sun 26 1/1 1 Job Mon 27 1/1 1 Job Tue 28 4/4 1 Job Wed 29 4/4 1 Job Thu …" at bounding box center [270, 149] width 540 height 185
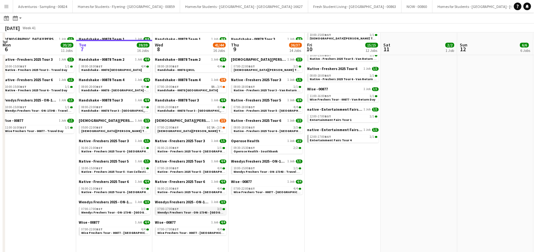
scroll to position [150, 0]
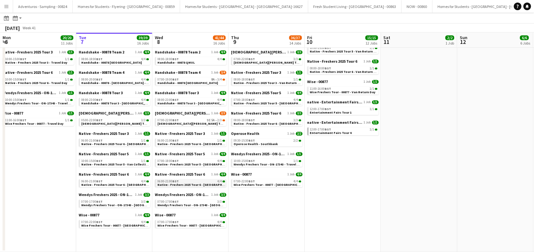
click at [192, 184] on span "Native - Freshers 2025 Tour 6 - University of Cambridge Day 2" at bounding box center [200, 185] width 87 height 4
click at [190, 166] on span "Native - Freshers 2025 Tour 5 - [GEOGRAPHIC_DATA] Day 1" at bounding box center [200, 164] width 87 height 4
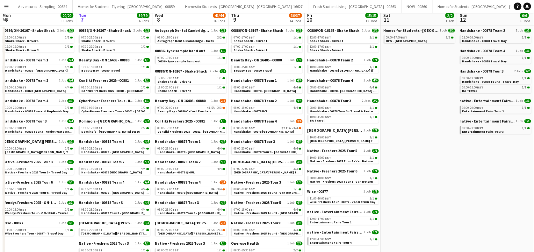
scroll to position [0, 0]
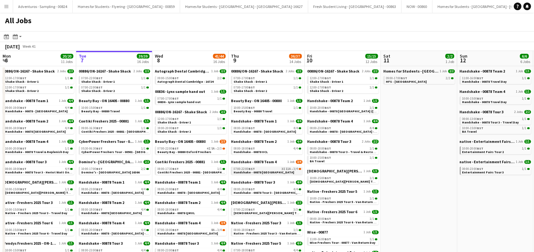
click at [270, 171] on link "07:00-22:00 BST 3I 11A • 3/4 Handshake - 00878 Oxford" at bounding box center [268, 170] width 68 height 7
click at [191, 153] on span "Beauty Bay - 00880 Oxford Freshers" at bounding box center [184, 152] width 54 height 4
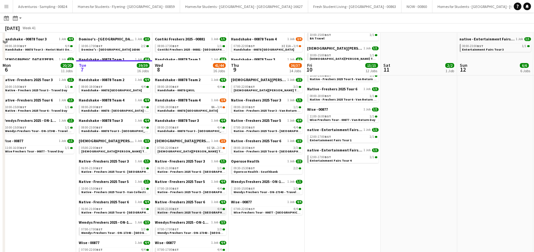
scroll to position [150, 0]
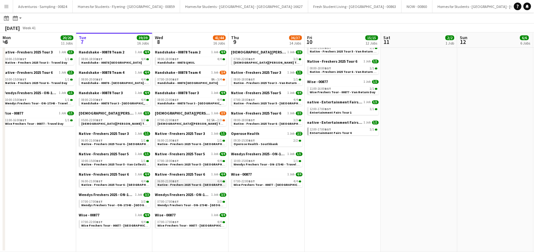
click at [191, 184] on span "Native - Freshers 2025 Tour 6 - University of Cambridge Day 2" at bounding box center [200, 185] width 87 height 4
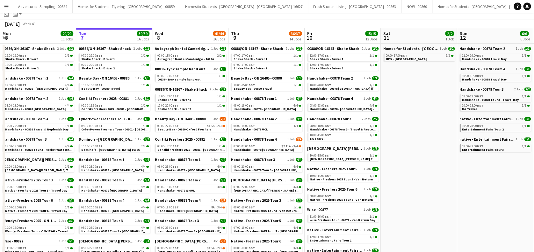
scroll to position [0, 0]
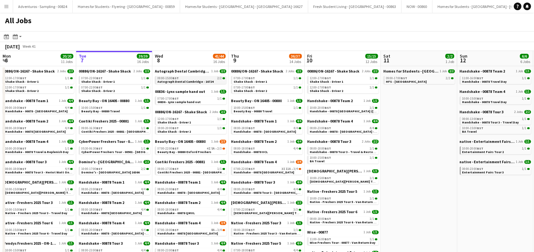
click at [187, 81] on span "Autograph Dental Cambridge - 16724" at bounding box center [185, 82] width 56 height 4
click at [204, 194] on link "08:00-23:00 BST 4/4 Handshake - 00878 - Sheffield" at bounding box center [191, 190] width 68 height 7
click at [193, 211] on div "08:00-18:00 BST 4/4" at bounding box center [191, 209] width 68 height 3
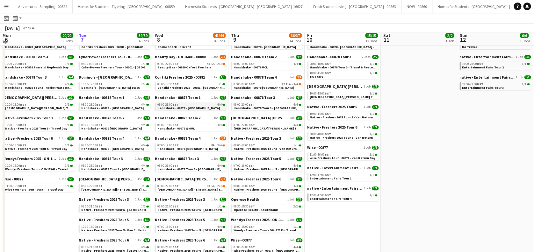
scroll to position [85, 0]
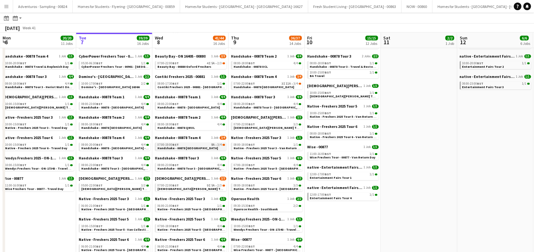
click at [201, 148] on link "07:00-19:00 BST 8A • 3/4 Handshake - 00878 Oxford" at bounding box center [191, 146] width 68 height 7
click at [273, 85] on link "07:00-22:00 BST 3I 11A • 3/4 Handshake - 00878 Oxford" at bounding box center [268, 85] width 68 height 7
click at [528, 4] on icon "Notifications" at bounding box center [527, 6] width 4 height 4
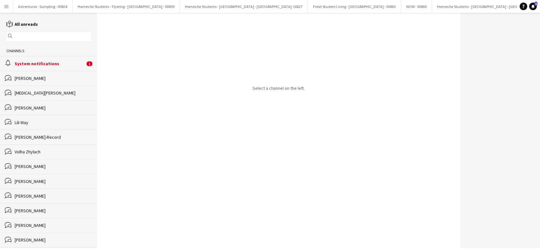
click at [48, 61] on div "System notifications" at bounding box center [50, 64] width 70 height 6
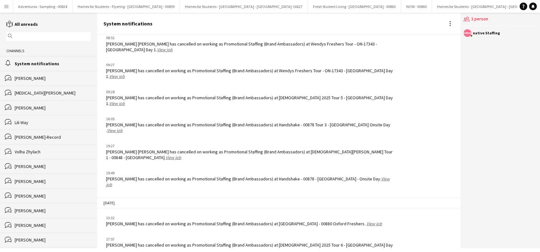
scroll to position [761, 0]
click at [125, 249] on link "View job" at bounding box center [117, 252] width 16 height 6
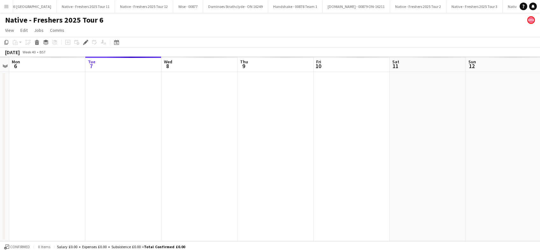
scroll to position [0, 1471]
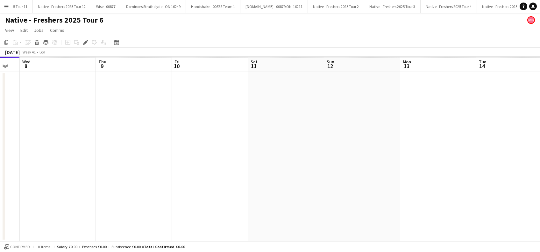
drag, startPoint x: 315, startPoint y: 144, endPoint x: 172, endPoint y: 182, distance: 147.7
click at [172, 182] on app-calendar-viewport "Sun 5 Mon 6 Tue 7 Wed 8 Thu 9 Fri 10 Sat 11 Sun 12 Mon 13 Tue 14 Wed 15 Thu 16 …" at bounding box center [270, 149] width 540 height 185
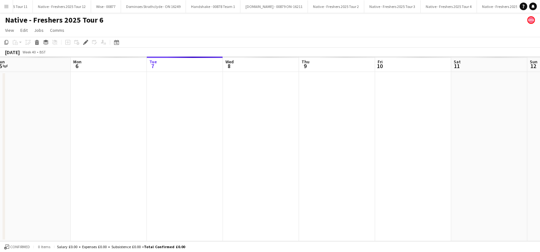
drag, startPoint x: 275, startPoint y: 178, endPoint x: 362, endPoint y: 176, distance: 87.3
click at [364, 176] on app-calendar-viewport "Fri 3 Sat 4 Sun 5 Mon 6 Tue 7 Wed 8 Thu 9 Fri 10 Sat 11 Sun 12 Mon 13 Tue 14 We…" at bounding box center [270, 149] width 540 height 185
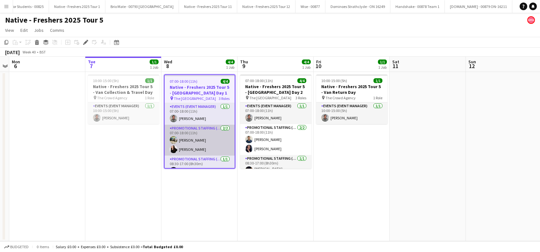
click at [191, 140] on app-card-role "Promotional Staffing (Brand Ambassadors) [DATE] 07:00-18:00 (11h) [PERSON_NAME]…" at bounding box center [200, 140] width 70 height 31
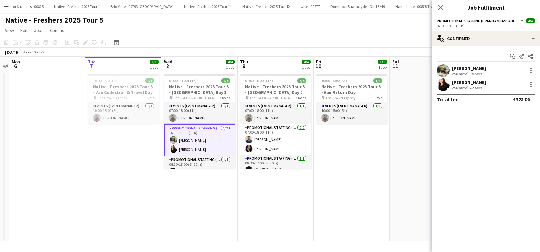
click at [468, 68] on div "[PERSON_NAME]" at bounding box center [469, 69] width 34 height 6
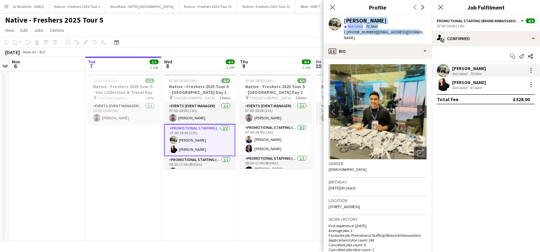
drag, startPoint x: 415, startPoint y: 32, endPoint x: 343, endPoint y: 20, distance: 72.9
click at [343, 20] on div "[PERSON_NAME] star Not rated 70.5km t. [PHONE_NUMBER] | [EMAIL_ADDRESS][DOMAIN_…" at bounding box center [378, 29] width 108 height 28
copy div "[PERSON_NAME] star Not rated 70.5km t. [PHONE_NUMBER] | [EMAIL_ADDRESS][DOMAIN_…"
click at [469, 82] on div "[PERSON_NAME]" at bounding box center [469, 83] width 34 height 6
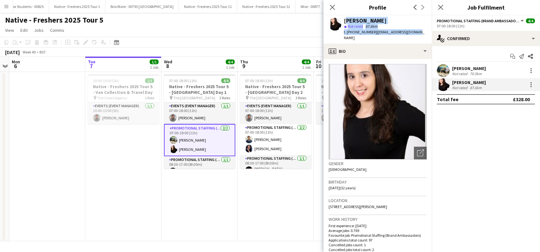
drag, startPoint x: 411, startPoint y: 32, endPoint x: 343, endPoint y: 20, distance: 69.3
click at [343, 20] on div "[PERSON_NAME] star Not rated 87.6km t. [PHONE_NUMBER] | [EMAIL_ADDRESS][DOMAIN_…" at bounding box center [378, 29] width 108 height 28
copy div "[PERSON_NAME] star Not rated 87.6km t. [PHONE_NUMBER] | [EMAIL_ADDRESS][DOMAIN_…"
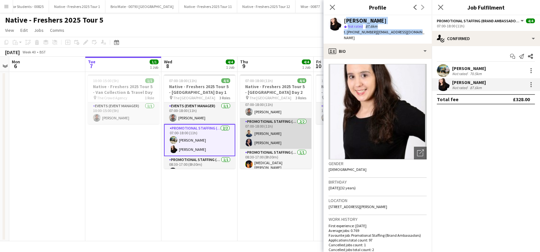
scroll to position [8, 0]
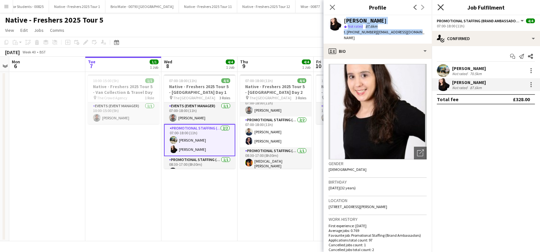
click at [444, 7] on icon "Close pop-in" at bounding box center [441, 7] width 6 height 6
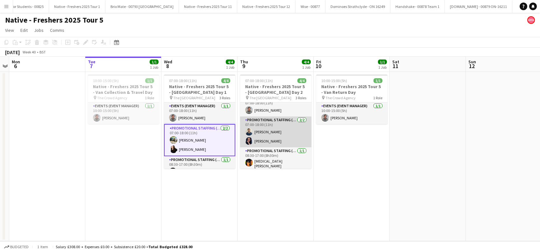
click at [280, 129] on app-card-role "Promotional Staffing (Brand Ambassadors) [DATE] 07:00-18:00 (11h) [PERSON_NAME]…" at bounding box center [275, 132] width 71 height 31
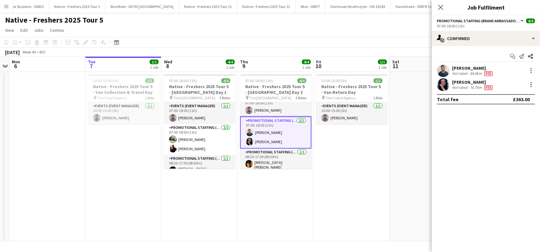
click at [474, 70] on div "[PERSON_NAME]" at bounding box center [473, 68] width 42 height 6
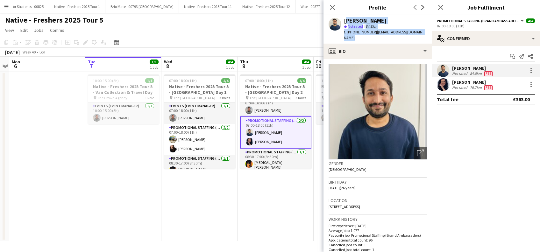
drag, startPoint x: 426, startPoint y: 31, endPoint x: 345, endPoint y: 20, distance: 81.3
click at [345, 20] on div "[PERSON_NAME] star Not rated 84.8km t. [PHONE_NUMBER] | [EMAIL_ADDRESS][DOMAIN_…" at bounding box center [378, 29] width 108 height 28
copy div "[PERSON_NAME] star Not rated 84.8km t. [PHONE_NUMBER] | [EMAIL_ADDRESS][DOMAIN_…"
click at [466, 83] on div "[PERSON_NAME]" at bounding box center [473, 82] width 42 height 6
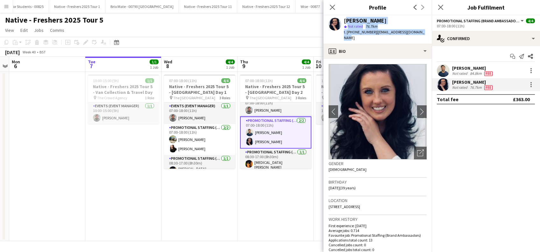
drag, startPoint x: 423, startPoint y: 32, endPoint x: 344, endPoint y: 19, distance: 80.3
click at [344, 19] on div "[PERSON_NAME] star Not rated 76.7km t. [PHONE_NUMBER] | [EMAIL_ADDRESS][DOMAIN_…" at bounding box center [378, 29] width 108 height 28
copy div "[PERSON_NAME] star Not rated 76.7km t. [PHONE_NUMBER] | [EMAIL_ADDRESS][DOMAIN_…"
click at [268, 190] on app-date-cell "07:00-18:00 (11h) 4/4 Native - Freshers 2025 Tour 5 - [GEOGRAPHIC_DATA] Day 2 p…" at bounding box center [276, 157] width 76 height 170
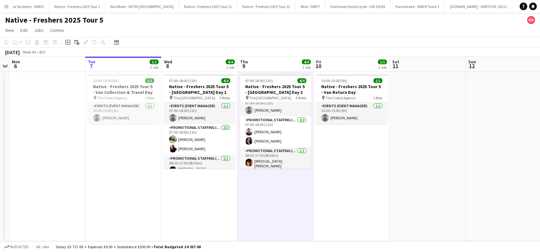
click at [350, 189] on app-date-cell "10:00-15:00 (5h) 1/1 Native - Freshers 2025 Tour 5 - Van Return Day pin The Cro…" at bounding box center [352, 157] width 76 height 170
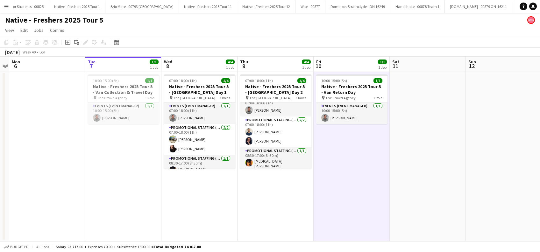
click at [454, 179] on app-date-cell at bounding box center [428, 157] width 76 height 170
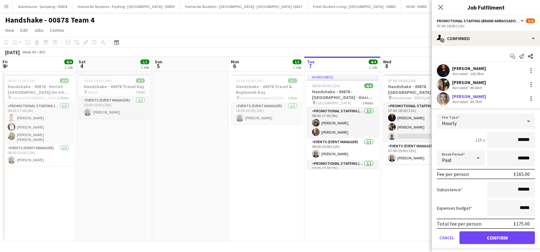
scroll to position [0, 218]
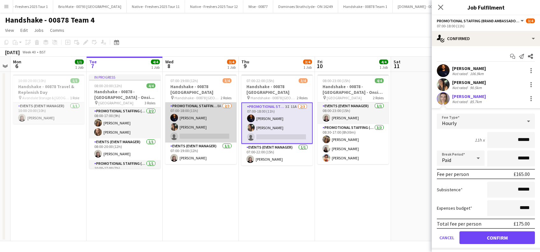
click at [204, 124] on app-card-role "Promotional Staffing (Brand Ambassadors) 8A [DATE] 07:00-18:00 (11h) [PERSON_NA…" at bounding box center [200, 123] width 71 height 40
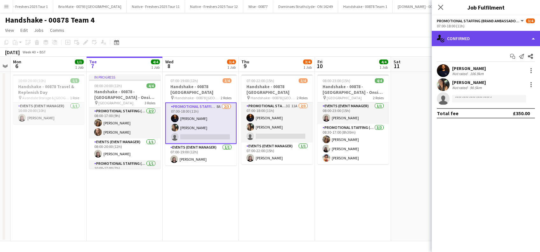
click at [483, 33] on div "single-neutral-actions-check-2 Confirmed" at bounding box center [486, 38] width 108 height 15
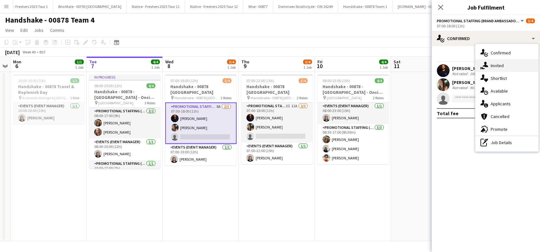
click at [495, 66] on span "Invited" at bounding box center [497, 66] width 13 height 6
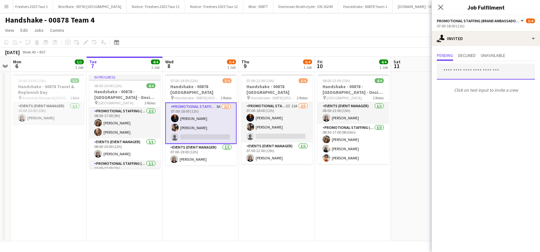
drag, startPoint x: 464, startPoint y: 74, endPoint x: 464, endPoint y: 69, distance: 4.8
click at [464, 74] on input "text" at bounding box center [486, 72] width 98 height 16
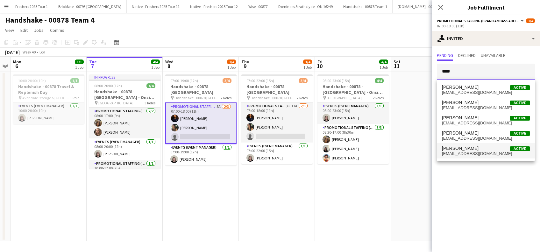
type input "****"
click at [455, 146] on span "[PERSON_NAME]" at bounding box center [460, 148] width 37 height 5
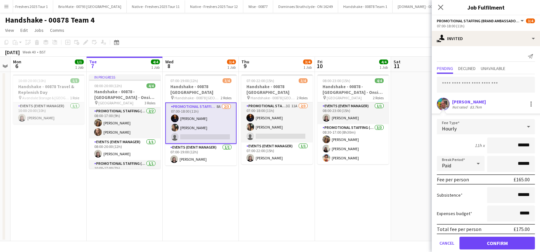
scroll to position [8, 0]
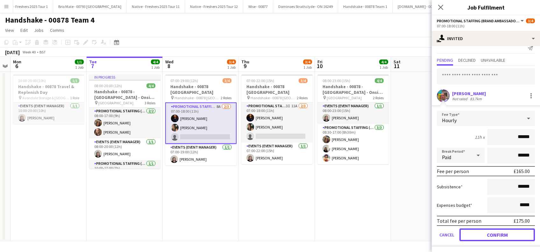
click at [495, 230] on button "Confirm" at bounding box center [498, 235] width 76 height 13
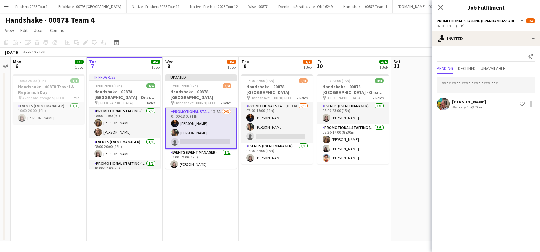
scroll to position [0, 0]
click at [469, 69] on span "Declined" at bounding box center [467, 68] width 18 height 4
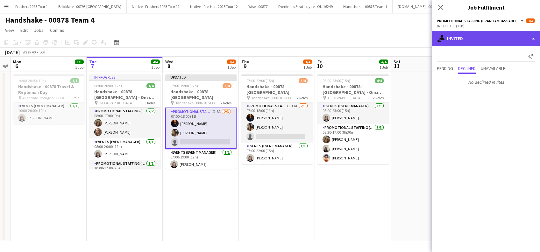
click at [456, 34] on div "single-neutral-actions-share-1 Invited" at bounding box center [486, 38] width 108 height 15
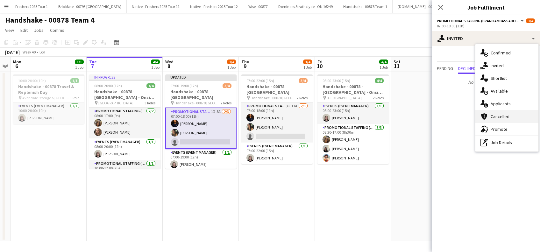
click at [502, 117] on span "Cancelled" at bounding box center [500, 117] width 19 height 6
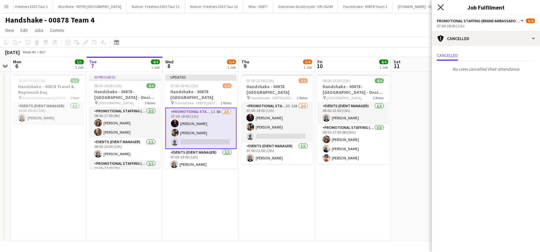
click at [442, 8] on icon at bounding box center [441, 7] width 6 height 6
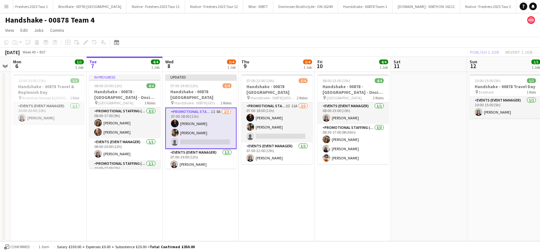
click at [217, 211] on app-date-cell "Updated 07:00-19:00 (12h) 3/4 Handshake - 00878 Oxford pin Handshake - 00878 Ox…" at bounding box center [201, 157] width 76 height 170
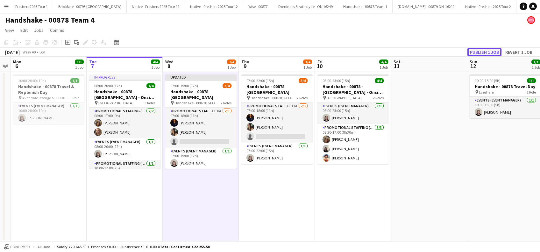
click at [482, 52] on button "Publish 1 job" at bounding box center [485, 52] width 34 height 8
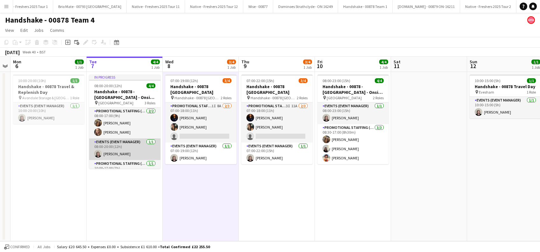
click at [130, 141] on app-card-role "Events (Event Manager) 1/1 08:00-20:00 (12h) Natasha Fountain" at bounding box center [124, 150] width 71 height 22
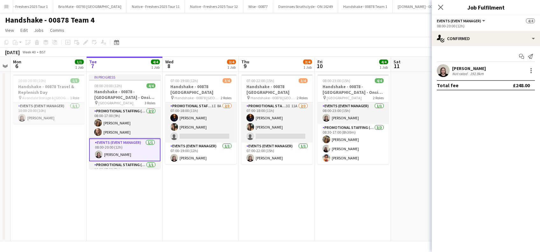
click at [198, 193] on app-date-cell "07:00-19:00 (12h) 3/4 Handshake - 00878 Oxford pin Handshake - 00878 Oxford 2 R…" at bounding box center [201, 157] width 76 height 170
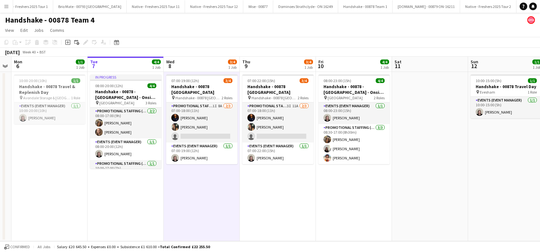
click at [273, 196] on app-date-cell "07:00-22:00 (15h) 3/4 Handshake - 00878 [GEOGRAPHIC_DATA] pin Handshake - 00878…" at bounding box center [278, 157] width 76 height 170
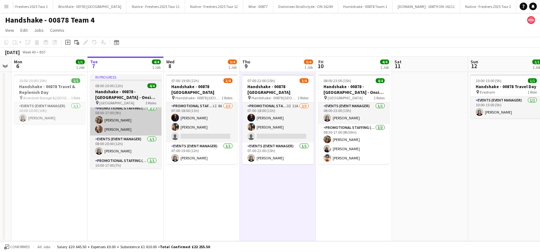
scroll to position [13, 0]
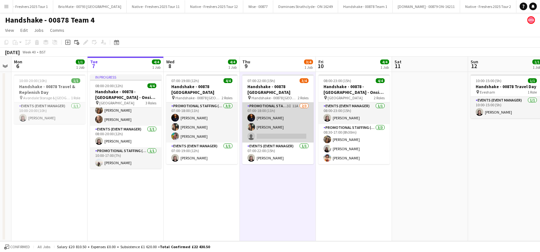
click at [273, 132] on app-card-role "Promotional Staffing (Brand Ambassadors) 3I 11A 2/3 07:00-18:00 (11h) michael n…" at bounding box center [277, 123] width 71 height 40
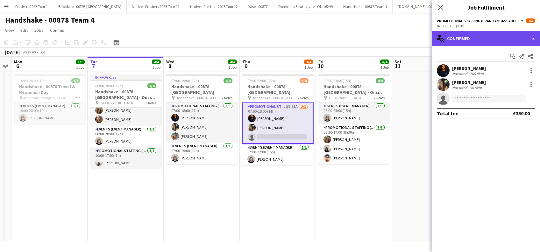
click at [493, 40] on div "single-neutral-actions-check-2 Confirmed" at bounding box center [486, 38] width 108 height 15
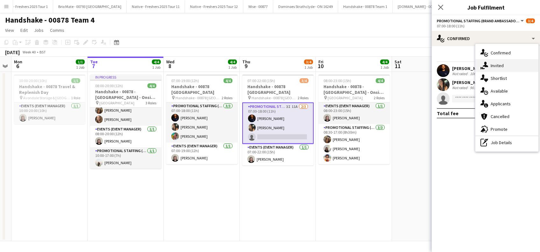
click at [502, 68] on span "Invited" at bounding box center [497, 66] width 13 height 6
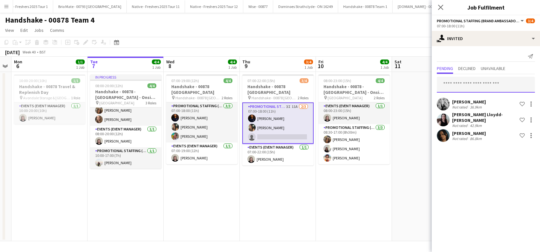
click at [460, 86] on input "text" at bounding box center [486, 85] width 98 height 16
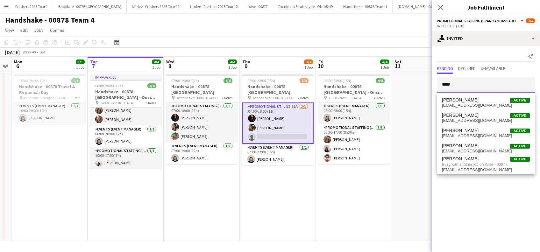
type input "****"
click at [381, 202] on app-date-cell "08:00-23:00 (15h) 4/4 Handshake - 00878 - Loughborough University - Onsite Day …" at bounding box center [354, 157] width 76 height 170
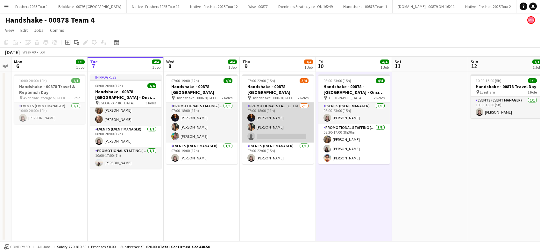
click at [278, 124] on app-card-role "Promotional Staffing (Brand Ambassadors) 3I 11A 2/3 07:00-18:00 (11h) michael n…" at bounding box center [277, 123] width 71 height 40
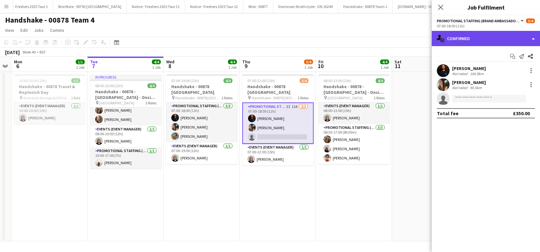
click at [485, 37] on div "single-neutral-actions-check-2 Confirmed" at bounding box center [486, 38] width 108 height 15
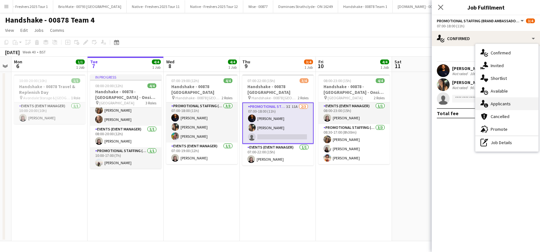
click at [499, 102] on span "Applicants" at bounding box center [501, 104] width 20 height 6
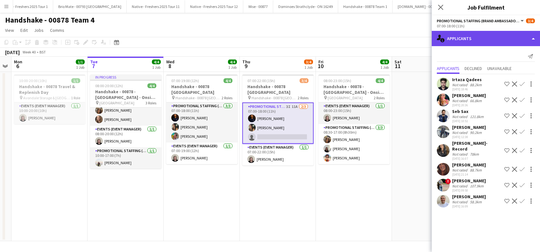
click at [503, 38] on div "single-neutral-actions-information Applicants" at bounding box center [486, 38] width 108 height 15
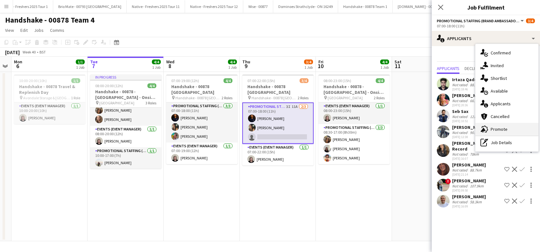
click at [496, 128] on span "Promote" at bounding box center [499, 129] width 17 height 6
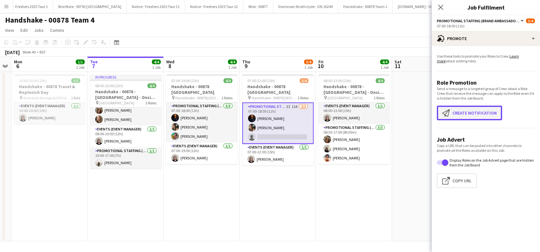
click at [475, 110] on button "Create notification Create notification" at bounding box center [469, 113] width 65 height 15
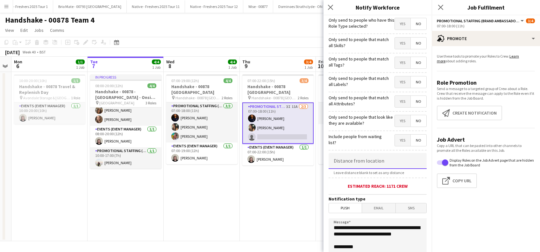
click at [360, 162] on input at bounding box center [378, 161] width 98 height 16
type input "****"
type input "*****"
click at [347, 211] on span "Push" at bounding box center [345, 209] width 33 height 10
click at [370, 211] on span "Email" at bounding box center [379, 209] width 34 height 10
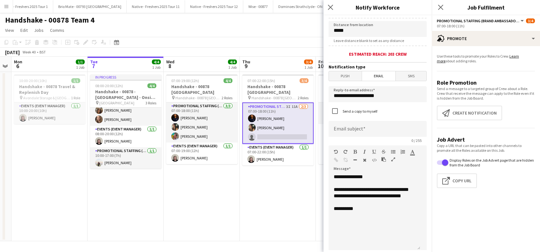
scroll to position [170, 0]
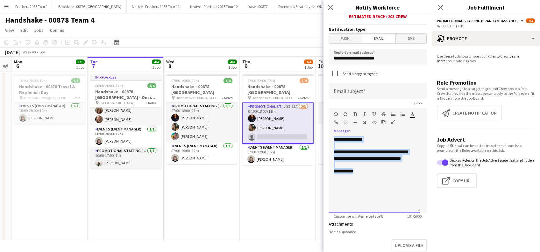
drag, startPoint x: 372, startPoint y: 178, endPoint x: 318, endPoint y: 134, distance: 70.1
click at [318, 135] on body "Menu Boards Boards Boards All jobs Status Workforce Workforce My Workforce Recr…" at bounding box center [270, 126] width 540 height 252
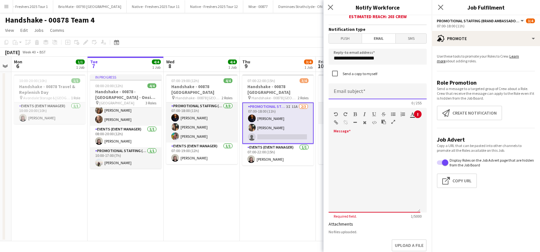
click at [379, 94] on input at bounding box center [378, 91] width 98 height 16
type input "**********"
click at [349, 142] on div at bounding box center [375, 174] width 92 height 76
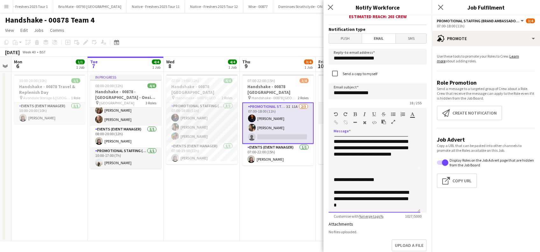
scroll to position [0, 0]
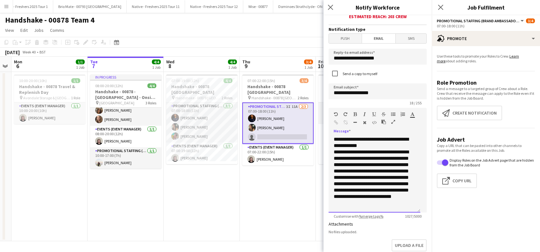
click at [398, 142] on div "**********" at bounding box center [371, 142] width 75 height 13
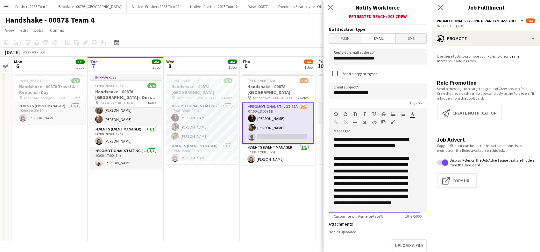
click at [370, 154] on div "**********" at bounding box center [371, 145] width 75 height 19
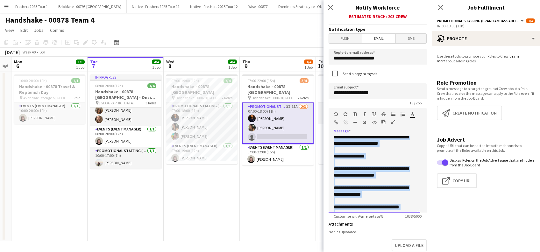
scroll to position [235, 0]
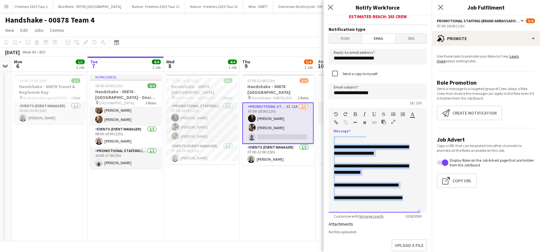
drag, startPoint x: 334, startPoint y: 181, endPoint x: 423, endPoint y: 215, distance: 95.9
click at [424, 216] on form "**********" at bounding box center [378, 100] width 108 height 510
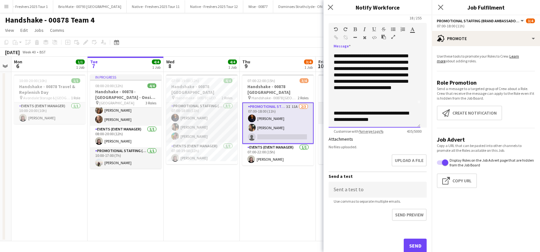
scroll to position [275, 0]
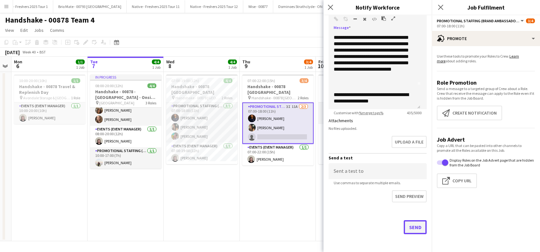
click at [406, 227] on button "Send" at bounding box center [415, 227] width 23 height 14
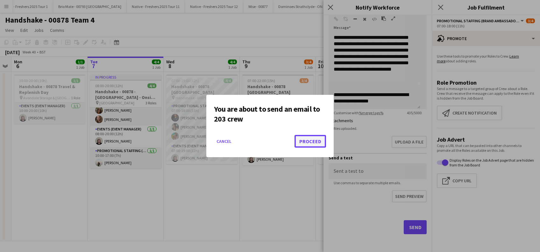
click at [311, 142] on button "Proceed" at bounding box center [311, 141] width 32 height 13
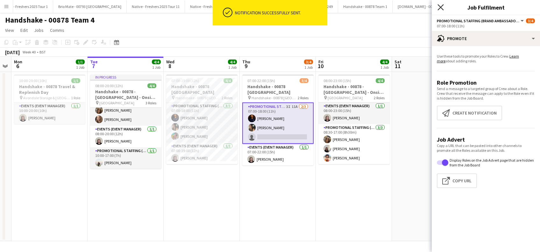
click at [442, 7] on icon "Close pop-in" at bounding box center [441, 7] width 6 height 6
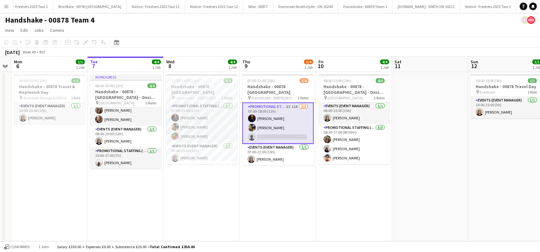
click at [266, 192] on app-date-cell "07:00-22:00 (15h) 3/4 Handshake - 00878 Oxford pin Handshake - 00878 Oxford 2 R…" at bounding box center [278, 157] width 76 height 170
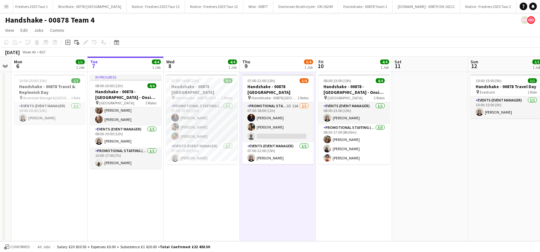
click at [208, 176] on app-date-cell "07:00-19:00 (12h) 4/4 Handshake - 00878 Oxford pin Handshake - 00878 Oxford 2 R…" at bounding box center [202, 157] width 76 height 170
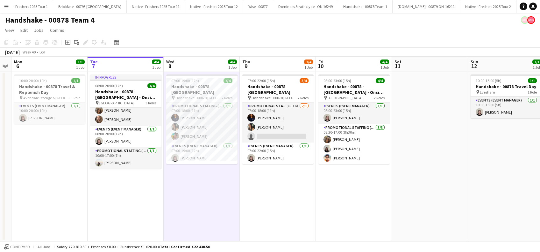
click at [272, 179] on app-date-cell "07:00-22:00 (15h) 3/4 Handshake - 00878 Oxford pin Handshake - 00878 Oxford 2 R…" at bounding box center [278, 157] width 76 height 170
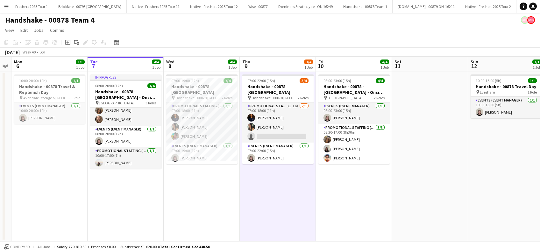
click at [328, 199] on app-date-cell "08:00-23:00 (15h) 4/4 Handshake - 00878 - Loughborough University - Onsite Day …" at bounding box center [354, 157] width 76 height 170
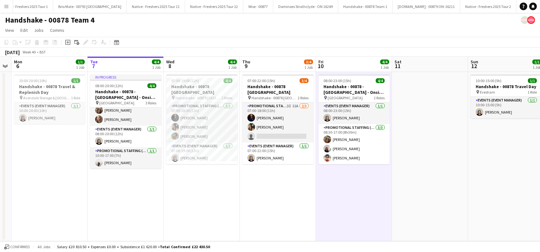
click at [390, 191] on app-date-cell "08:00-23:00 (15h) 4/4 Handshake - 00878 - Loughborough University - Onsite Day …" at bounding box center [354, 157] width 76 height 170
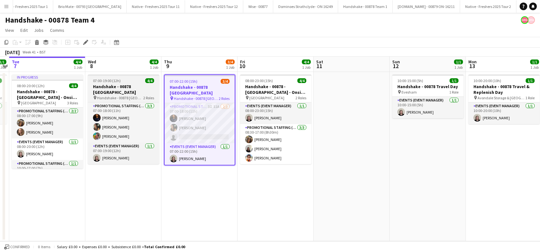
click at [120, 96] on span "Handshake - 00878 [GEOGRAPHIC_DATA]" at bounding box center [120, 98] width 46 height 5
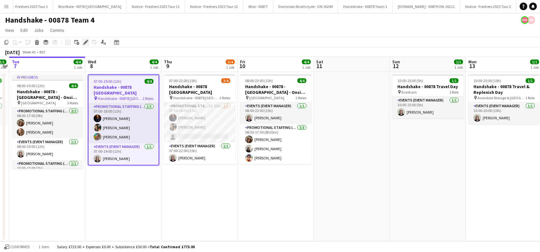
click at [85, 44] on icon "Edit" at bounding box center [85, 42] width 5 height 5
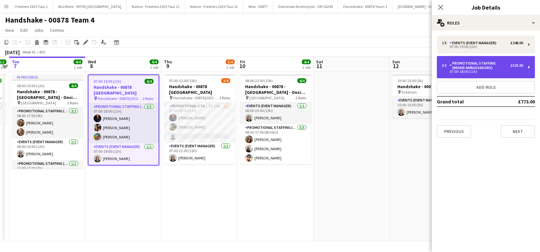
click at [470, 70] on div "07:00-18:00 (11h)" at bounding box center [482, 71] width 81 height 3
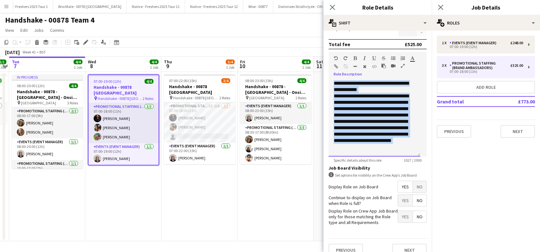
drag, startPoint x: 377, startPoint y: 148, endPoint x: 334, endPoint y: 98, distance: 65.7
click at [318, 78] on body "Menu Boards Boards Boards All jobs Status Workforce Workforce My Workforce Recr…" at bounding box center [270, 126] width 540 height 252
copy div "**********"
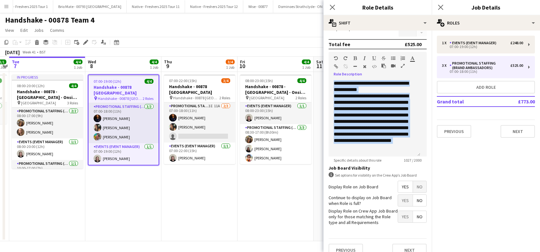
click at [282, 191] on app-date-cell "08:00-23:00 (15h) 4/4 Handshake - 00878 - [GEOGRAPHIC_DATA] - Onsite Day pin [G…" at bounding box center [276, 157] width 76 height 170
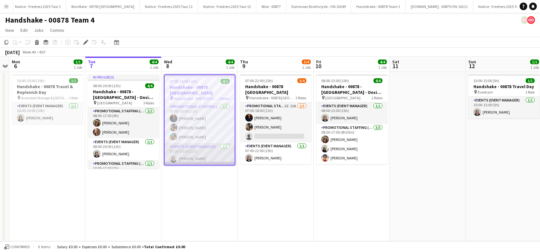
scroll to position [0, 1319]
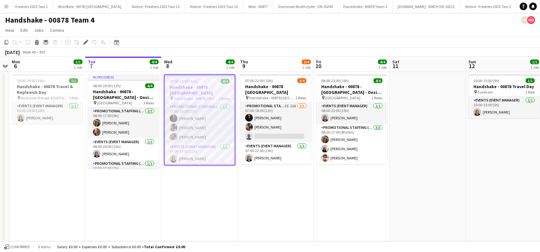
click at [273, 188] on app-date-cell "07:00-22:00 (15h) 3/4 Handshake - 00878 [GEOGRAPHIC_DATA] pin Handshake - 00878…" at bounding box center [276, 157] width 76 height 170
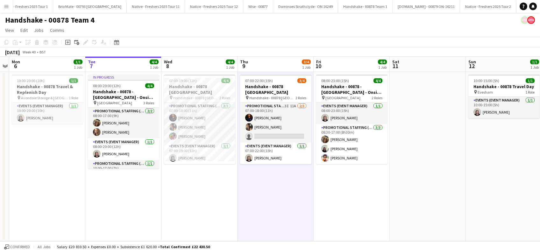
click at [407, 205] on app-date-cell at bounding box center [428, 157] width 76 height 170
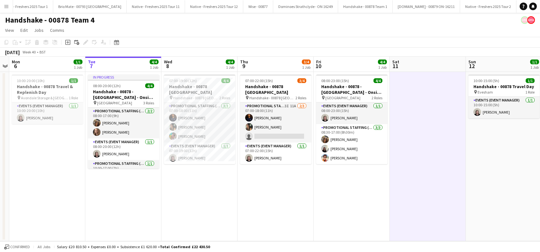
click at [180, 198] on app-date-cell "07:00-19:00 (12h) 4/4 Handshake - 00878 [GEOGRAPHIC_DATA] pin Handshake - 00878…" at bounding box center [200, 157] width 76 height 170
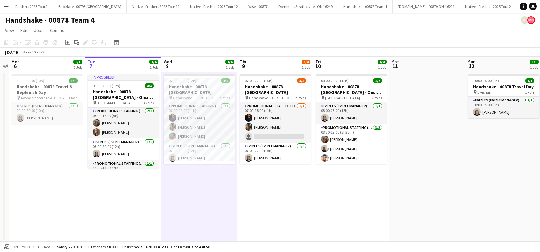
click at [267, 195] on app-date-cell "07:00-22:00 (15h) 3/4 Handshake - 00878 [GEOGRAPHIC_DATA] pin Handshake - 00878…" at bounding box center [275, 157] width 76 height 170
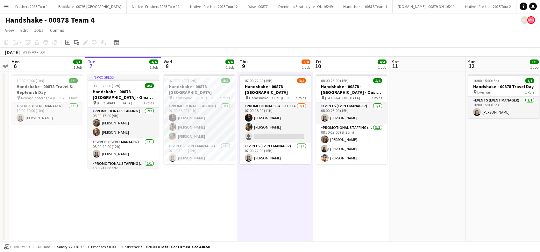
click at [122, 194] on app-date-cell "In progress 08:00-20:00 (12h) 4/4 Handshake - 00878 - [GEOGRAPHIC_DATA] - Onsit…" at bounding box center [123, 157] width 76 height 170
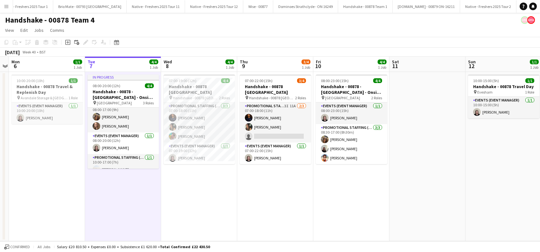
scroll to position [0, 0]
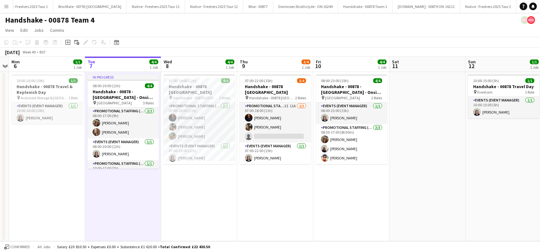
click at [420, 143] on app-date-cell at bounding box center [428, 157] width 76 height 170
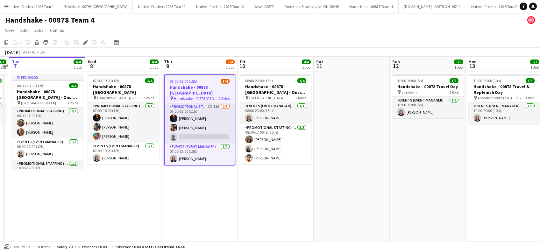
scroll to position [0, 1319]
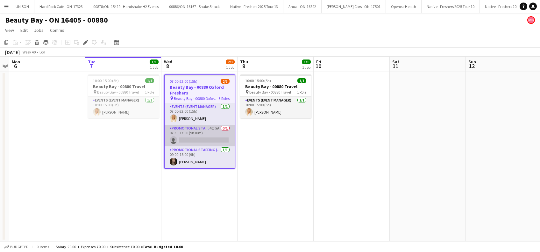
click at [206, 140] on app-card-role "Promotional Staffing (Brand Ambassadors) 4I 5A 0/1 07:30-17:00 (9h30m) single-n…" at bounding box center [200, 136] width 70 height 22
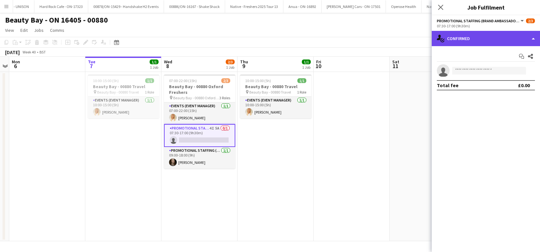
click at [475, 40] on div "single-neutral-actions-check-2 Confirmed" at bounding box center [486, 38] width 108 height 15
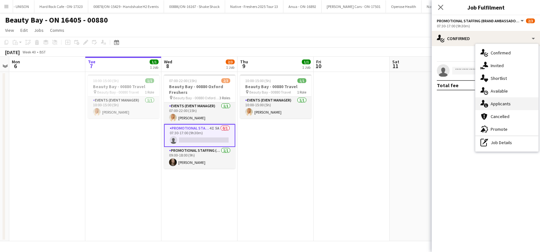
click at [499, 106] on span "Applicants" at bounding box center [501, 104] width 20 height 6
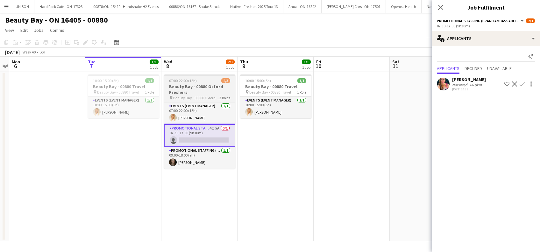
click at [188, 90] on h3 "Beauty Bay - 00880 Oxford Freshers" at bounding box center [199, 89] width 71 height 11
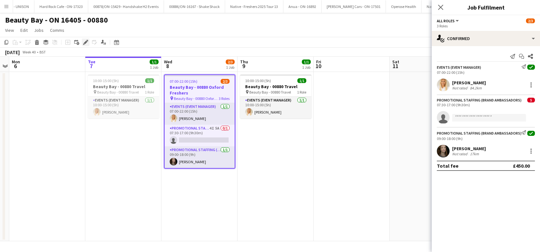
click at [86, 41] on icon at bounding box center [86, 43] width 4 height 4
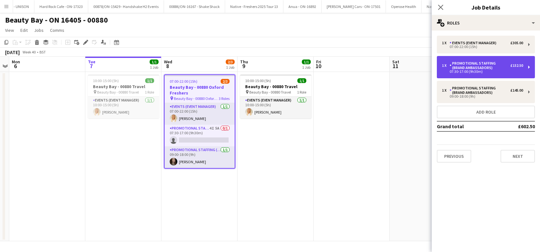
click at [489, 67] on div "Promotional Staffing (Brand Ambassadors)" at bounding box center [480, 65] width 61 height 9
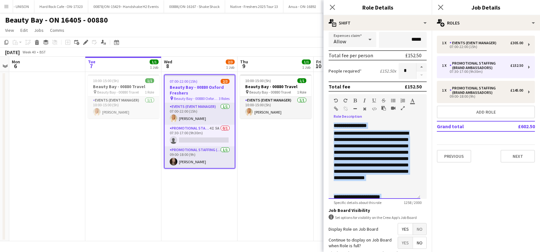
drag, startPoint x: 406, startPoint y: 191, endPoint x: 328, endPoint y: 105, distance: 115.5
click at [328, 105] on form "**********" at bounding box center [378, 106] width 108 height 396
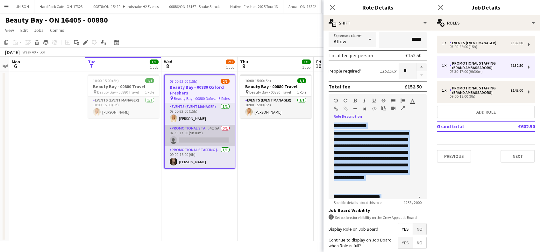
click at [191, 137] on app-card-role "Promotional Staffing (Brand Ambassadors) 4I 5A 0/1 07:30-17:00 (9h30m) single-n…" at bounding box center [200, 136] width 70 height 22
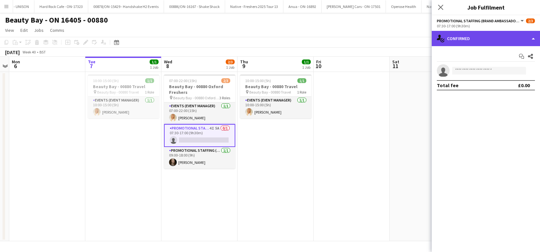
click at [532, 38] on div "single-neutral-actions-check-2 Confirmed" at bounding box center [486, 38] width 108 height 15
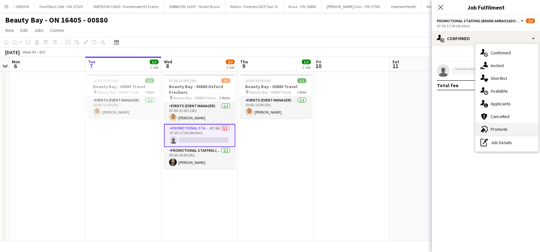
click at [501, 128] on span "Promote" at bounding box center [499, 129] width 17 height 6
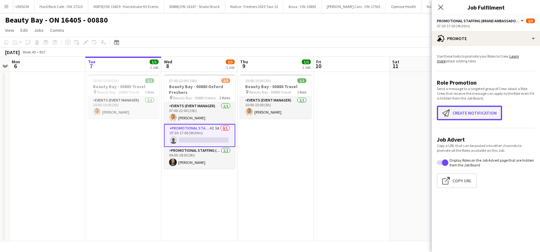
click at [477, 110] on button "Create notification Create notification" at bounding box center [469, 113] width 65 height 15
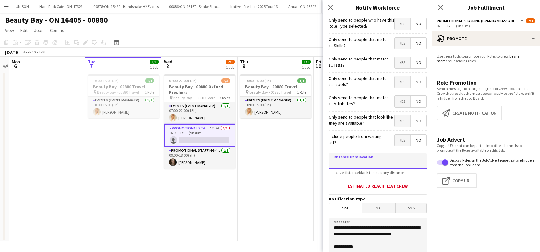
click at [352, 165] on input at bounding box center [378, 161] width 98 height 16
type input "****"
type input "*****"
click at [341, 208] on span "Push" at bounding box center [345, 209] width 33 height 10
click at [375, 213] on span "Email" at bounding box center [379, 209] width 34 height 10
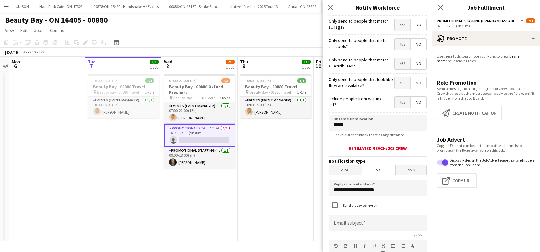
scroll to position [85, 0]
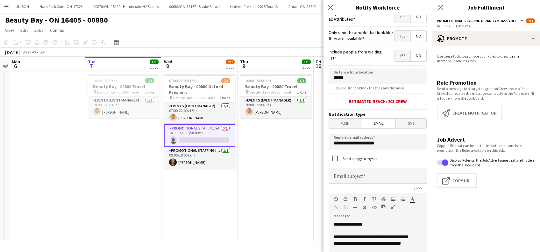
click at [376, 176] on input at bounding box center [378, 177] width 98 height 16
type input "**********"
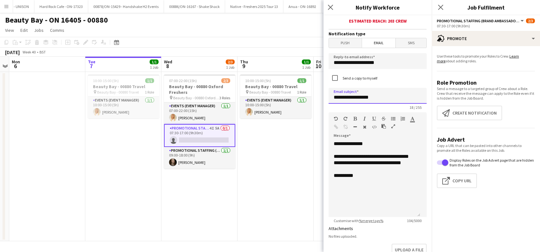
scroll to position [212, 0]
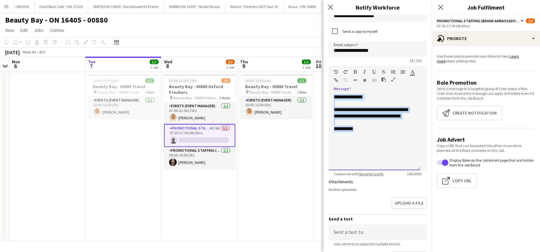
drag, startPoint x: 357, startPoint y: 139, endPoint x: 323, endPoint y: 94, distance: 55.7
click at [323, 94] on body "Menu Boards Boards Boards All jobs Status Workforce Workforce My Workforce Recr…" at bounding box center [270, 126] width 540 height 252
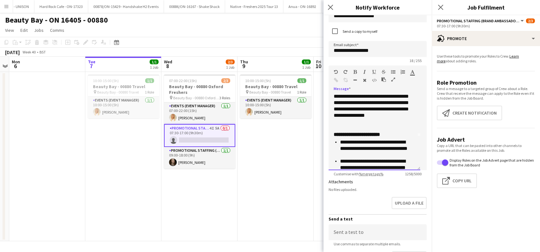
scroll to position [0, 0]
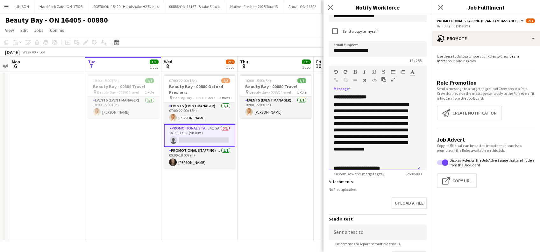
click at [395, 98] on h3 "**********" at bounding box center [371, 97] width 75 height 6
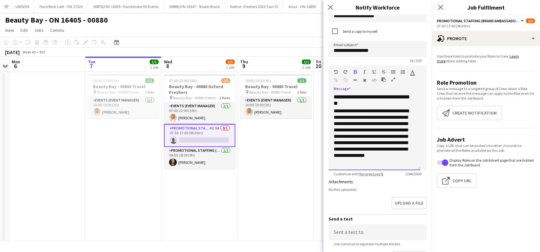
click at [352, 134] on p "**********" at bounding box center [371, 140] width 75 height 64
click at [396, 113] on p "**********" at bounding box center [371, 140] width 75 height 64
click at [372, 132] on p "**********" at bounding box center [371, 140] width 75 height 64
click at [368, 146] on p "**********" at bounding box center [371, 140] width 75 height 64
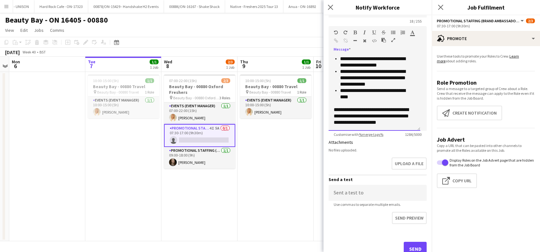
scroll to position [275, 0]
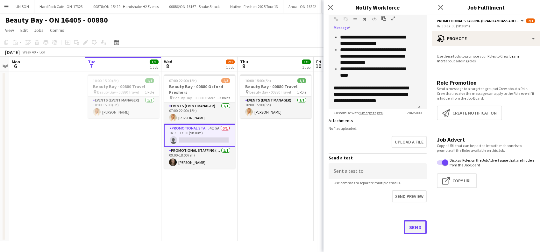
click at [408, 229] on button "Send" at bounding box center [415, 227] width 23 height 14
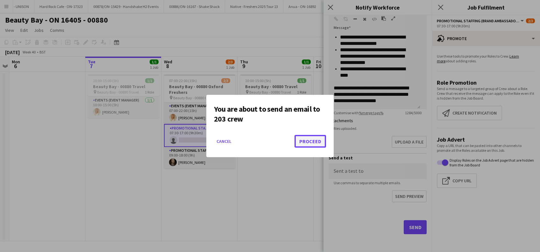
click at [317, 145] on button "Proceed" at bounding box center [311, 141] width 32 height 13
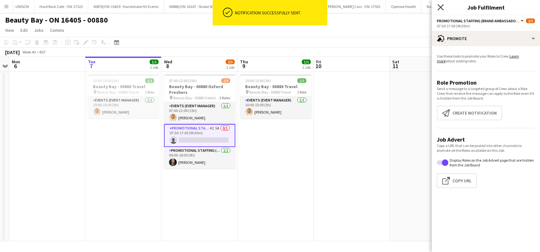
click at [441, 6] on icon "Close pop-in" at bounding box center [441, 7] width 6 height 6
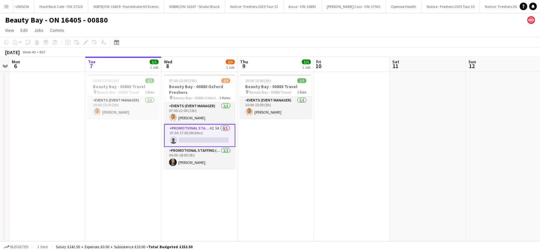
click at [212, 181] on app-date-cell "07:00-22:00 (15h) 2/3 Beauty Bay - 00880 Oxford Freshers pin Beauty Bay - 00880…" at bounding box center [200, 157] width 76 height 170
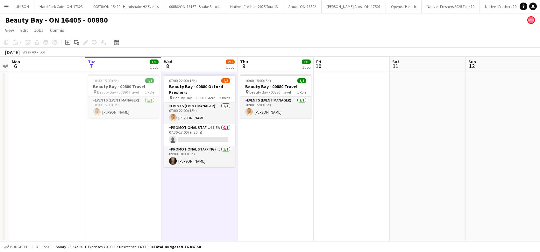
click at [285, 173] on app-date-cell "10:00-15:00 (5h) 1/1 Beauty Bay - 00880 Travel pin Beauty Bay - 00880 Travel 1 …" at bounding box center [276, 157] width 76 height 170
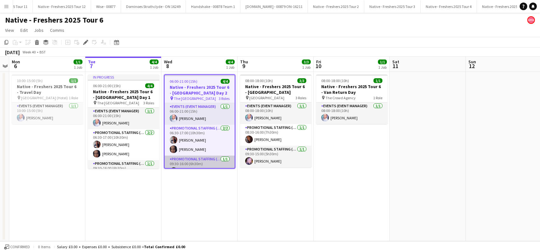
scroll to position [9, 0]
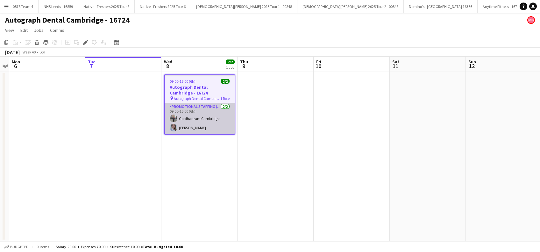
click at [202, 125] on app-card-role "Promotional Staffing (Brand Ambassadors) [DATE] 09:00-15:00 (6h) Gordhanram [GE…" at bounding box center [200, 118] width 70 height 31
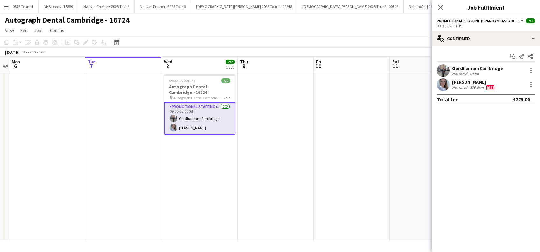
click at [469, 83] on div "[PERSON_NAME]" at bounding box center [474, 82] width 44 height 6
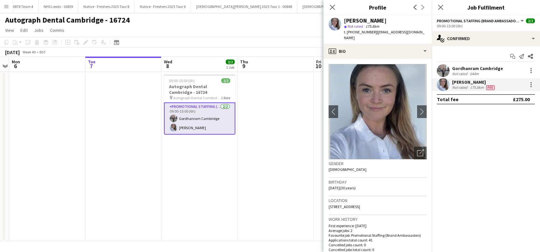
drag, startPoint x: 430, startPoint y: 33, endPoint x: 345, endPoint y: 20, distance: 85.7
click at [345, 20] on div "[PERSON_NAME] star Not rated 175.8km t. [PHONE_NUMBER] | [EMAIL_ADDRESS][DOMAIN…" at bounding box center [378, 29] width 108 height 28
copy div "[PERSON_NAME] star Not rated 175.8km t. [PHONE_NUMBER] | [EMAIL_ADDRESS][DOMAIN…"
click at [483, 69] on div "Gordhanram Cambridge" at bounding box center [477, 69] width 51 height 6
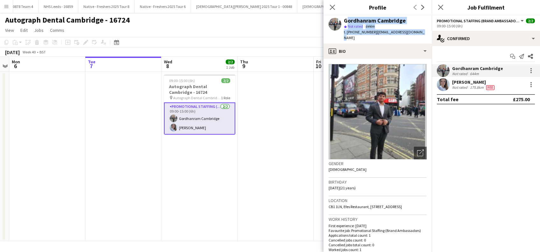
drag, startPoint x: 422, startPoint y: 31, endPoint x: 345, endPoint y: 19, distance: 77.7
click at [345, 19] on div "Gordhanram Cambridge star Not rated 644m t. [PHONE_NUMBER] | [EMAIL_ADDRESS][DO…" at bounding box center [378, 29] width 108 height 28
copy div "Gordhanram Cambridge star Not rated 644m t. [PHONE_NUMBER] | [EMAIL_ADDRESS][DO…"
click at [372, 98] on img at bounding box center [378, 112] width 98 height 96
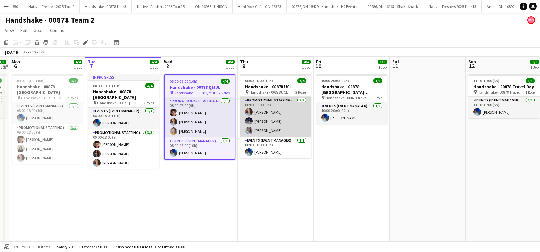
click at [275, 130] on app-card-role "Promotional Staffing (Brand Ambassadors) 3/3 08:00-17:00 (9h) Jordan Miller Bra…" at bounding box center [275, 117] width 71 height 40
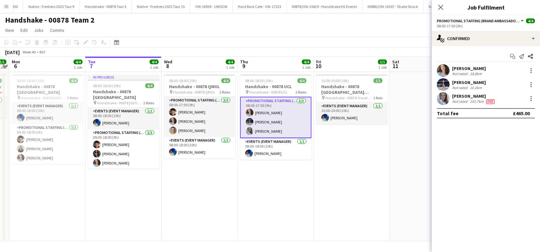
click at [466, 97] on div "Ashleigh Fountain" at bounding box center [474, 96] width 44 height 6
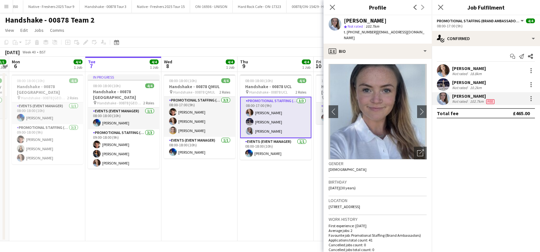
drag, startPoint x: 428, startPoint y: 33, endPoint x: 345, endPoint y: 20, distance: 83.5
click at [345, 20] on div "Ashleigh Fountain star Not rated 102.7km t. +447502343434 | ashleigh.fountain@h…" at bounding box center [378, 29] width 108 height 28
copy div "Ashleigh Fountain star Not rated 102.7km t. +447502343434 | ashleigh.fountain@h…"
click at [265, 202] on app-date-cell "08:00-18:00 (10h) 4/4 Handshake - 00878 UCL pin Handshake - 00878 UCL 2 Roles P…" at bounding box center [276, 157] width 76 height 170
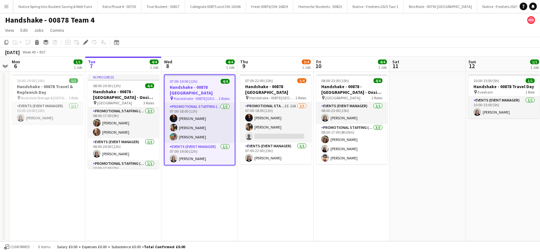
scroll to position [0, 1319]
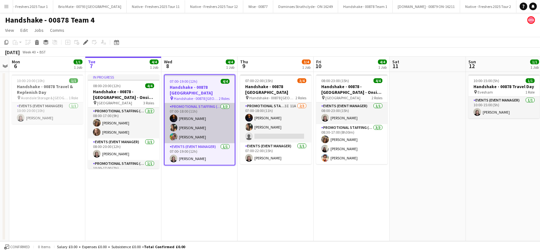
click at [192, 130] on app-card-role "Promotional Staffing (Brand Ambassadors) [DATE] 07:00-18:00 (11h) [PERSON_NAME]…" at bounding box center [200, 123] width 70 height 40
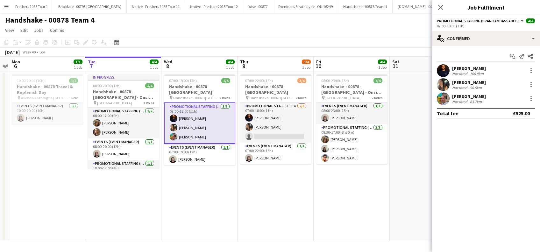
click at [473, 96] on div "[PERSON_NAME]" at bounding box center [469, 97] width 34 height 6
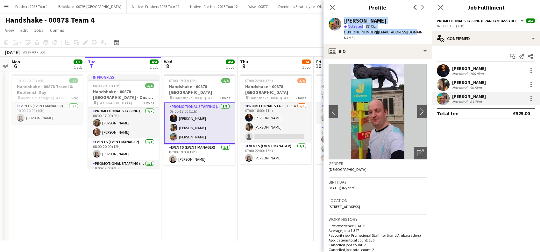
drag, startPoint x: 414, startPoint y: 31, endPoint x: 343, endPoint y: 20, distance: 72.6
click at [343, 20] on div "[PERSON_NAME] star Not rated 83.7km t. [PHONE_NUMBER] | [EMAIL_ADDRESS][DOMAIN_…" at bounding box center [378, 29] width 108 height 28
copy div "[PERSON_NAME] star Not rated 83.7km t. [PHONE_NUMBER] | [EMAIL_ADDRESS][DOMAIN_…"
click at [332, 7] on icon at bounding box center [332, 7] width 6 height 6
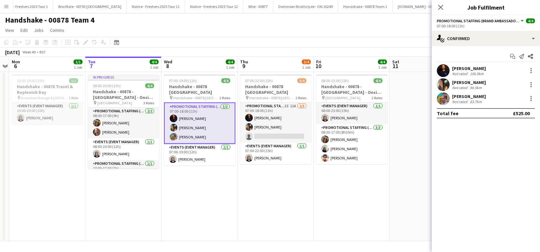
click at [443, 8] on icon "Close pop-in" at bounding box center [440, 7] width 5 height 5
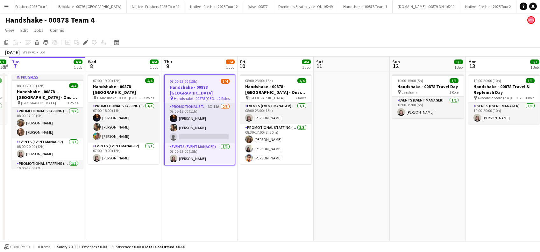
click at [195, 179] on app-date-cell "07:00-22:00 (15h) 3/4 Handshake - 00878 Oxford pin Handshake - 00878 Oxford 2 R…" at bounding box center [200, 157] width 76 height 170
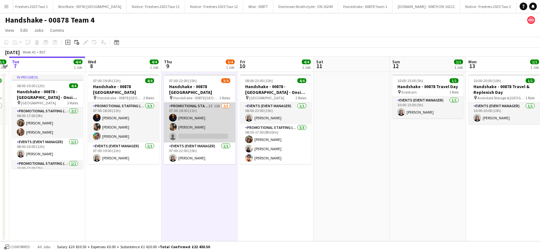
click at [191, 120] on app-card-role "Promotional Staffing (Brand Ambassadors) 3I 11A 2/3 07:00-18:00 (11h) michael n…" at bounding box center [199, 123] width 71 height 40
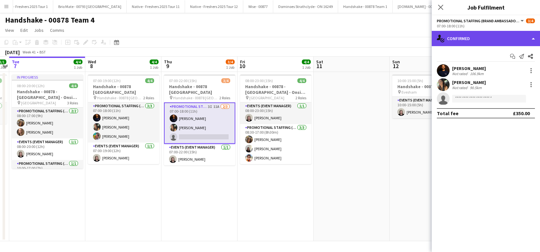
click at [481, 34] on div "single-neutral-actions-check-2 Confirmed" at bounding box center [486, 38] width 108 height 15
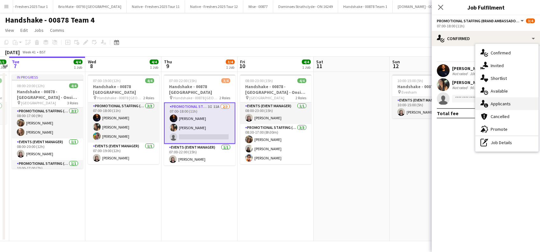
click at [504, 101] on span "Applicants" at bounding box center [501, 104] width 20 height 6
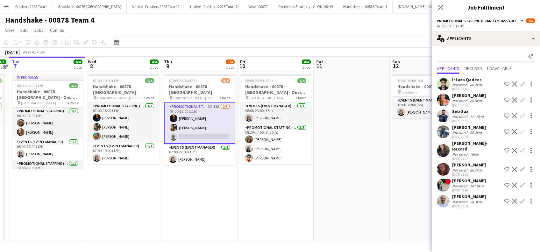
click at [438, 2] on div "Close pop-in" at bounding box center [441, 7] width 18 height 15
click at [438, 6] on icon "Close pop-in" at bounding box center [441, 7] width 6 height 6
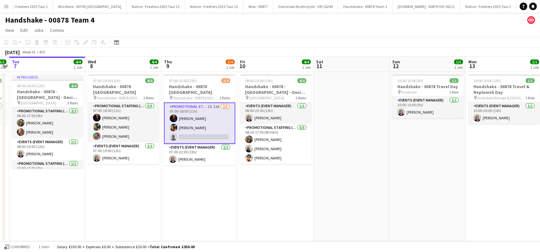
click at [210, 186] on app-date-cell "07:00-22:00 (15h) 3/4 Handshake - 00878 Oxford pin Handshake - 00878 Oxford 2 R…" at bounding box center [200, 157] width 76 height 170
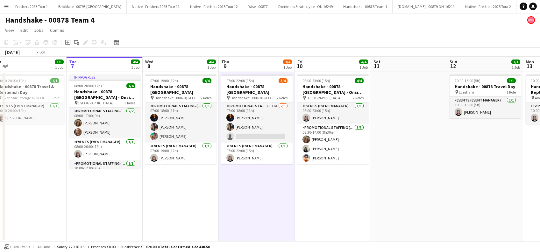
scroll to position [0, 135]
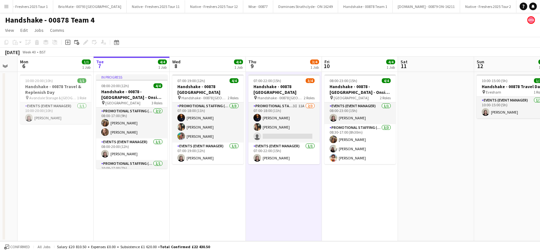
drag, startPoint x: 127, startPoint y: 193, endPoint x: 211, endPoint y: 198, distance: 84.6
click at [211, 198] on app-calendar-viewport "Sat 4 1/1 1 Job Sun 5 Mon 6 1/1 1 Job Tue 7 4/4 1 Job Wed 8 4/4 1 Job Thu 9 3/4…" at bounding box center [270, 149] width 540 height 185
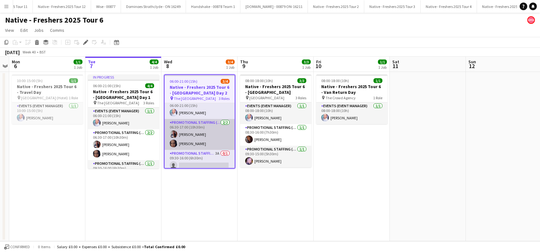
scroll to position [9, 0]
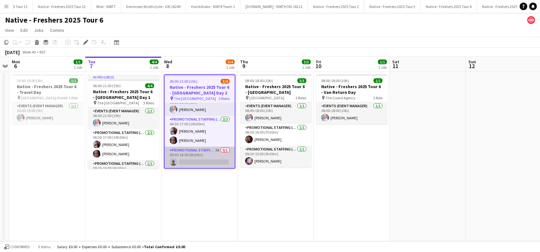
click at [196, 159] on app-card-role "Promotional Staffing (Brand Ambassadors) 3A 0/1 09:30-16:00 (6h30m) single-neut…" at bounding box center [200, 158] width 70 height 22
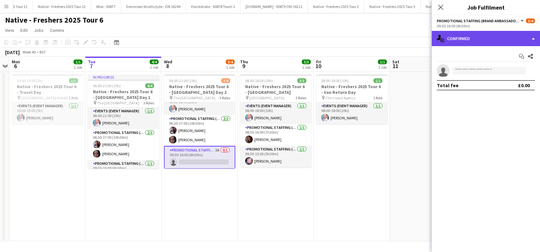
click at [477, 42] on div "single-neutral-actions-check-2 Confirmed" at bounding box center [486, 38] width 108 height 15
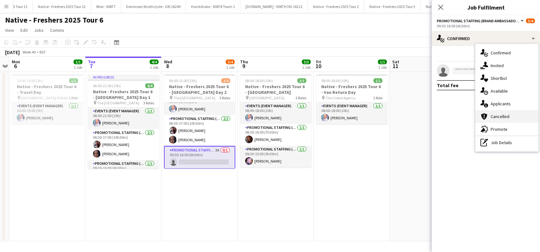
click at [499, 115] on span "Cancelled" at bounding box center [500, 117] width 19 height 6
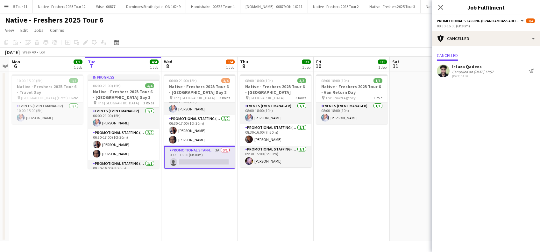
click at [473, 67] on div "Irtaza Qadees" at bounding box center [472, 67] width 41 height 6
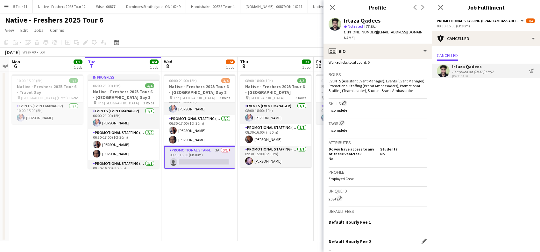
scroll to position [269, 0]
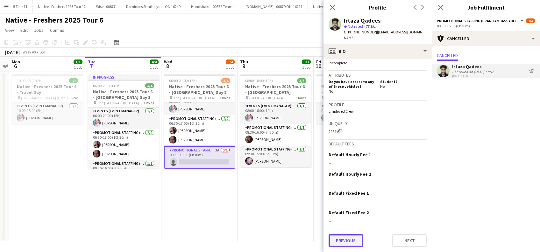
click at [347, 242] on button "Previous" at bounding box center [346, 241] width 34 height 13
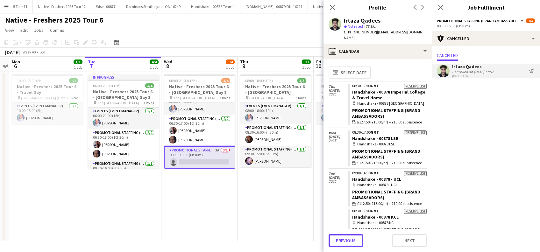
click at [347, 242] on button "Previous" at bounding box center [346, 241] width 34 height 13
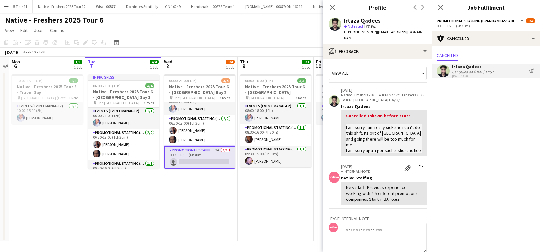
click at [209, 159] on app-card-role "Promotional Staffing (Brand Ambassadors) 3A 0/1 09:30-16:00 (6h30m) single-neut…" at bounding box center [199, 157] width 71 height 23
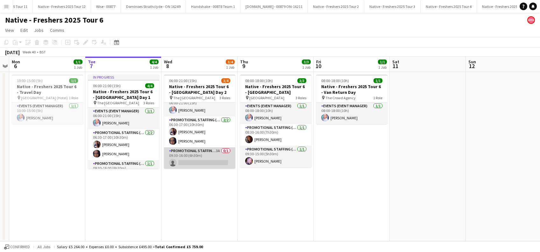
click at [209, 159] on app-card-role "Promotional Staffing (Brand Ambassadors) 3A 0/1 09:30-16:00 (6h30m) single-neut…" at bounding box center [199, 159] width 71 height 22
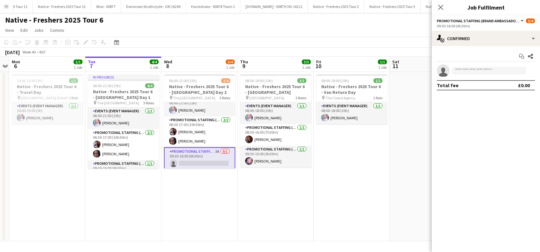
scroll to position [9, 0]
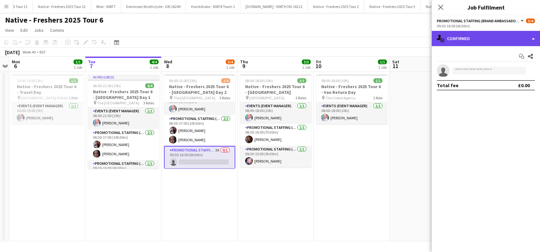
click at [491, 37] on div "single-neutral-actions-check-2 Confirmed" at bounding box center [486, 38] width 108 height 15
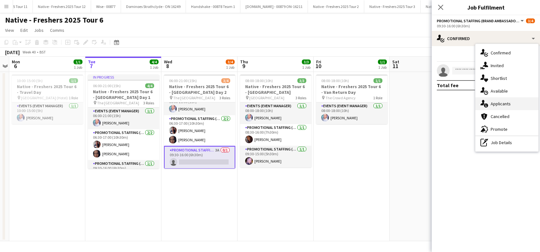
click at [499, 105] on span "Applicants" at bounding box center [501, 104] width 20 height 6
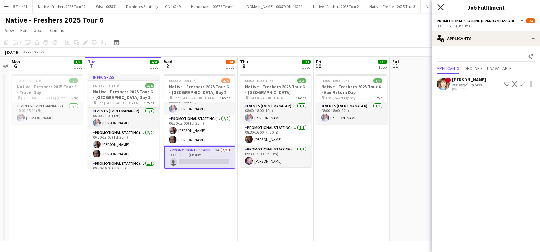
click at [439, 8] on icon "Close pop-in" at bounding box center [441, 7] width 6 height 6
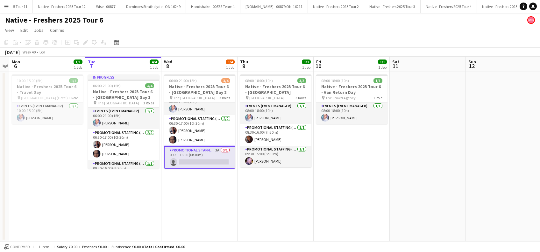
click at [210, 179] on app-date-cell "06:00-21:00 (15h) 3/4 Native - Freshers 2025 Tour 6 - University of Cambridge D…" at bounding box center [200, 157] width 76 height 170
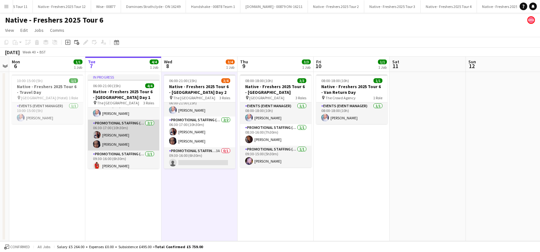
scroll to position [13, 0]
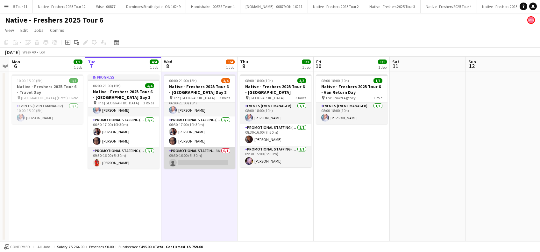
click at [204, 165] on app-card-role "Promotional Staffing (Brand Ambassadors) 3A 0/1 09:30-16:00 (6h30m) single-neut…" at bounding box center [199, 159] width 71 height 22
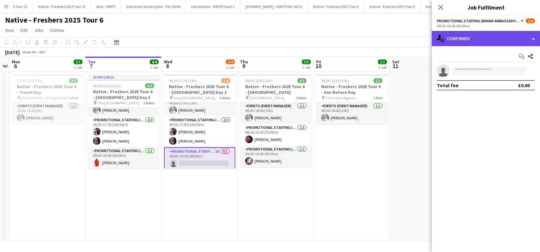
click at [487, 39] on div "single-neutral-actions-check-2 Confirmed" at bounding box center [486, 38] width 108 height 15
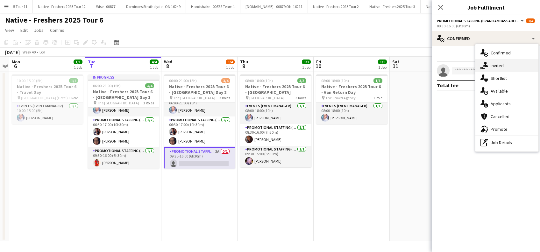
click at [500, 63] on span "Invited" at bounding box center [497, 66] width 13 height 6
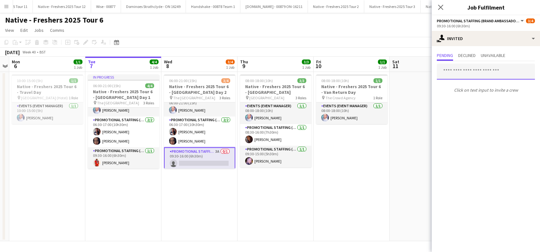
click at [460, 73] on input "text" at bounding box center [486, 72] width 98 height 16
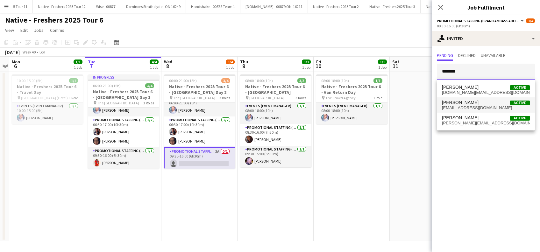
type input "*******"
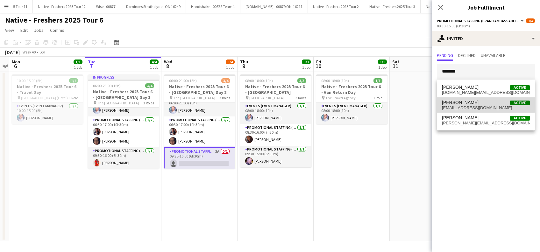
click at [468, 101] on span "william Mulenga" at bounding box center [460, 102] width 37 height 5
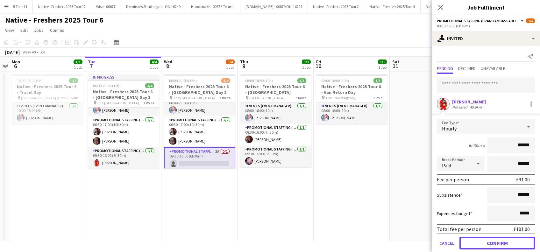
click at [499, 243] on button "Confirm" at bounding box center [498, 243] width 76 height 13
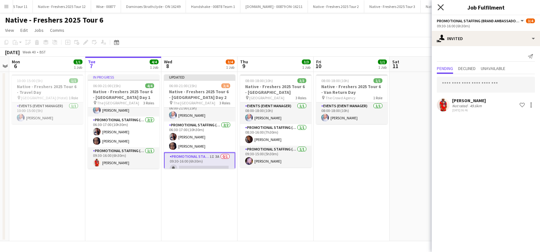
click at [441, 9] on icon "Close pop-in" at bounding box center [441, 7] width 6 height 6
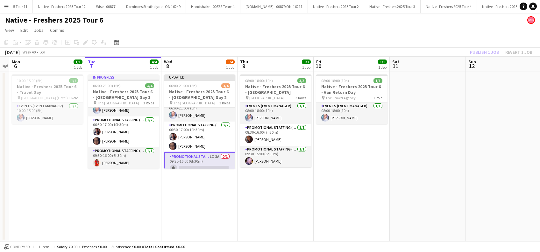
click at [316, 181] on app-date-cell "08:00-18:00 (10h) 1/1 Native - Freshers 2025 Tour 6 - Van Return Day pin The Cr…" at bounding box center [352, 157] width 76 height 170
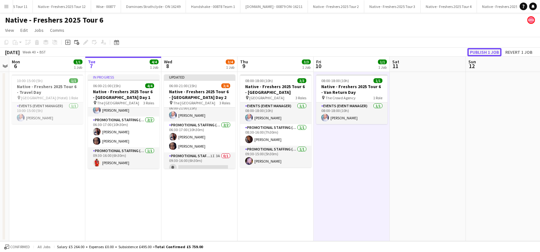
click at [487, 50] on button "Publish 1 job" at bounding box center [485, 52] width 34 height 8
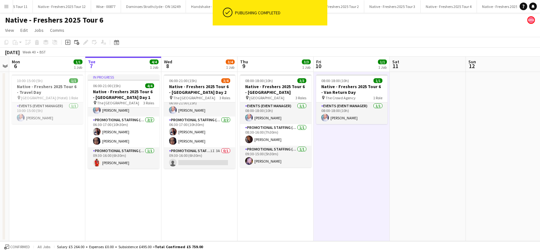
click at [184, 194] on app-date-cell "06:00-21:00 (15h) 3/4 Native - Freshers 2025 Tour 6 - University of Cambridge D…" at bounding box center [200, 157] width 76 height 170
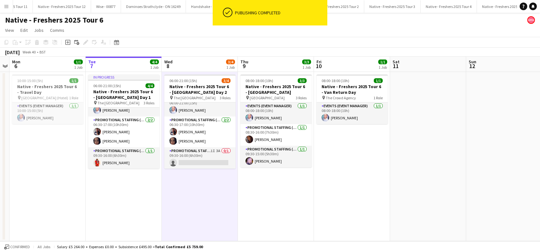
click at [412, 188] on app-date-cell at bounding box center [428, 157] width 76 height 170
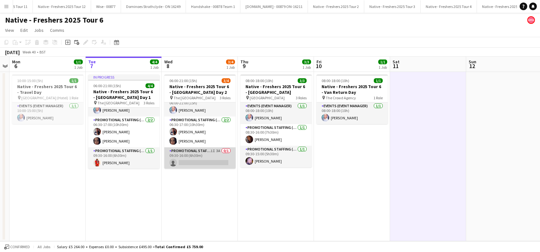
click at [204, 159] on app-card-role "Promotional Staffing (Brand Ambassadors) 1I 3A 0/1 09:30-16:00 (6h30m) single-n…" at bounding box center [199, 159] width 71 height 22
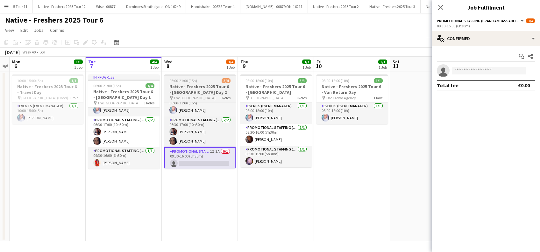
click at [199, 82] on div "06:00-21:00 (15h) 3/4" at bounding box center [199, 80] width 71 height 5
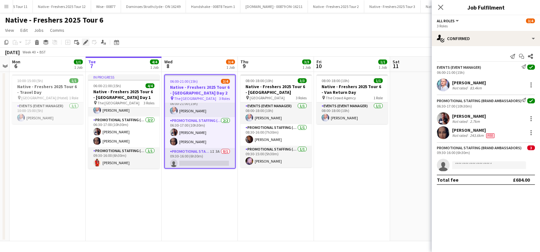
click at [85, 41] on icon "Edit" at bounding box center [85, 42] width 5 height 5
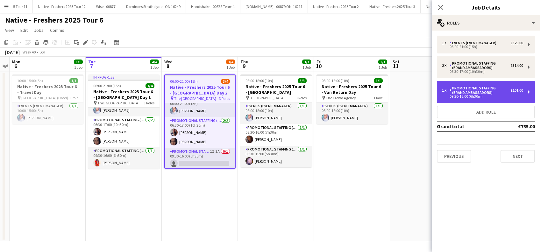
click at [514, 93] on div "1 x Promotional Staffing (Brand Ambassadors) £101.00" at bounding box center [482, 90] width 81 height 9
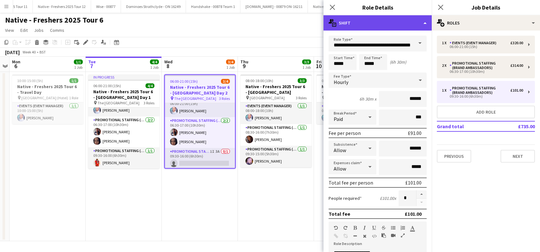
click at [372, 23] on div "multiple-actions-text Shift" at bounding box center [378, 22] width 108 height 15
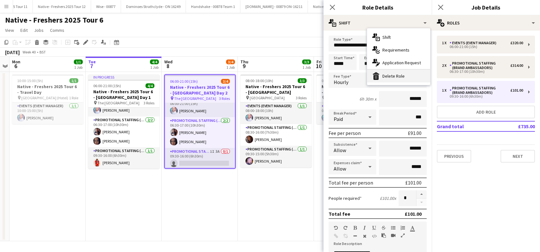
click at [390, 76] on div "bin-2 Delete Role" at bounding box center [398, 76] width 63 height 13
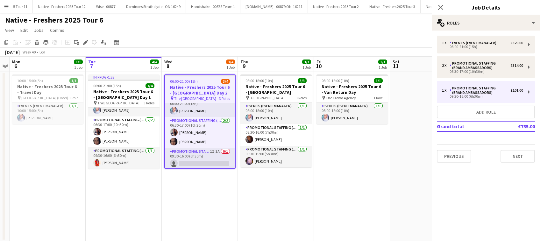
scroll to position [0, 0]
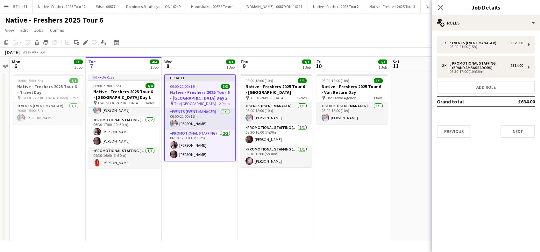
drag, startPoint x: 372, startPoint y: 148, endPoint x: 413, endPoint y: 112, distance: 53.7
click at [372, 148] on app-date-cell "08:00-18:00 (10h) 1/1 Native - Freshers 2025 Tour 6 - Van Return Day pin The Cr…" at bounding box center [352, 157] width 76 height 170
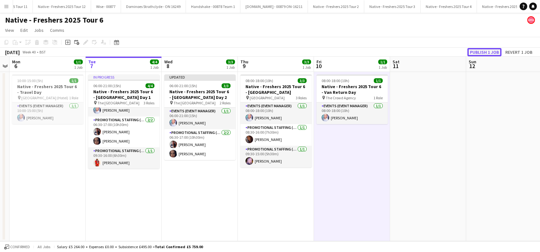
click at [478, 53] on button "Publish 1 job" at bounding box center [485, 52] width 34 height 8
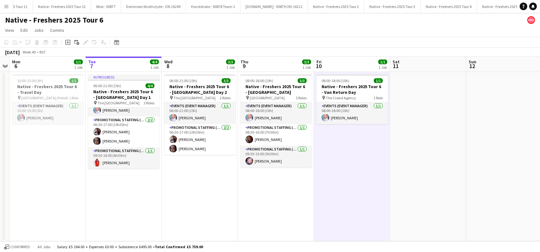
click at [332, 168] on app-date-cell "08:00-18:00 (10h) 1/1 Native - Freshers 2025 Tour 6 - Van Return Day pin The Cr…" at bounding box center [352, 157] width 76 height 170
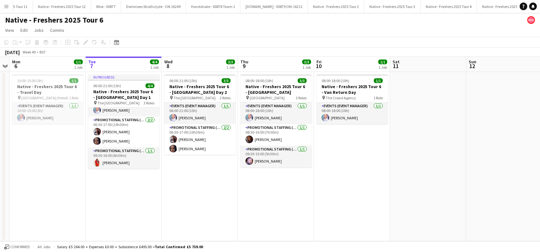
scroll to position [0, 219]
click at [467, 164] on app-date-cell at bounding box center [505, 157] width 76 height 170
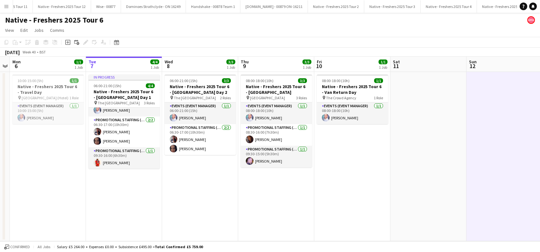
click at [125, 195] on app-date-cell "In progress 06:00-21:00 (15h) 4/4 Native - Freshers 2025 Tour 6 - University of…" at bounding box center [124, 157] width 76 height 170
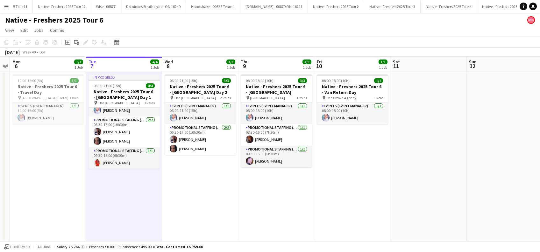
click at [227, 180] on app-date-cell "06:00-21:00 (15h) 3/3 Native - Freshers 2025 Tour 6 - University of Cambridge D…" at bounding box center [200, 157] width 76 height 170
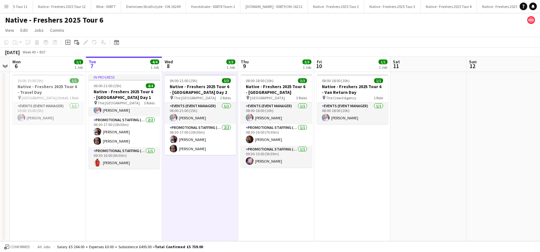
click at [6, 8] on app-icon "Menu" at bounding box center [6, 6] width 5 height 5
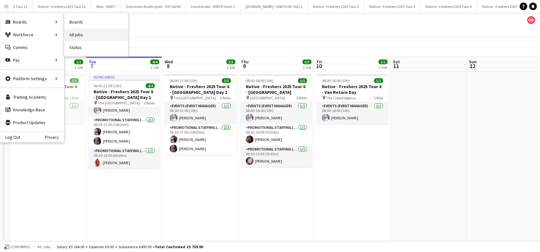
click at [81, 32] on link "All jobs" at bounding box center [96, 34] width 64 height 13
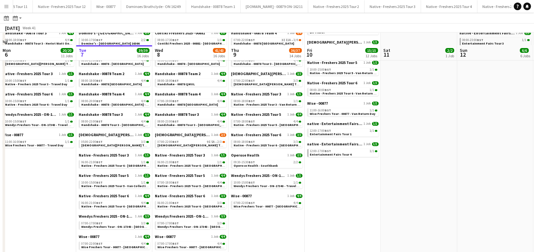
scroll to position [150, 0]
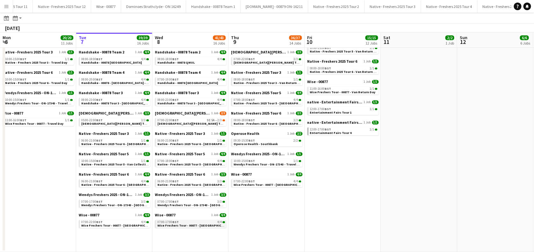
click at [187, 224] on span "Wise Freshers Tour - 00877 - University of Cambridge" at bounding box center [194, 226] width 74 height 4
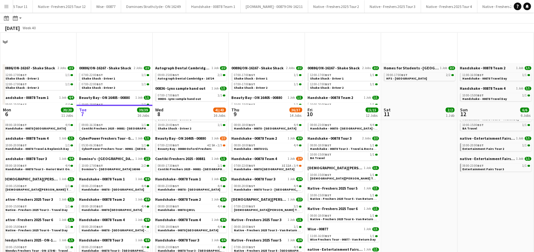
scroll to position [0, 0]
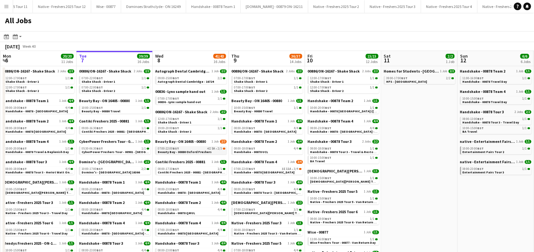
click at [195, 152] on span "Beauty Bay - 00880 Oxford Freshers" at bounding box center [185, 152] width 54 height 4
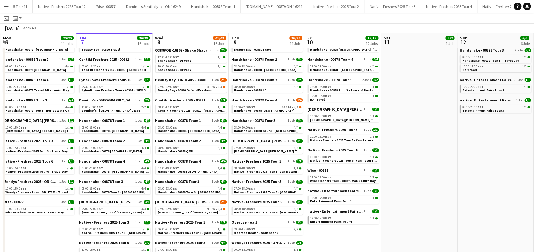
scroll to position [85, 0]
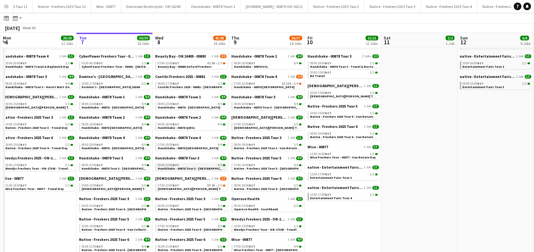
click at [202, 168] on span "Handshake - 00878 Tour 3 - University of St Andrews Onsite Day" at bounding box center [216, 169] width 116 height 4
click at [197, 188] on span "[DEMOGRAPHIC_DATA][PERSON_NAME] Tour 1 - 00848 - [GEOGRAPHIC_DATA]" at bounding box center [216, 189] width 116 height 4
click at [271, 89] on app-brief-job-card "07:00-22:00 BST 3I 11A • 3/4 Handshake - 00878 Oxford" at bounding box center [266, 86] width 71 height 8
click at [275, 85] on link "07:00-22:00 BST 3I 11A • 3/4 Handshake - 00878 Oxford" at bounding box center [268, 85] width 68 height 7
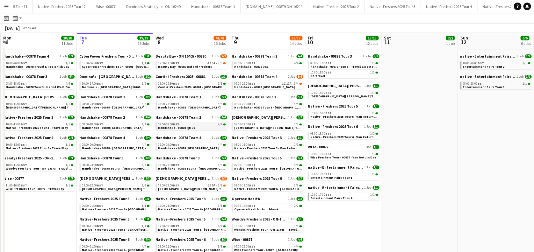
click at [194, 127] on link "08:00-18:00 BST 4/4 Handshake - 00878 QMUL" at bounding box center [192, 125] width 68 height 7
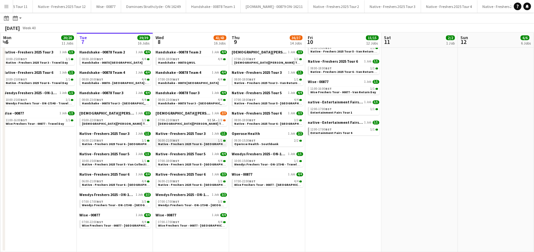
scroll to position [0, 151]
click at [204, 141] on div "06:00-21:00 BST 1/1" at bounding box center [192, 140] width 68 height 3
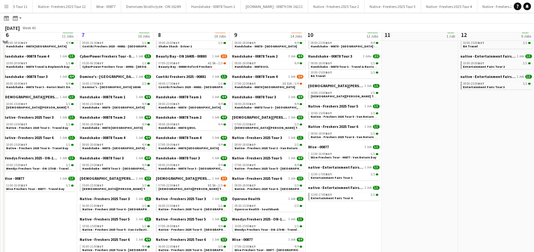
scroll to position [0, 0]
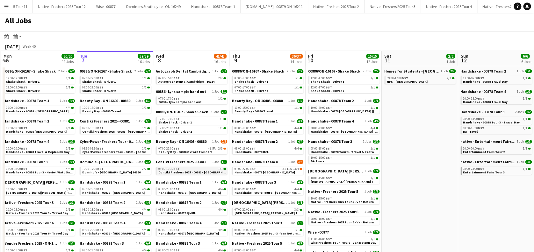
click at [197, 172] on span "Contiki Freshers 2025 - 00881 - University of Oxford" at bounding box center [197, 172] width 78 height 4
click at [206, 194] on link "08:00-23:00 BST 4/4 Handshake - 00878 - Sheffield" at bounding box center [192, 190] width 68 height 7
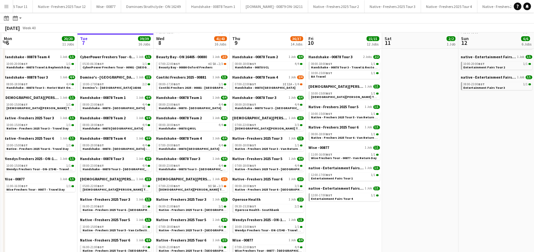
scroll to position [85, 0]
click at [206, 130] on app-brief-job-card "08:00-18:00 BST 4/4 Handshake - 00878 QMUL" at bounding box center [191, 126] width 71 height 8
click at [206, 127] on link "08:00-18:00 BST 4/4 Handshake - 00878 QMUL" at bounding box center [193, 125] width 68 height 7
click at [210, 145] on div "07:00-19:00 BST 4/4" at bounding box center [193, 144] width 68 height 3
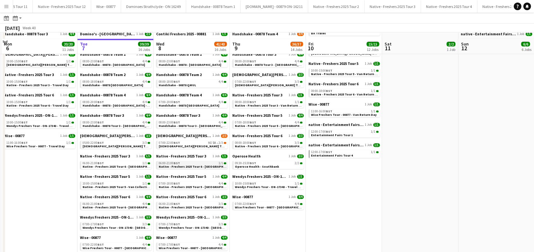
scroll to position [150, 0]
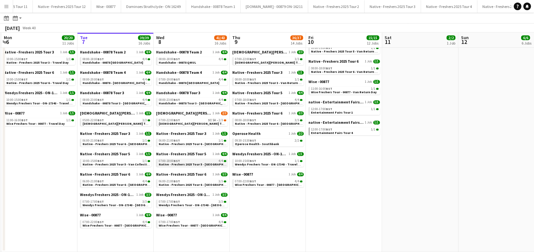
click at [208, 164] on span "Native - Freshers 2025 Tour 5 - University of Oxford Day 1" at bounding box center [202, 164] width 87 height 4
click at [200, 184] on span "Native - Freshers 2025 Tour 6 - University of Cambridge Day 2" at bounding box center [202, 185] width 87 height 4
click at [199, 204] on span "Wendys Freshers Tour - ON-17343 - Cambridge University Day 2" at bounding box center [205, 205] width 93 height 4
click at [188, 226] on span "Wise Freshers Tour - 00877 - University of Cambridge" at bounding box center [196, 226] width 74 height 4
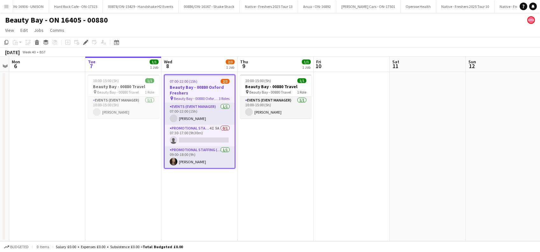
scroll to position [0, 3257]
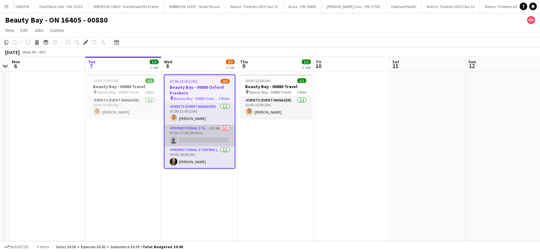
click at [204, 139] on app-card-role "Promotional Staffing (Brand Ambassadors) 4I 5A 0/1 07:30-17:00 (9h30m) single-n…" at bounding box center [200, 136] width 70 height 22
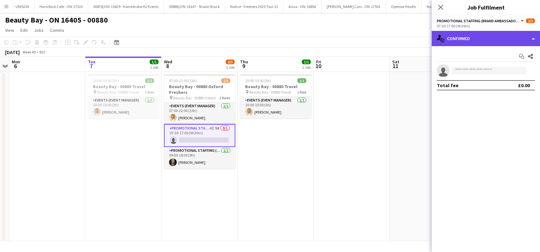
click at [492, 39] on div "single-neutral-actions-check-2 Confirmed" at bounding box center [486, 38] width 108 height 15
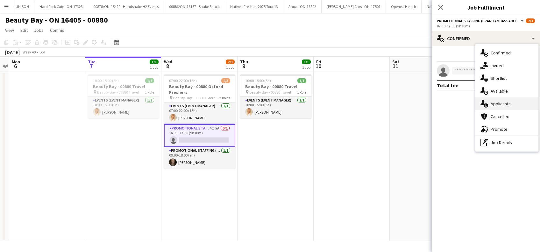
click at [498, 106] on span "Applicants" at bounding box center [501, 104] width 20 height 6
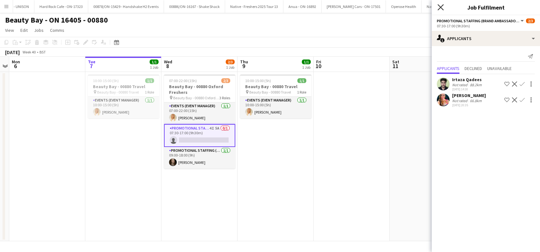
click at [440, 6] on icon at bounding box center [441, 7] width 6 height 6
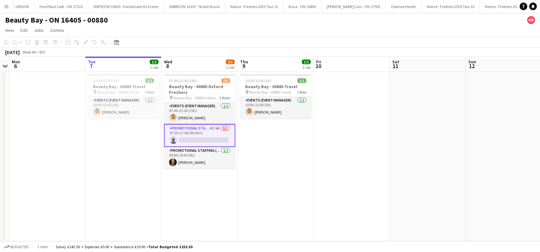
click at [204, 177] on app-date-cell "07:00-22:00 (15h) 2/3 Beauty Bay - 00880 Oxford Freshers pin Beauty Bay - 00880…" at bounding box center [200, 157] width 76 height 170
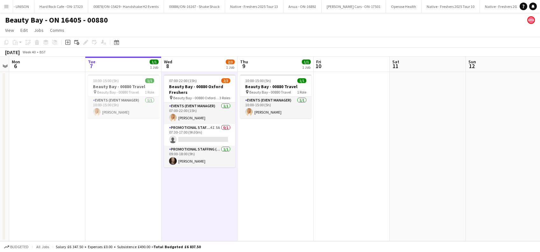
click at [244, 177] on app-date-cell "10:00-15:00 (5h) 1/1 Beauty Bay - 00880 Travel pin Beauty Bay - 00880 Travel 1 …" at bounding box center [276, 157] width 76 height 170
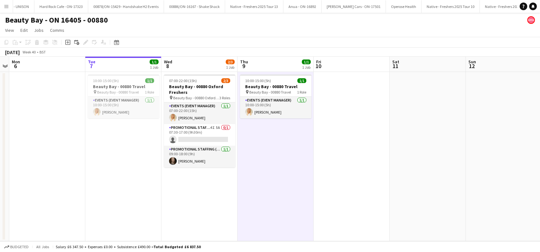
click at [202, 192] on app-date-cell "07:00-22:00 (15h) 2/3 Beauty Bay - 00880 Oxford Freshers pin Beauty Bay - 00880…" at bounding box center [200, 157] width 76 height 170
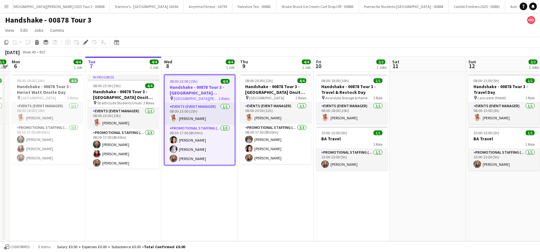
click at [272, 186] on app-date-cell "08:00-20:00 (12h) 4/4 Handshake - 00878 Tour 3 - [GEOGRAPHIC_DATA] Onsite Day p…" at bounding box center [276, 157] width 76 height 170
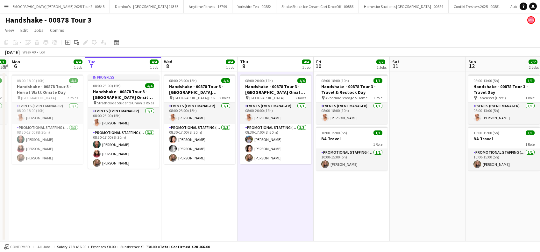
scroll to position [0, 219]
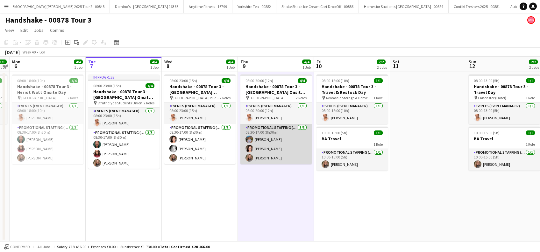
click at [274, 140] on app-card-role "Promotional Staffing (Brand Ambassadors) [DATE] 08:30-17:00 (8h30m) [PERSON_NAM…" at bounding box center [276, 144] width 71 height 40
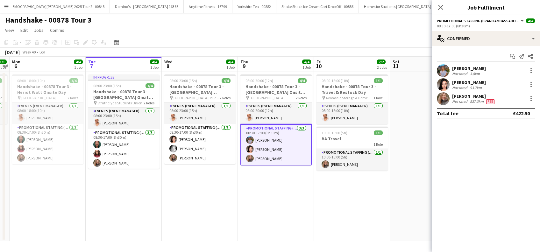
click at [474, 68] on div "[PERSON_NAME]" at bounding box center [469, 69] width 34 height 6
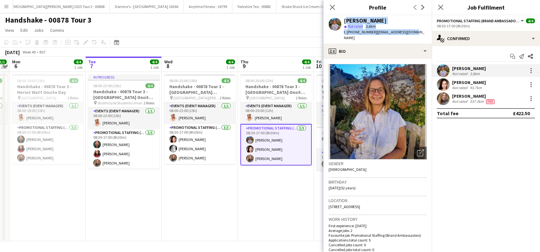
drag, startPoint x: 415, startPoint y: 32, endPoint x: 345, endPoint y: 20, distance: 71.7
click at [345, 20] on div "[PERSON_NAME] star Not rated 3.8km t. [PHONE_NUMBER] | [EMAIL_ADDRESS][DOMAIN_N…" at bounding box center [378, 29] width 108 height 28
copy div "[PERSON_NAME] star Not rated 3.8km t. [PHONE_NUMBER] | [EMAIL_ADDRESS][DOMAIN_N…"
click at [441, 5] on icon "Close pop-in" at bounding box center [441, 7] width 6 height 6
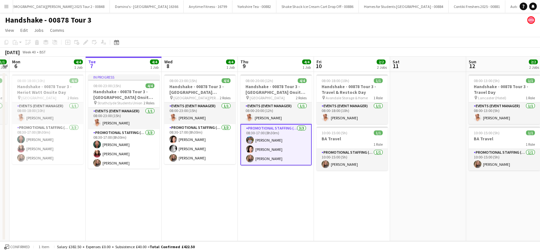
click at [284, 176] on app-date-cell "08:00-20:00 (12h) 4/4 Handshake - 00878 Tour 3 - [GEOGRAPHIC_DATA] Onsite Day p…" at bounding box center [276, 157] width 76 height 170
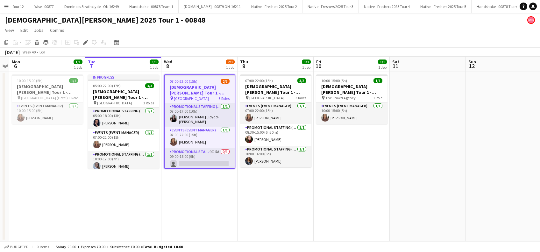
click at [140, 196] on app-date-cell "In progress 05:00-22:00 (17h) 3/3 [DEMOGRAPHIC_DATA][PERSON_NAME] Tour 1 - 0084…" at bounding box center [123, 157] width 76 height 170
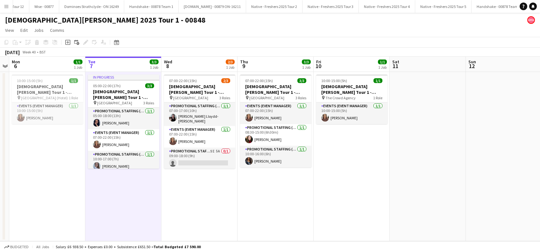
click at [177, 200] on app-date-cell "07:00-22:00 (15h) 2/3 [DEMOGRAPHIC_DATA][PERSON_NAME] Tour 1 - 00848 - [GEOGRAP…" at bounding box center [200, 157] width 76 height 170
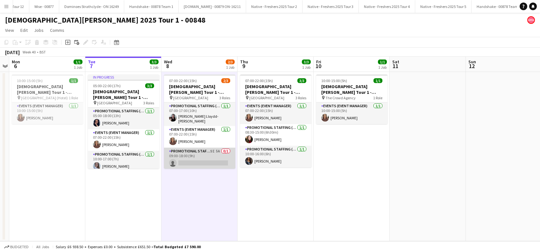
click at [207, 153] on app-card-role "Promotional Staffing (Brand Ambassadors) 9I 5A 0/1 09:00-18:00 (9h) single-neut…" at bounding box center [199, 159] width 71 height 22
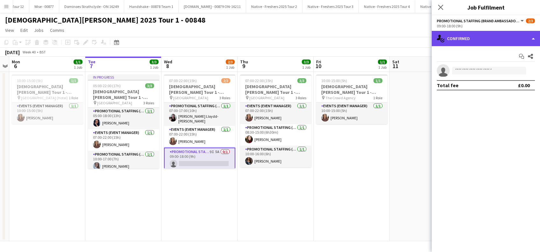
click at [479, 38] on div "single-neutral-actions-check-2 Confirmed" at bounding box center [486, 38] width 108 height 15
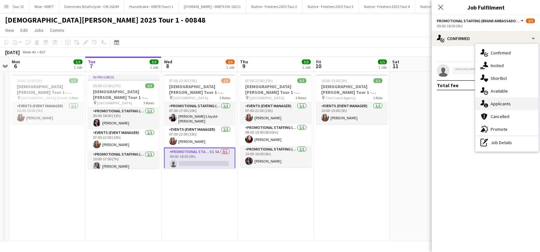
click at [497, 106] on span "Applicants" at bounding box center [501, 104] width 20 height 6
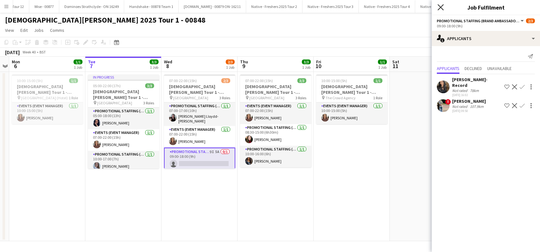
click at [442, 5] on icon "Close pop-in" at bounding box center [441, 7] width 6 height 6
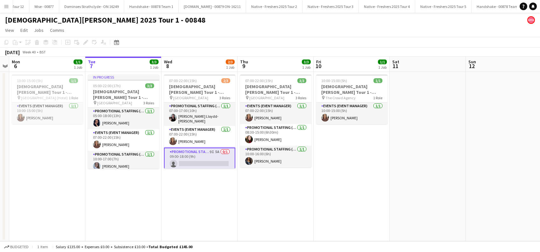
click at [208, 198] on app-date-cell "07:00-22:00 (15h) 2/3 [DEMOGRAPHIC_DATA][PERSON_NAME] Tour 1 - 00848 - [GEOGRAP…" at bounding box center [200, 157] width 76 height 170
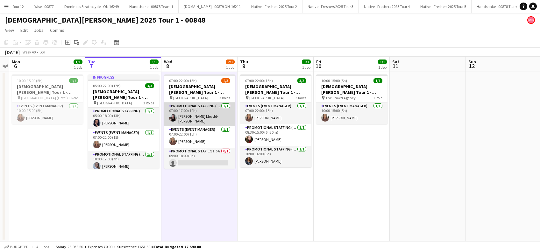
click at [196, 118] on app-card-role "Promotional Staffing (Brand Ambassadors) [DATE] 07:00-17:00 (10h) [PERSON_NAME]…" at bounding box center [199, 115] width 71 height 24
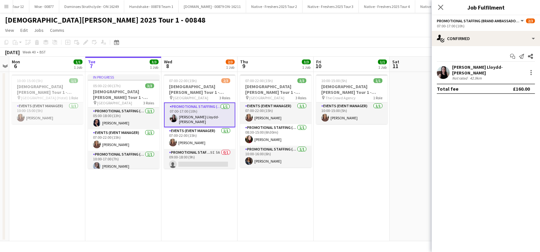
click at [484, 67] on div "[PERSON_NAME] Lloydd-[PERSON_NAME]" at bounding box center [488, 69] width 73 height 11
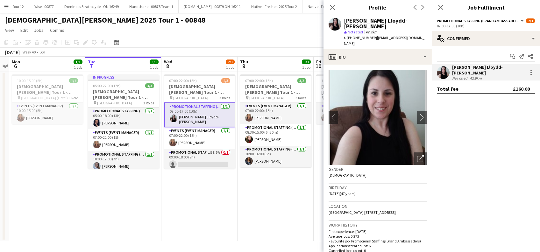
drag, startPoint x: 423, startPoint y: 32, endPoint x: 373, endPoint y: 32, distance: 49.4
click at [373, 32] on app-profile-header "[PERSON_NAME] Lloydd-[PERSON_NAME] star Not rated 42.9km t. [PHONE_NUMBER] | [E…" at bounding box center [378, 32] width 108 height 34
copy span "[EMAIL_ADDRESS][DOMAIN_NAME]"
click at [439, 7] on icon "Close pop-in" at bounding box center [441, 7] width 6 height 6
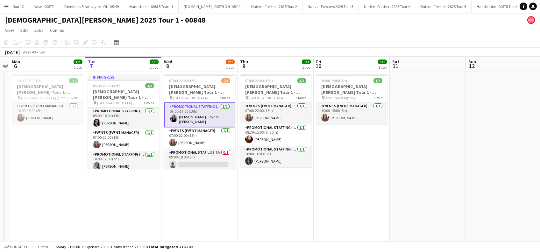
click at [195, 206] on app-date-cell "07:00-22:00 (15h) 2/3 [DEMOGRAPHIC_DATA][PERSON_NAME] Tour 1 - 00848 - [GEOGRAP…" at bounding box center [200, 157] width 76 height 170
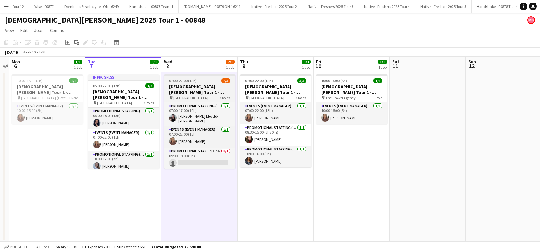
click at [194, 89] on h3 "[DEMOGRAPHIC_DATA][PERSON_NAME] Tour 1 - 00848 - [GEOGRAPHIC_DATA]" at bounding box center [199, 89] width 71 height 11
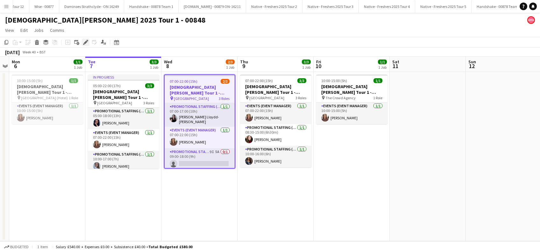
click at [87, 42] on icon at bounding box center [86, 43] width 4 height 4
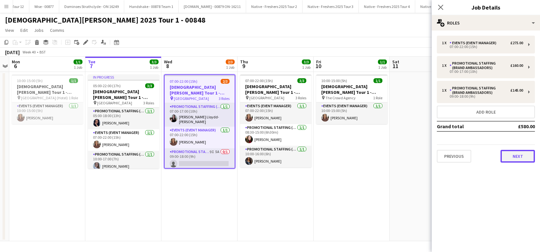
click at [523, 155] on button "Next" at bounding box center [518, 156] width 34 height 13
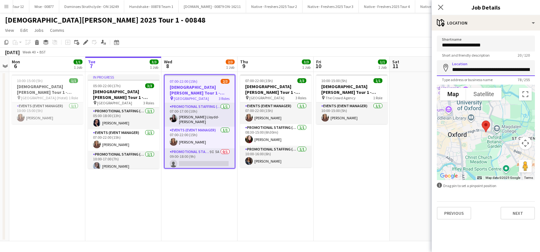
scroll to position [0, 87]
drag, startPoint x: 452, startPoint y: 70, endPoint x: 540, endPoint y: 69, distance: 87.6
click at [540, 69] on form "**********" at bounding box center [486, 128] width 108 height 184
click at [440, 6] on icon at bounding box center [441, 7] width 6 height 6
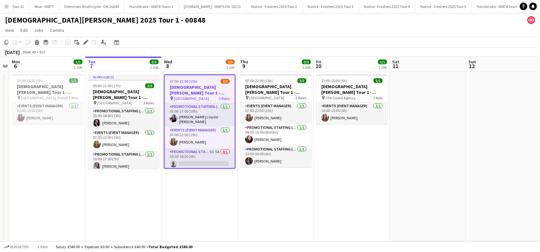
click at [193, 187] on app-date-cell "07:00-22:00 (15h) 2/3 [DEMOGRAPHIC_DATA][PERSON_NAME] Tour 1 - 00848 - [GEOGRAP…" at bounding box center [200, 157] width 76 height 170
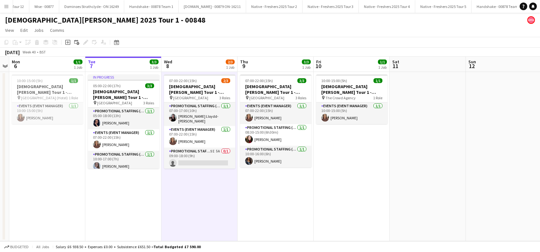
click at [241, 188] on app-date-cell "07:00-22:00 (15h) 3/3 [DEMOGRAPHIC_DATA][PERSON_NAME] Tour 1 - 00848 - [GEOGRAP…" at bounding box center [276, 157] width 76 height 170
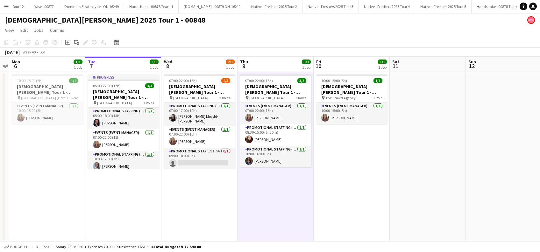
click at [214, 194] on app-date-cell "07:00-22:00 (15h) 2/3 [DEMOGRAPHIC_DATA][PERSON_NAME] Tour 1 - 00848 - [GEOGRAP…" at bounding box center [200, 157] width 76 height 170
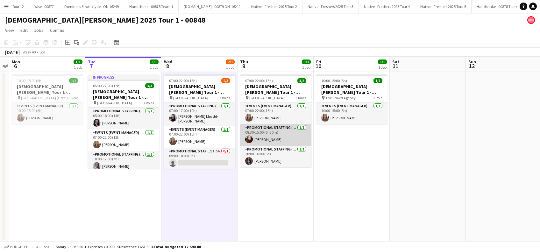
click at [263, 141] on app-card-role "Promotional Staffing (Brand Ambassadors) [DATE] 08:30-15:00 (6h30m) [PERSON_NAM…" at bounding box center [275, 135] width 71 height 22
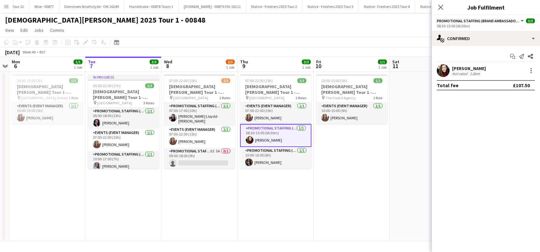
click at [475, 70] on div "[PERSON_NAME]" at bounding box center [469, 69] width 34 height 6
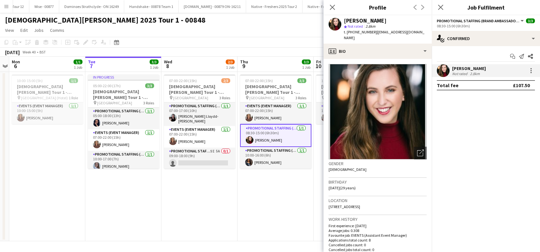
drag, startPoint x: 388, startPoint y: 23, endPoint x: 345, endPoint y: 20, distance: 42.8
click at [345, 20] on div "[PERSON_NAME]" at bounding box center [385, 21] width 83 height 6
copy div "[PERSON_NAME]"
click at [270, 160] on app-card-role "Promotional Staffing (Brand Ambassadors) [DATE] 10:00-16:00 (6h) [PERSON_NAME]" at bounding box center [275, 158] width 71 height 22
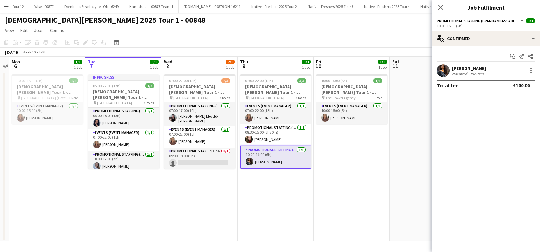
click at [473, 67] on div "[PERSON_NAME]" at bounding box center [469, 69] width 34 height 6
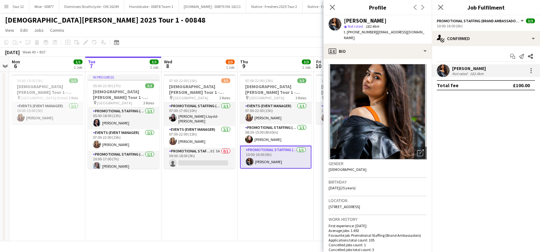
drag, startPoint x: 390, startPoint y: 20, endPoint x: 345, endPoint y: 19, distance: 45.3
click at [345, 19] on div "[PERSON_NAME]" at bounding box center [385, 21] width 83 height 6
copy div "[PERSON_NAME]"
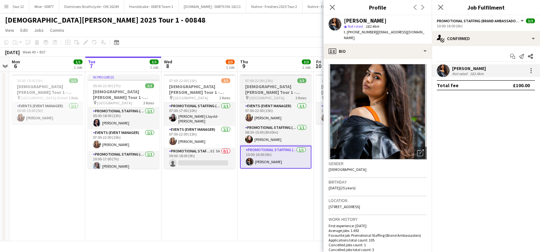
click at [263, 80] on span "07:00-22:00 (15h)" at bounding box center [259, 80] width 28 height 5
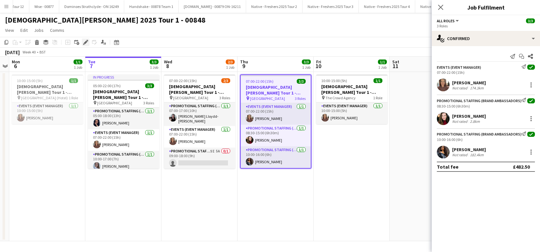
click at [85, 43] on icon at bounding box center [86, 43] width 4 height 4
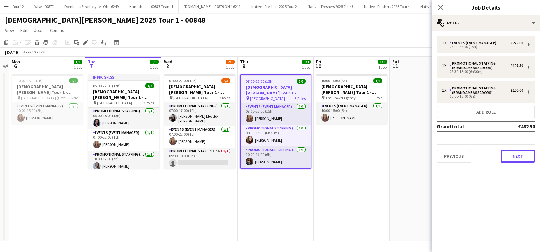
click at [510, 153] on button "Next" at bounding box center [518, 156] width 34 height 13
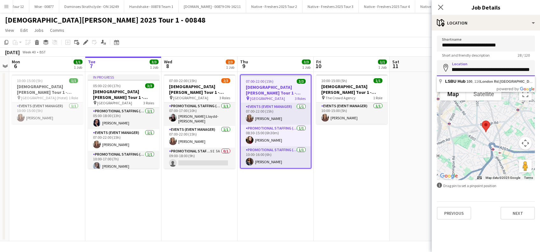
scroll to position [0, 77]
drag, startPoint x: 453, startPoint y: 70, endPoint x: 522, endPoint y: 67, distance: 68.9
click at [522, 68] on input "**********" at bounding box center [486, 68] width 98 height 16
click at [263, 180] on app-date-cell "07:00-22:00 (15h) 3/3 [DEMOGRAPHIC_DATA][PERSON_NAME] Tour 1 - 00848 - [GEOGRAP…" at bounding box center [276, 157] width 76 height 170
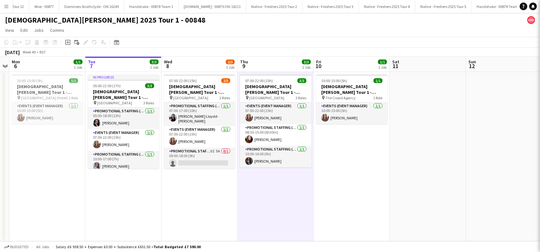
click at [362, 163] on app-date-cell "10:00-15:00 (5h) 1/1 [DEMOGRAPHIC_DATA][PERSON_NAME] Tour 1 - 00848 - Van Retur…" at bounding box center [352, 157] width 76 height 170
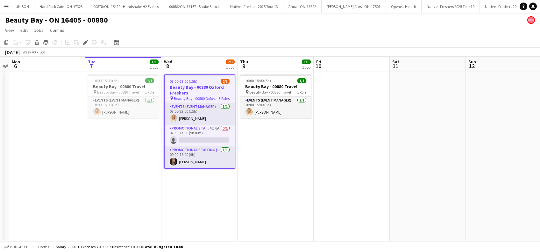
click at [194, 194] on app-date-cell "07:00-22:00 (15h) 2/3 Beauty Bay - 00880 Oxford Freshers pin Beauty Bay - 00880…" at bounding box center [200, 157] width 76 height 170
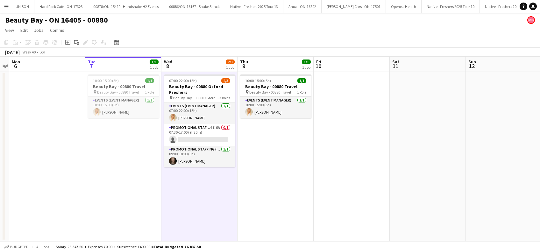
click at [284, 183] on app-date-cell "10:00-15:00 (5h) 1/1 Beauty Bay - 00880 Travel pin Beauty Bay - 00880 Travel 1 …" at bounding box center [276, 157] width 76 height 170
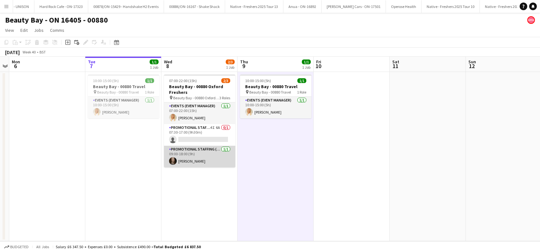
click at [196, 161] on app-card-role "Promotional Staffing (Brand Ambassadors) [DATE] 09:00-18:00 (9h) [PERSON_NAME]" at bounding box center [199, 157] width 71 height 22
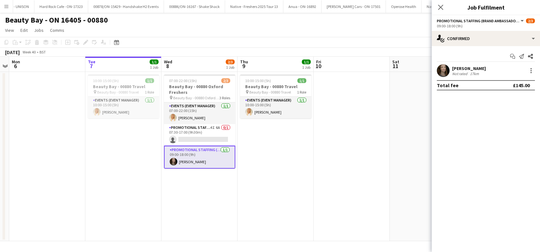
click at [470, 67] on div "[PERSON_NAME]" at bounding box center [469, 69] width 34 height 6
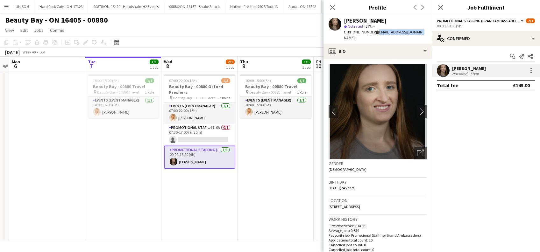
drag, startPoint x: 426, startPoint y: 31, endPoint x: 377, endPoint y: 33, distance: 49.1
click at [377, 33] on app-profile-header "Belle Adams star Not rated 17km t. +4407902664610 | belleadams5678@aol.com" at bounding box center [378, 29] width 108 height 28
copy span "belleadams5678@aol.com"
click at [440, 8] on icon "Close pop-in" at bounding box center [441, 7] width 6 height 6
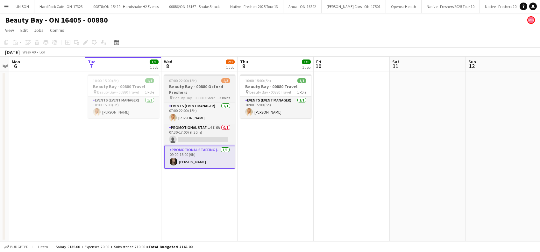
drag, startPoint x: 183, startPoint y: 96, endPoint x: 171, endPoint y: 84, distance: 16.7
click at [183, 96] on span "Beauty Bay - 00880 Oxford Freshers" at bounding box center [196, 98] width 46 height 5
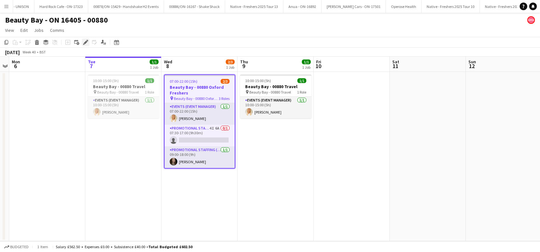
click at [86, 43] on icon "Edit" at bounding box center [85, 42] width 5 height 5
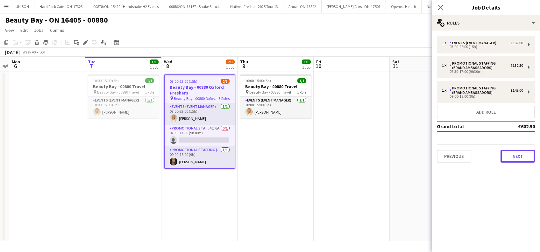
click at [512, 155] on button "Next" at bounding box center [518, 156] width 34 height 13
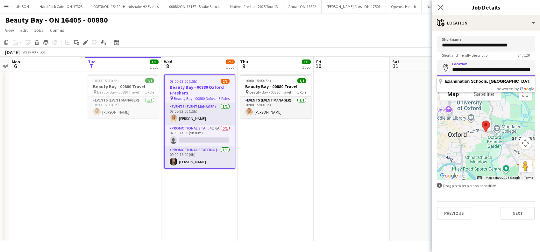
scroll to position [0, 87]
drag, startPoint x: 451, startPoint y: 69, endPoint x: 522, endPoint y: 70, distance: 70.7
click at [522, 70] on input "**********" at bounding box center [486, 68] width 98 height 16
click at [441, 5] on icon "Close pop-in" at bounding box center [441, 7] width 6 height 6
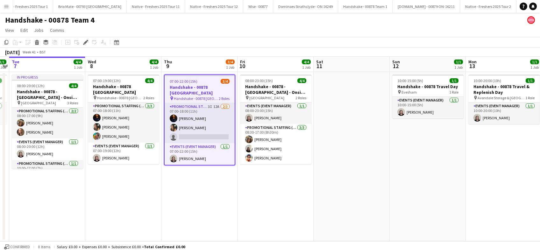
click at [179, 188] on app-date-cell "07:00-22:00 (15h) 3/4 Handshake - 00878 [GEOGRAPHIC_DATA] pin Handshake - 00878…" at bounding box center [200, 157] width 76 height 170
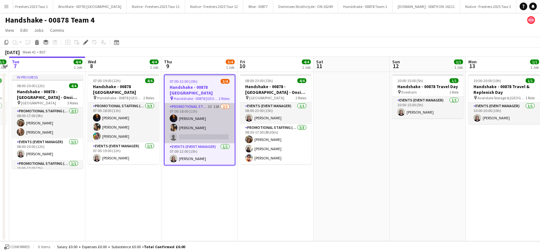
click at [198, 124] on app-card-role "Promotional Staffing (Brand Ambassadors) 3I 12A 2/3 07:00-18:00 (11h) michael n…" at bounding box center [200, 123] width 70 height 40
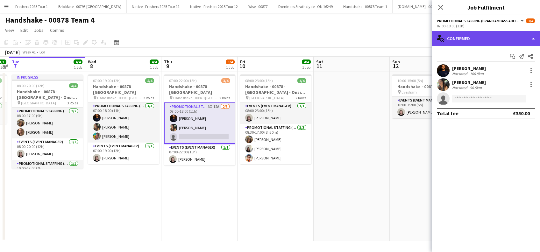
click at [481, 38] on div "single-neutral-actions-check-2 Confirmed" at bounding box center [486, 38] width 108 height 15
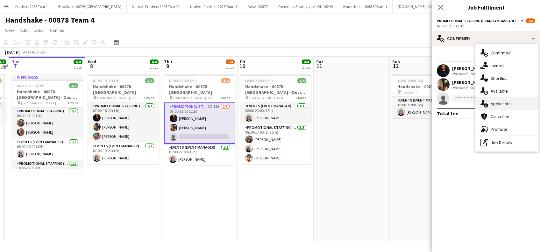
click at [496, 106] on span "Applicants" at bounding box center [501, 104] width 20 height 6
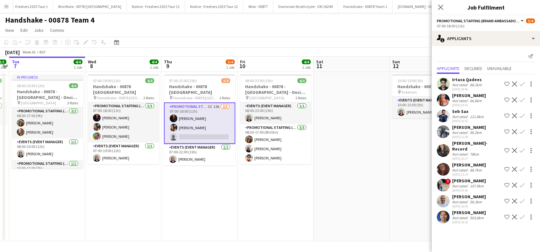
click at [459, 210] on div "Robert Hackney" at bounding box center [469, 213] width 34 height 6
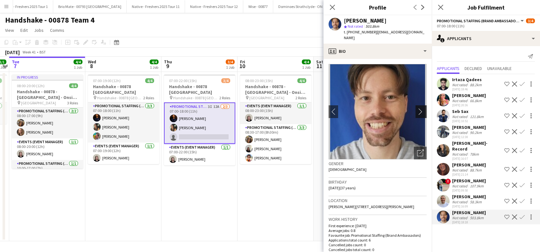
click at [417, 108] on app-icon "chevron-right" at bounding box center [422, 111] width 10 height 7
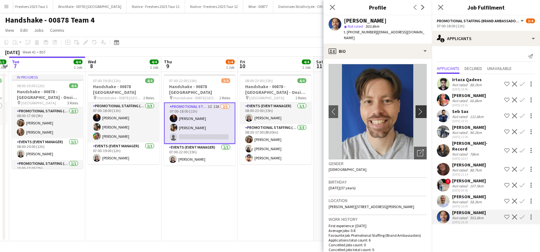
click at [417, 108] on app-icon "chevron-right" at bounding box center [422, 111] width 10 height 7
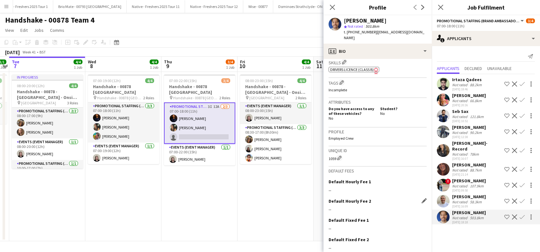
scroll to position [261, 0]
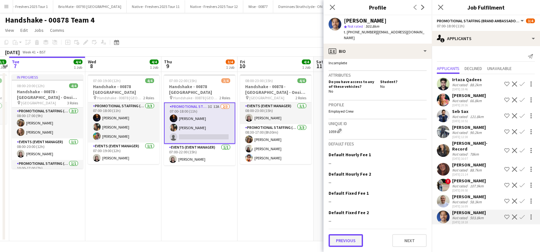
click at [345, 239] on button "Previous" at bounding box center [346, 241] width 34 height 13
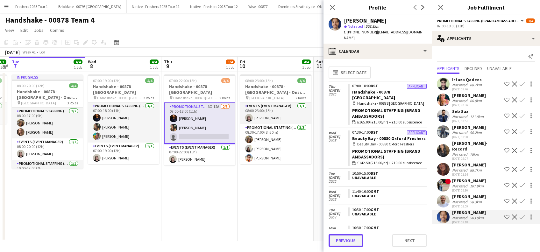
click at [347, 239] on button "Previous" at bounding box center [346, 241] width 34 height 13
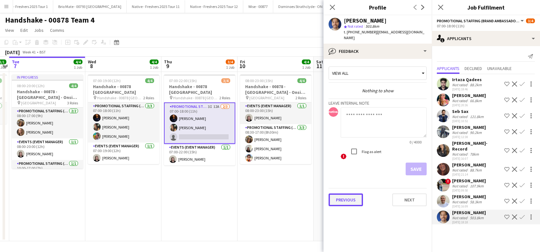
click at [349, 196] on button "Previous" at bounding box center [346, 200] width 34 height 13
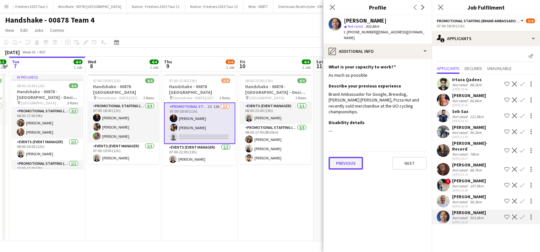
click at [350, 157] on button "Previous" at bounding box center [346, 163] width 34 height 13
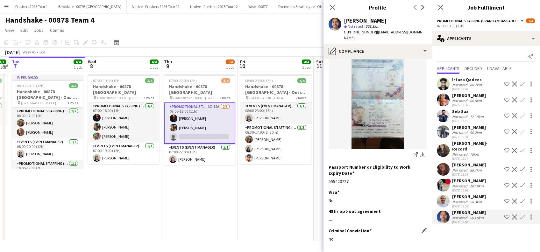
scroll to position [80, 0]
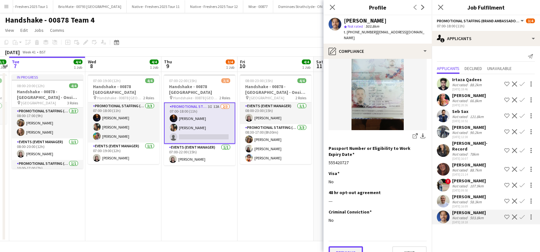
click at [344, 247] on button "Previous" at bounding box center [346, 253] width 34 height 13
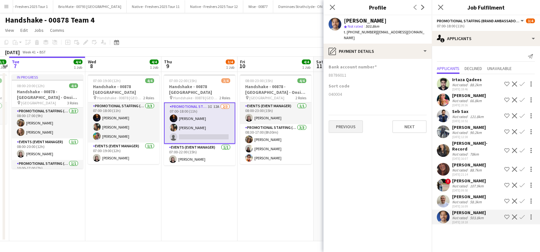
scroll to position [0, 0]
click at [346, 125] on button "Previous" at bounding box center [346, 126] width 34 height 13
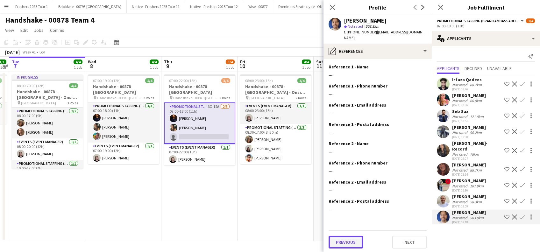
click at [340, 236] on button "Previous" at bounding box center [346, 242] width 34 height 13
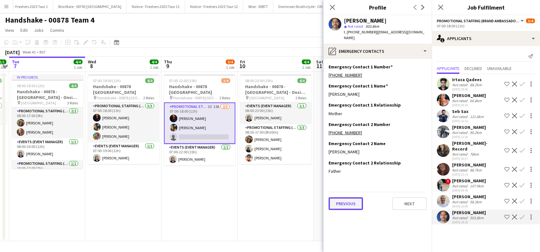
click at [349, 199] on button "Previous" at bounding box center [346, 204] width 34 height 13
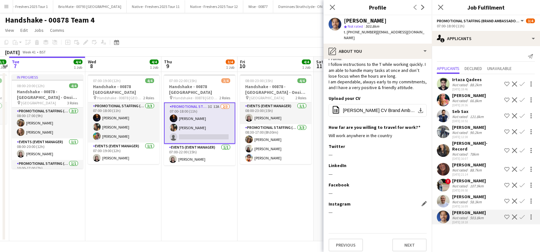
scroll to position [38, 0]
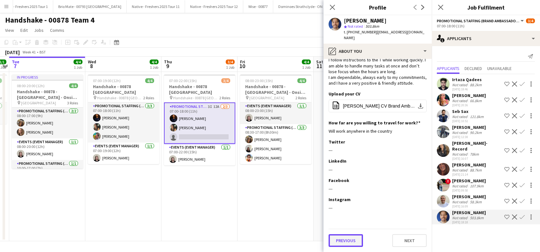
click at [350, 241] on button "Previous" at bounding box center [346, 241] width 34 height 13
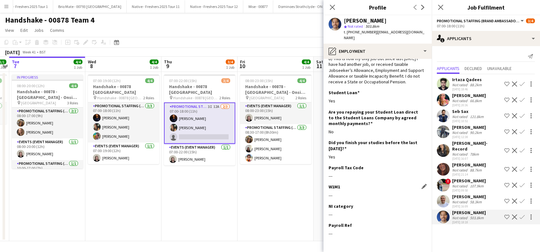
scroll to position [55, 0]
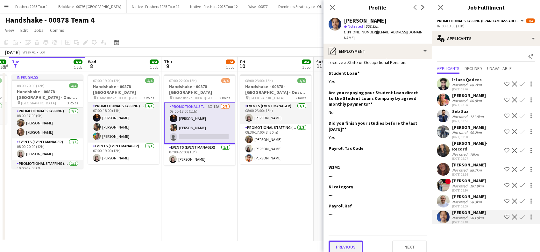
click at [342, 241] on button "Previous" at bounding box center [346, 247] width 34 height 13
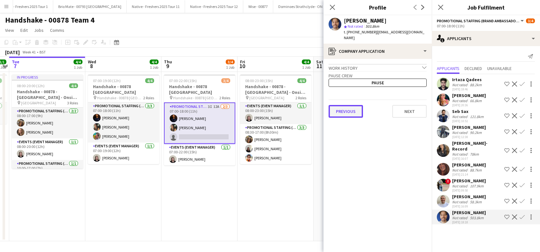
click at [344, 105] on button "Previous" at bounding box center [346, 111] width 34 height 13
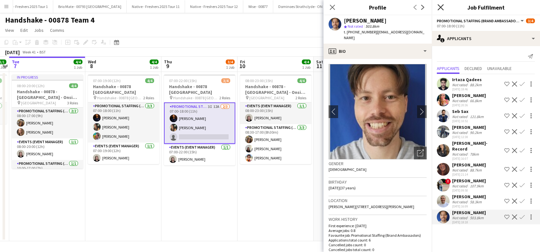
click at [442, 8] on icon at bounding box center [441, 7] width 6 height 6
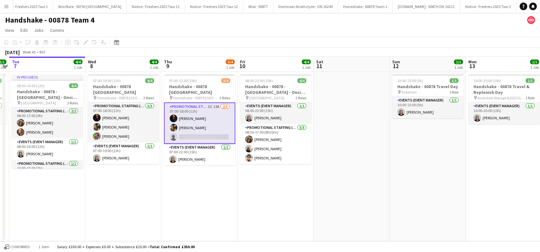
click at [242, 200] on app-date-cell "08:00-23:00 (15h) 4/4 Handshake - 00878 - Loughborough University - Onsite Day …" at bounding box center [276, 157] width 76 height 170
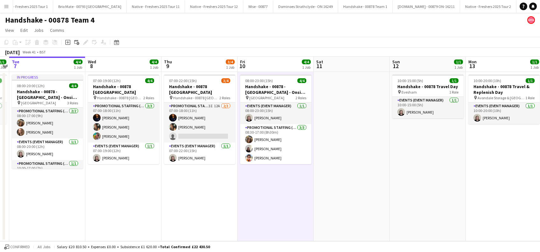
click at [261, 195] on app-date-cell "08:00-23:00 (15h) 4/4 Handshake - 00878 - Loughborough University - Onsite Day …" at bounding box center [276, 157] width 76 height 170
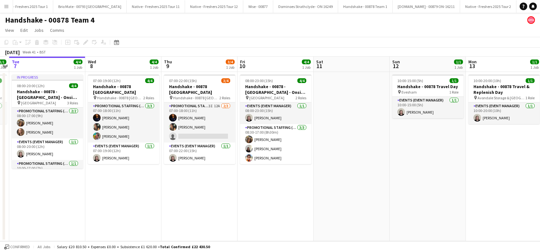
click at [370, 181] on app-date-cell at bounding box center [352, 157] width 76 height 170
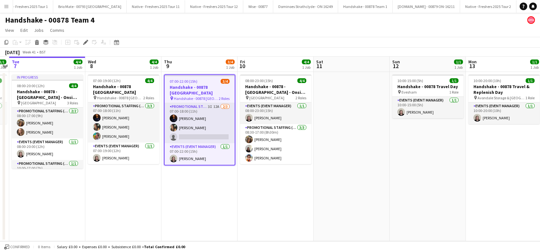
click at [204, 174] on app-date-cell "07:00-22:00 (15h) 3/4 Handshake - 00878 [GEOGRAPHIC_DATA] pin Handshake - 00878…" at bounding box center [200, 157] width 76 height 170
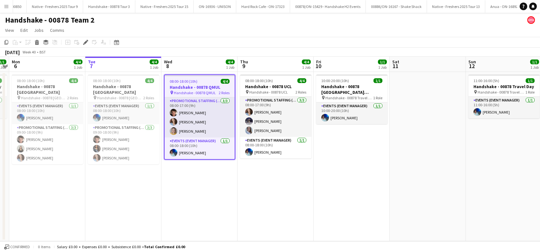
scroll to position [0, 3058]
click at [203, 190] on app-date-cell "08:00-18:00 (10h) 4/4 Handshake - 00878 QMUL pin Handshake - 00878 QMUL 2 Roles…" at bounding box center [200, 157] width 76 height 170
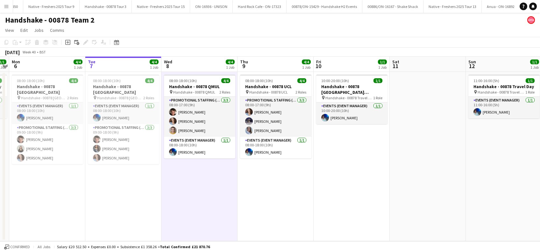
click at [252, 183] on app-date-cell "08:00-18:00 (10h) 4/4 Handshake - 00878 UCL pin Handshake - 00878 UCL 2 Roles P…" at bounding box center [276, 157] width 76 height 170
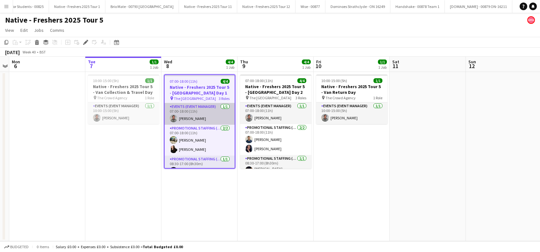
scroll to position [9, 0]
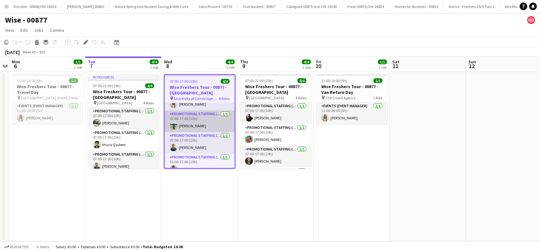
scroll to position [21, 0]
